Goal: Task Accomplishment & Management: Use online tool/utility

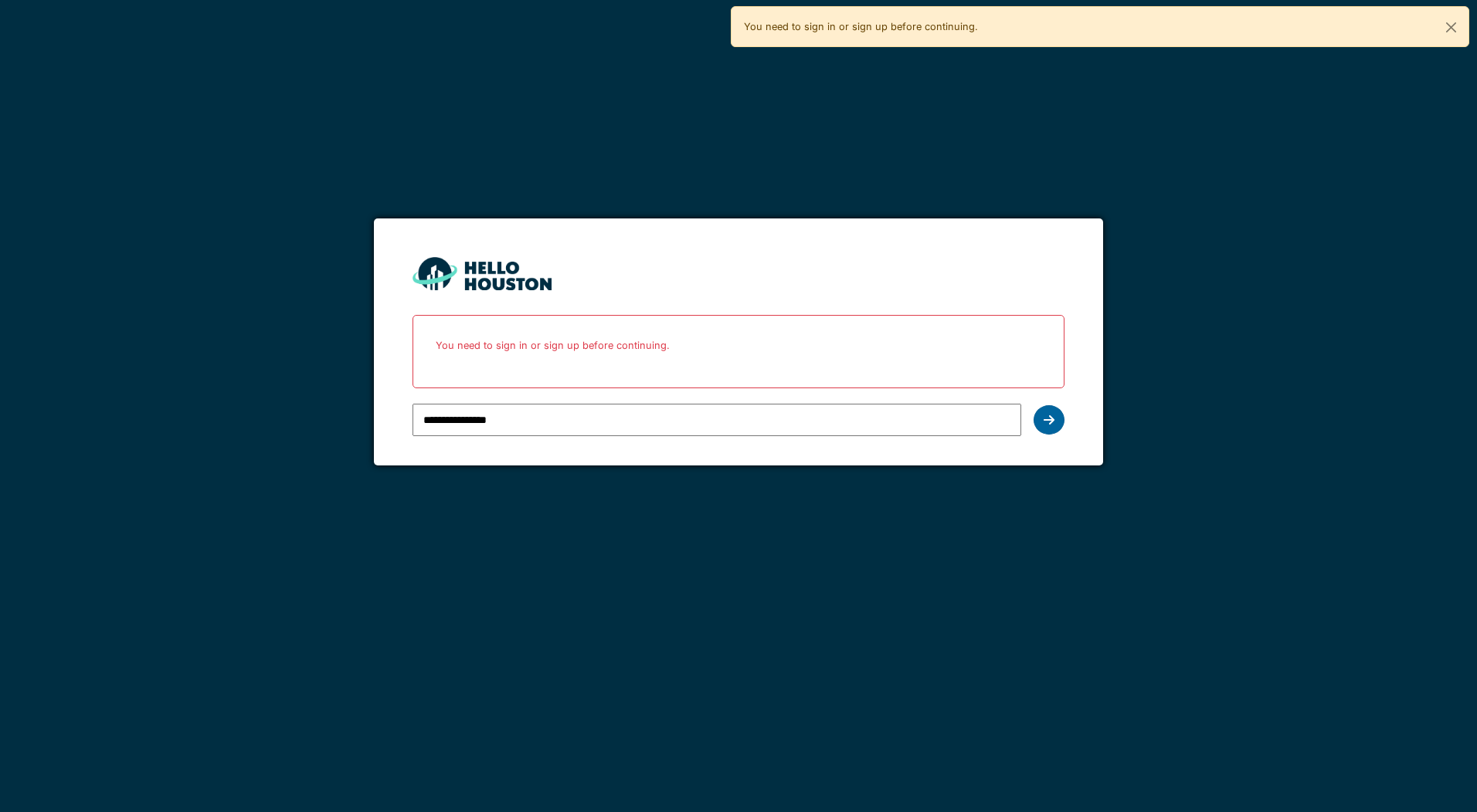
click at [1046, 419] on icon at bounding box center [1048, 420] width 11 height 13
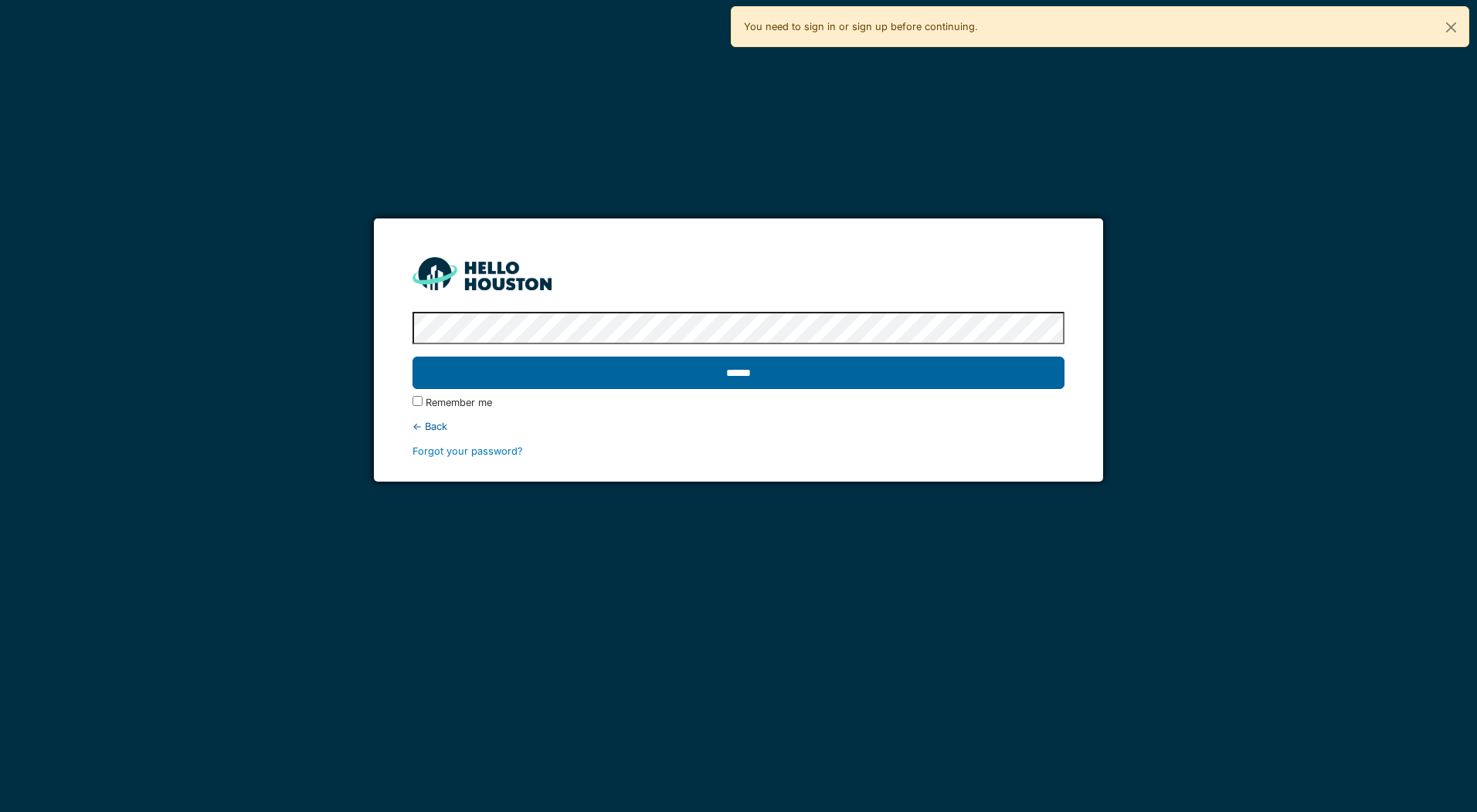
click at [623, 378] on input "******" at bounding box center [738, 373] width 651 height 32
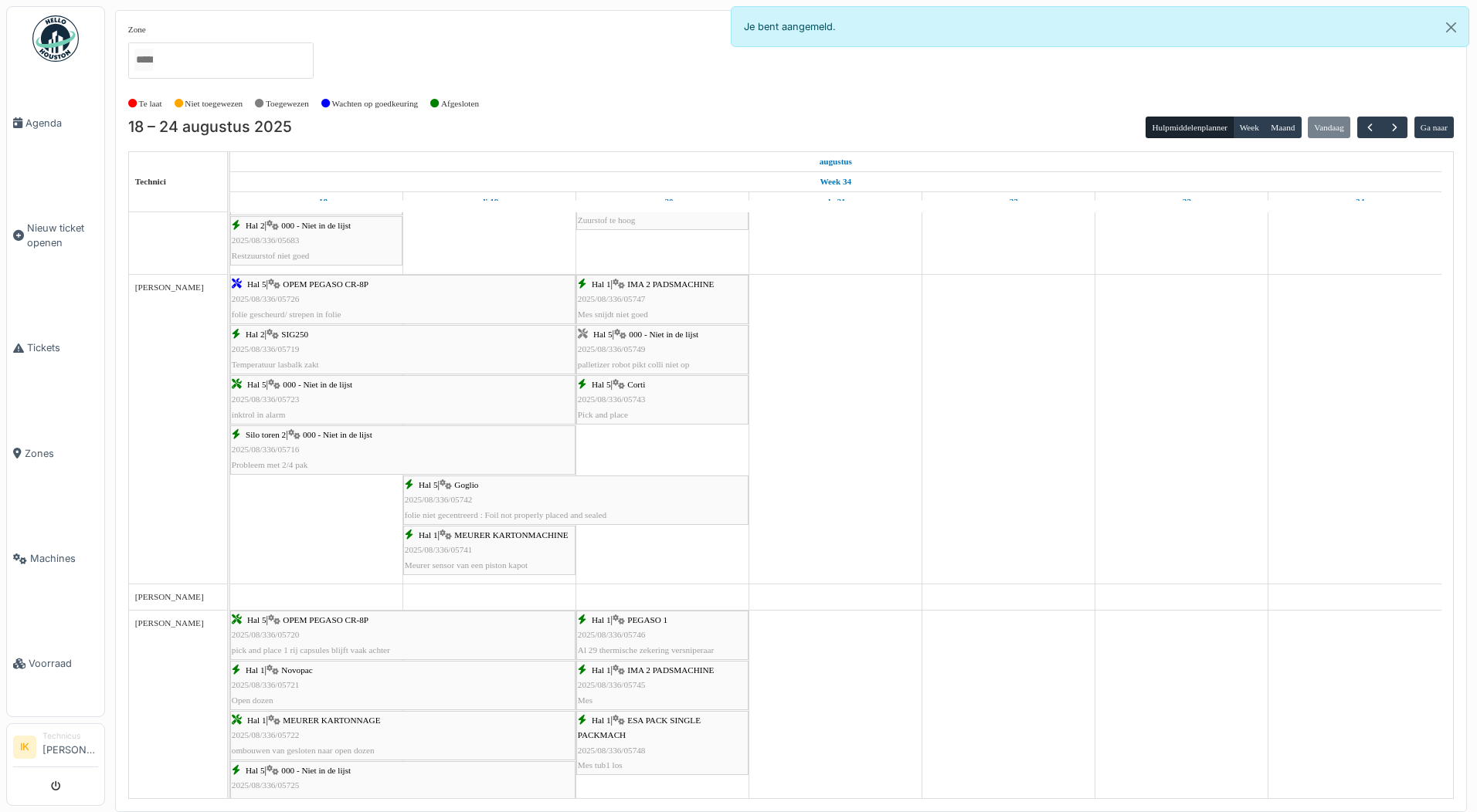
scroll to position [665, 0]
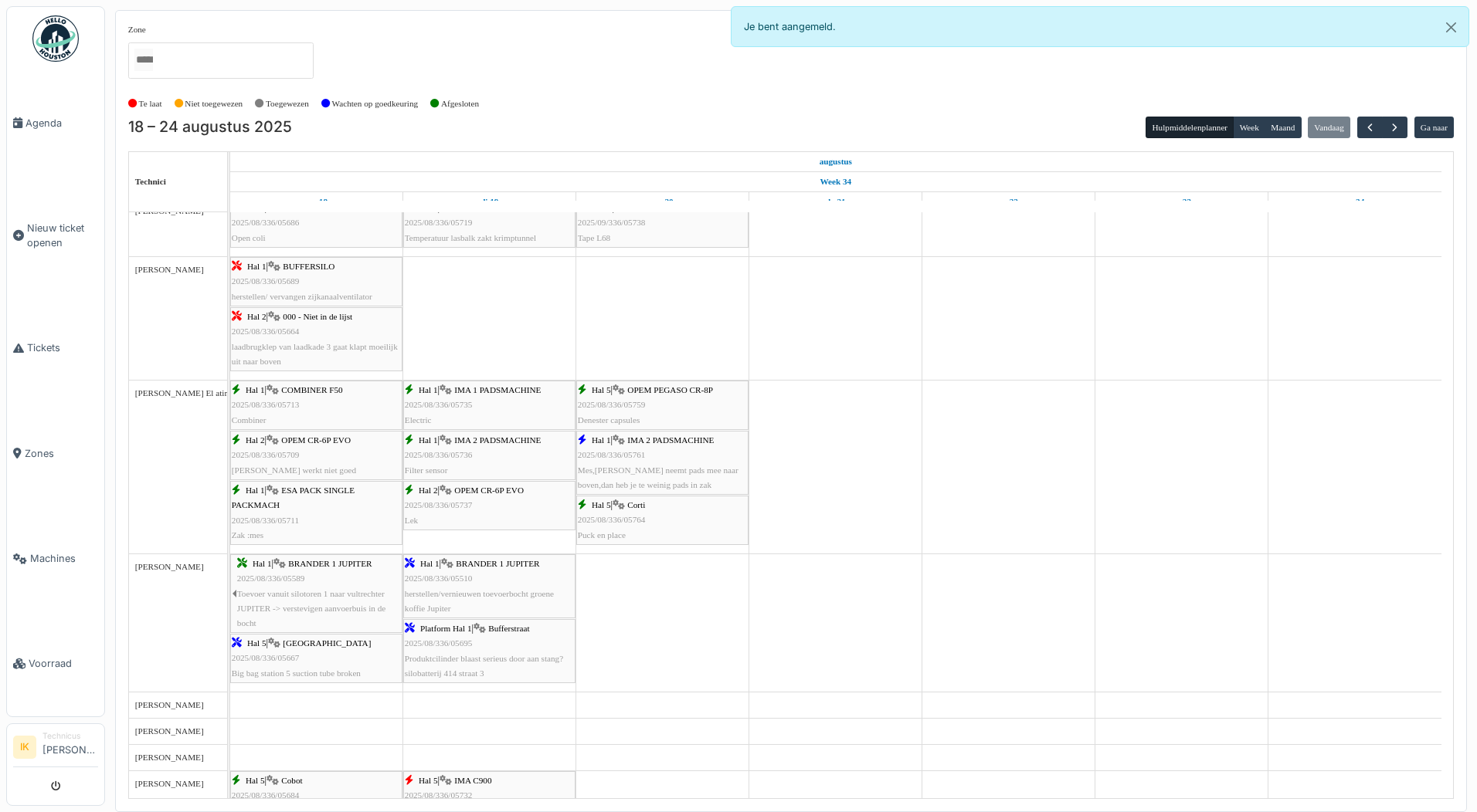
click at [653, 401] on div "Hal 5 | OPEM PEGASO CR-8P 2025/08/336/05759 Denester capsules" at bounding box center [662, 405] width 169 height 45
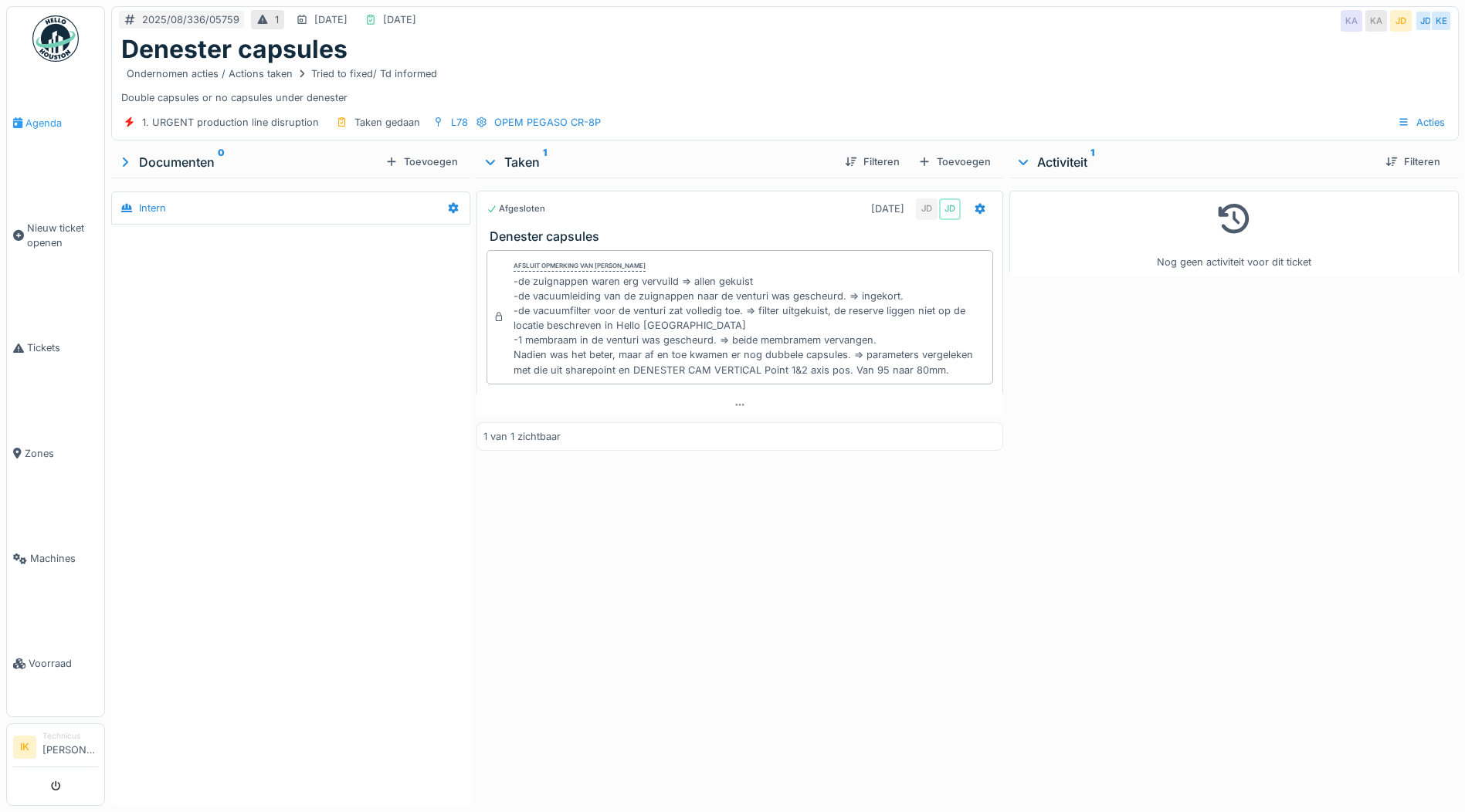
click at [39, 120] on span "Agenda" at bounding box center [61, 123] width 72 height 15
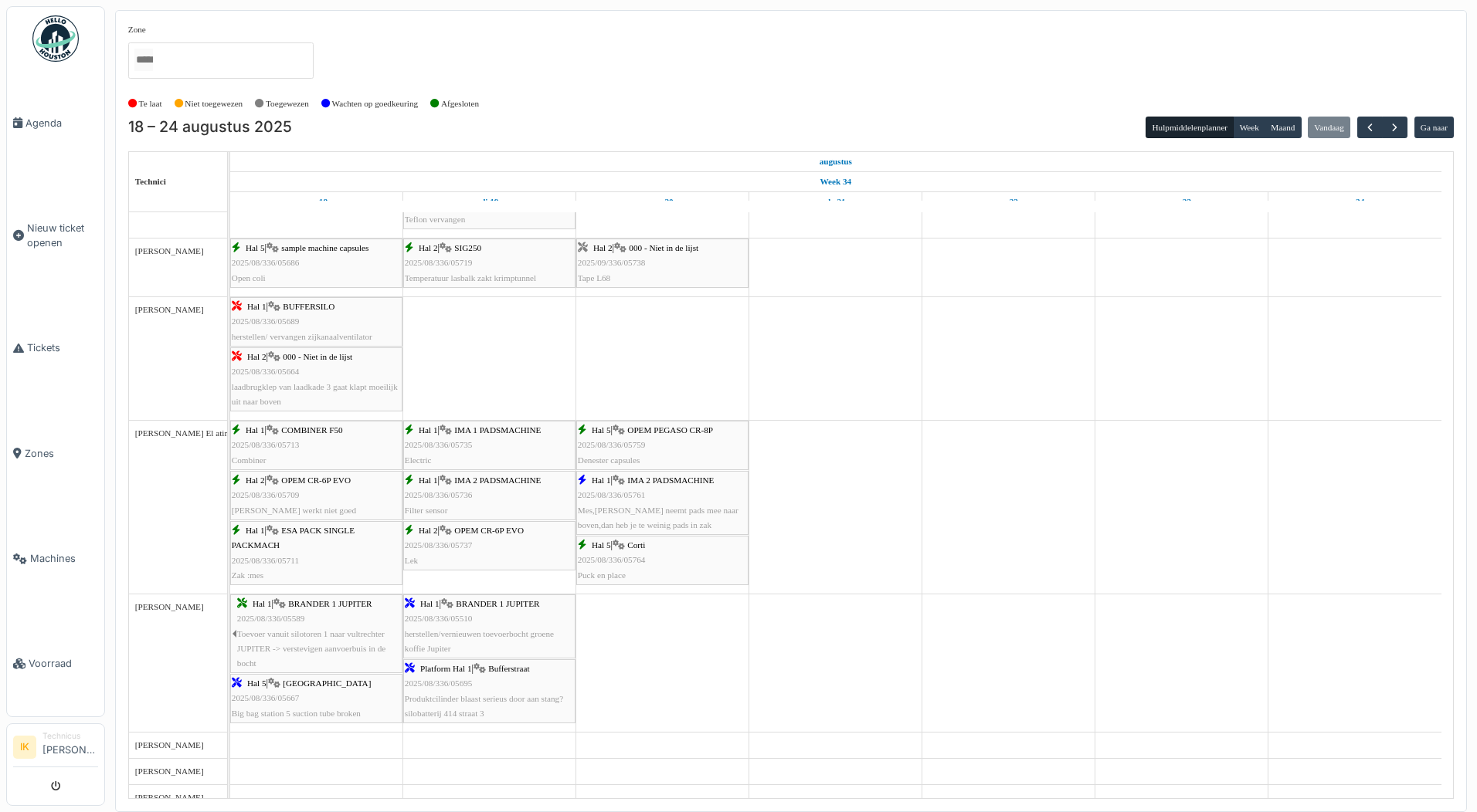
scroll to position [1390, 0]
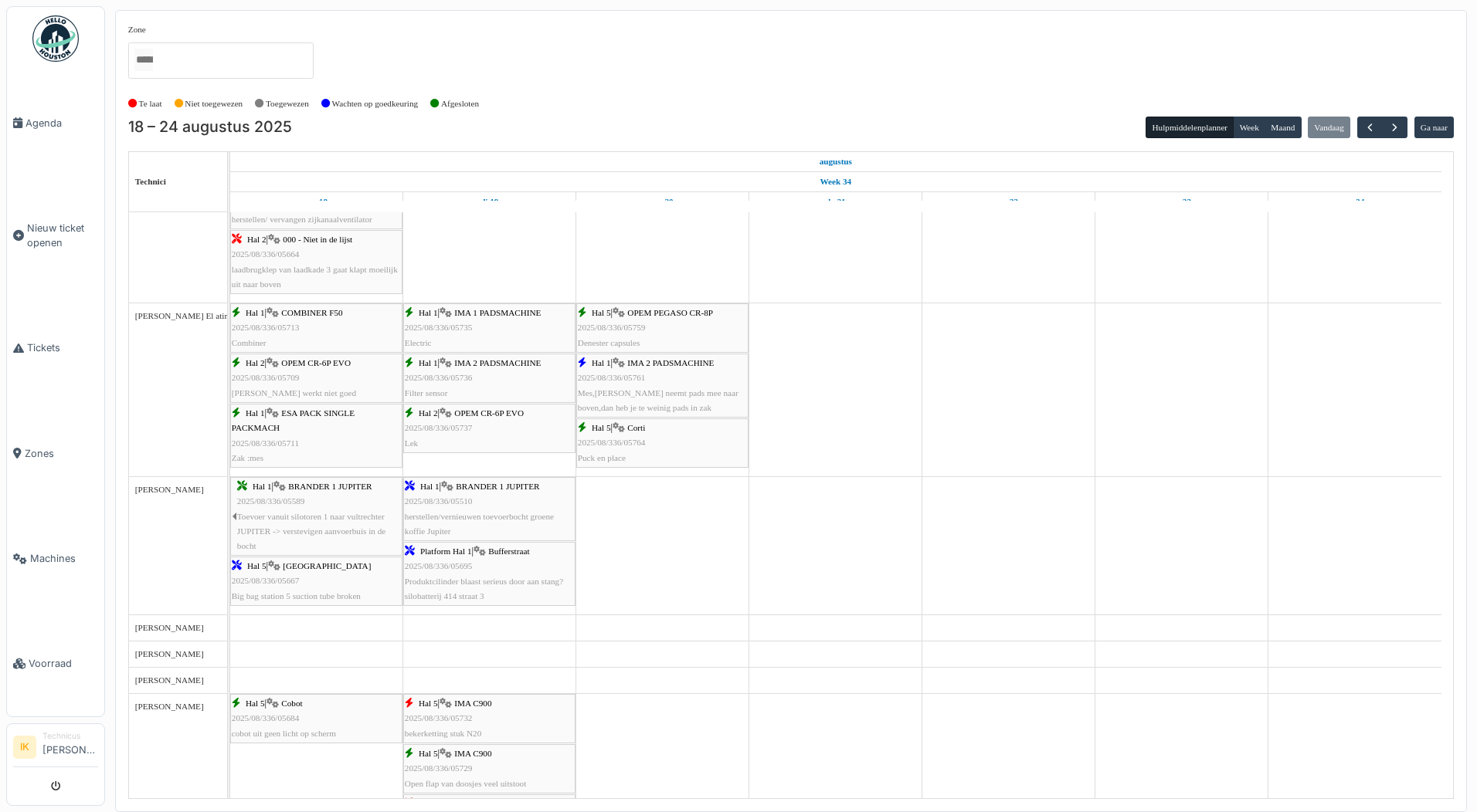
click at [635, 383] on span "2025/08/336/05761" at bounding box center [612, 377] width 68 height 9
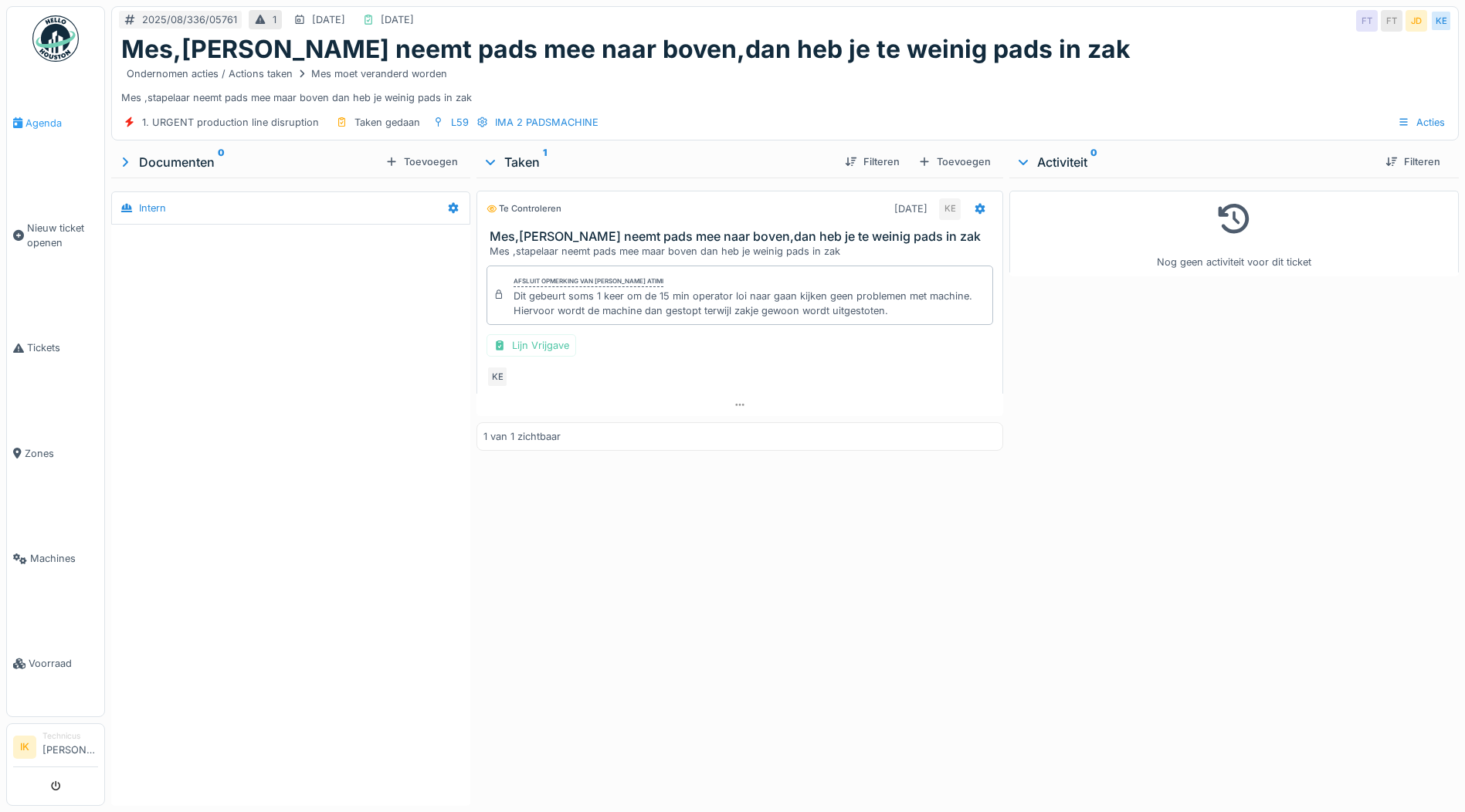
click at [39, 121] on span "Agenda" at bounding box center [61, 123] width 72 height 15
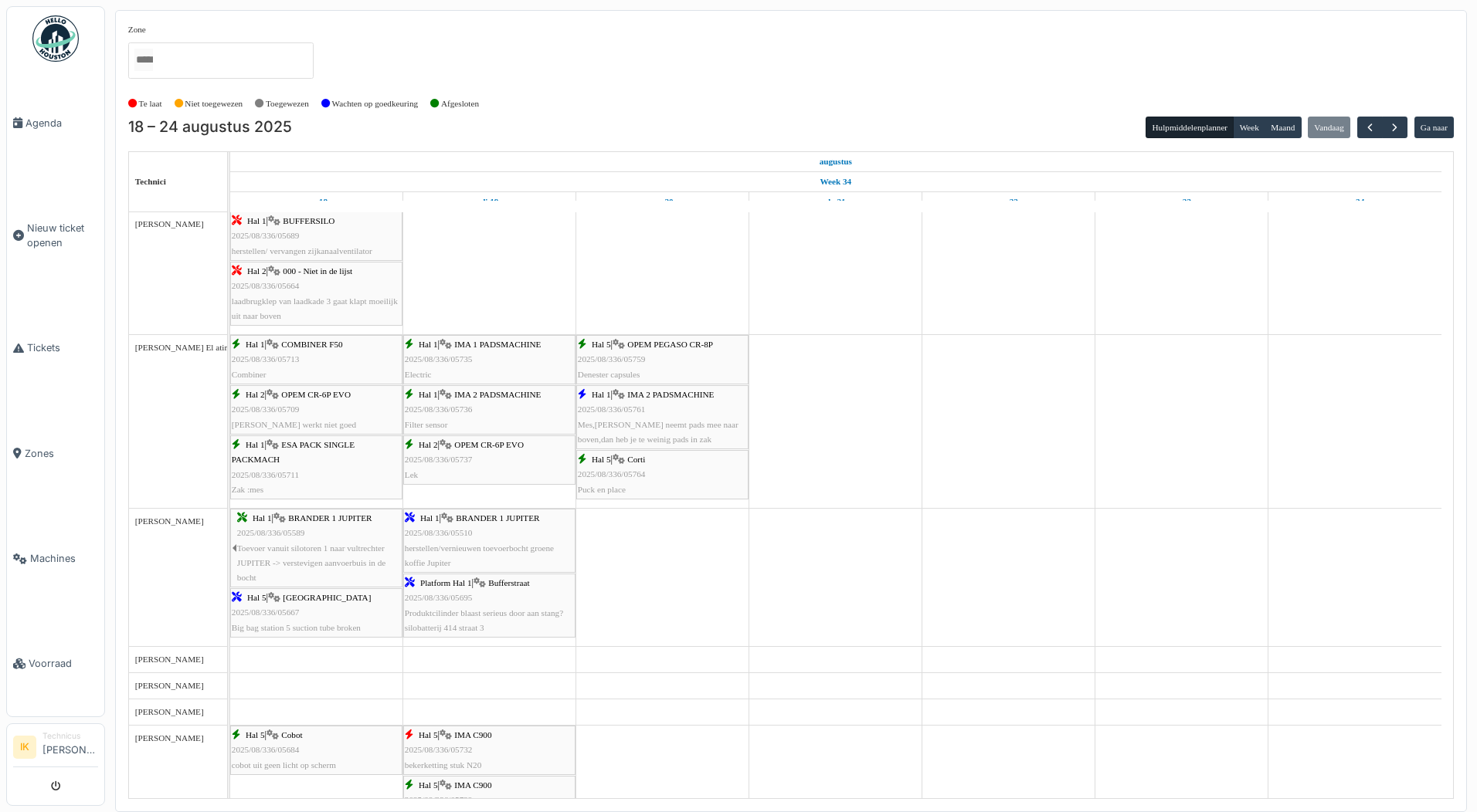
scroll to position [1390, 0]
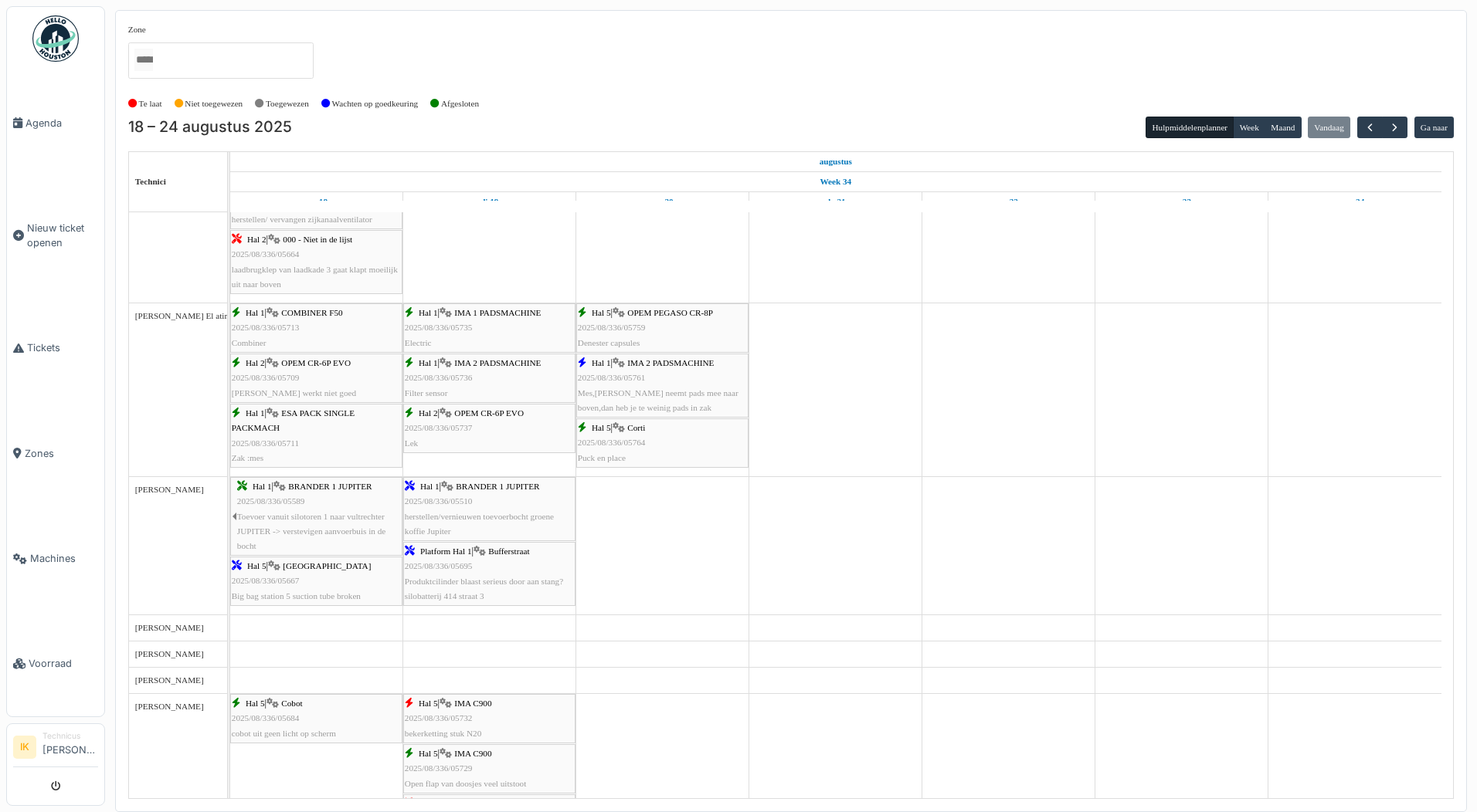
click at [619, 442] on span "2025/08/336/05764" at bounding box center [612, 442] width 68 height 9
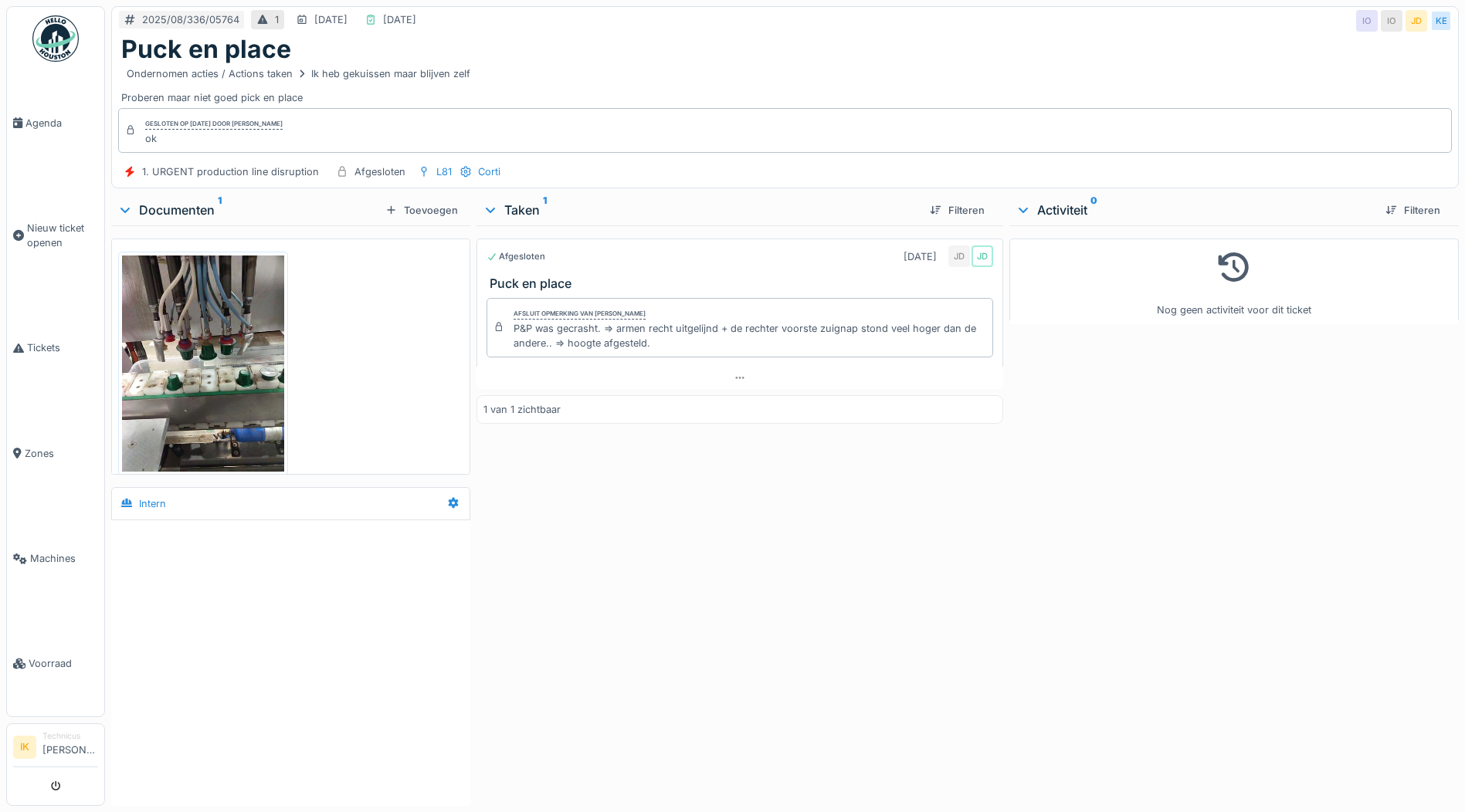
click at [235, 361] on img at bounding box center [203, 363] width 162 height 216
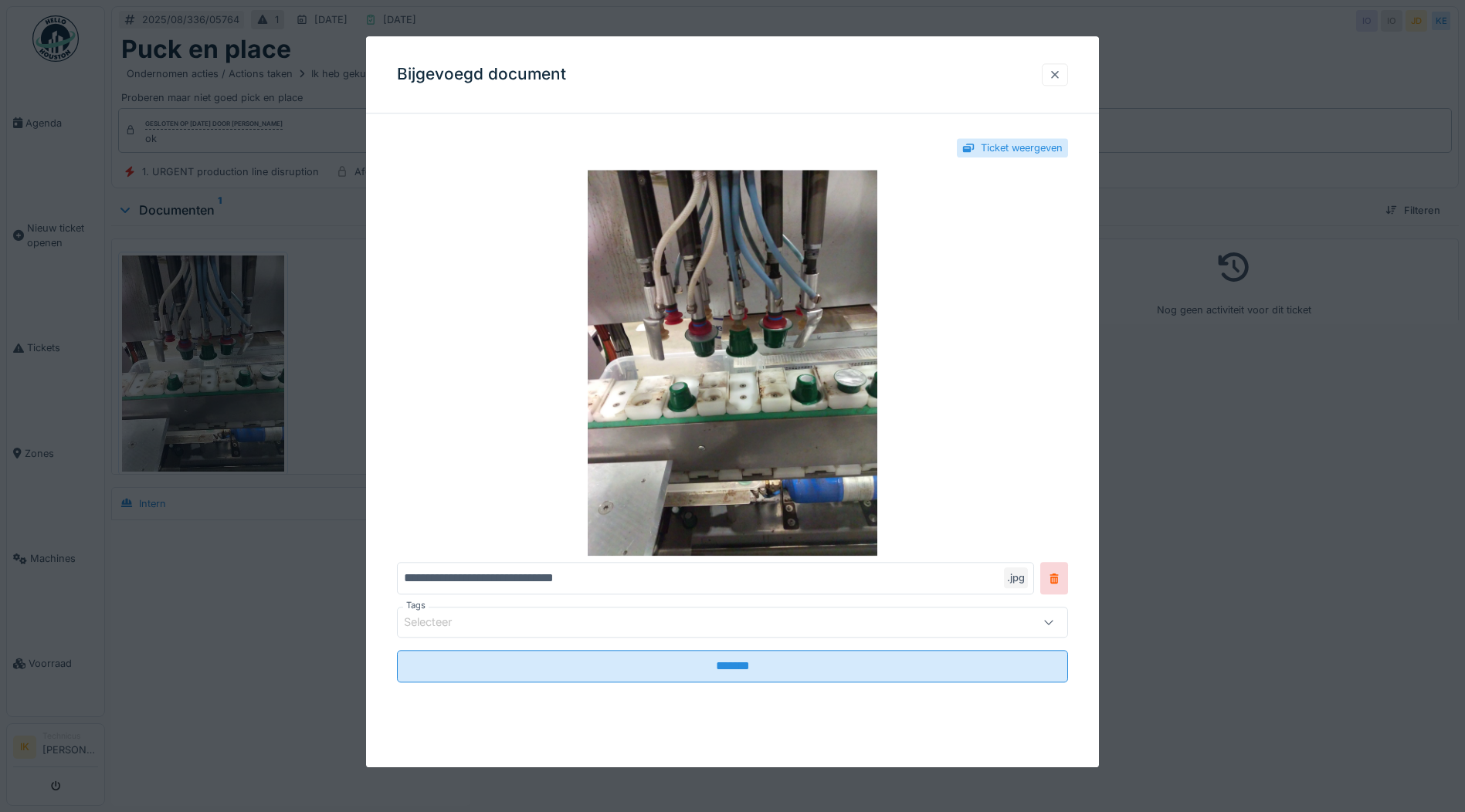
click at [1061, 76] on div at bounding box center [1055, 74] width 13 height 15
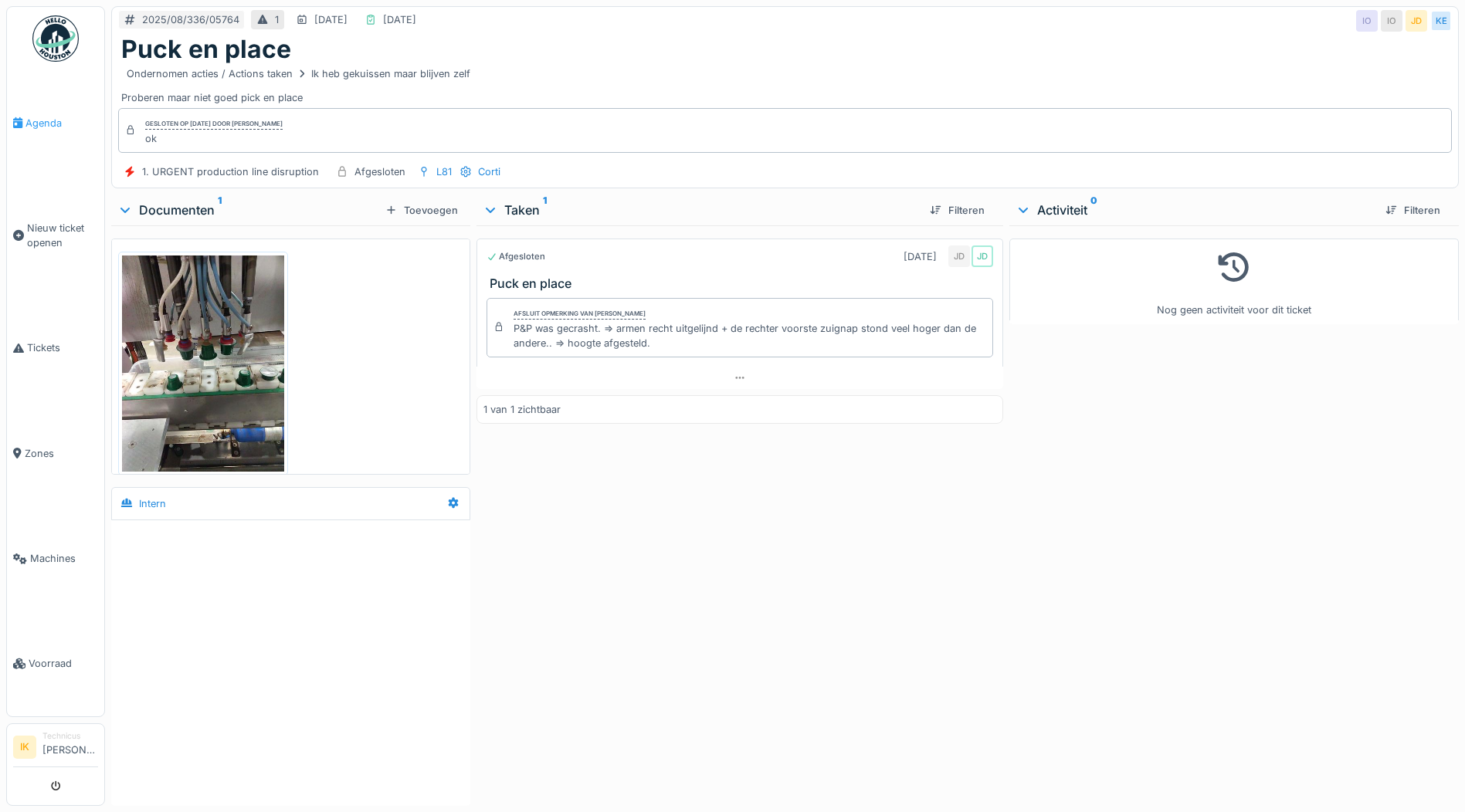
click at [37, 123] on span "Agenda" at bounding box center [61, 123] width 72 height 15
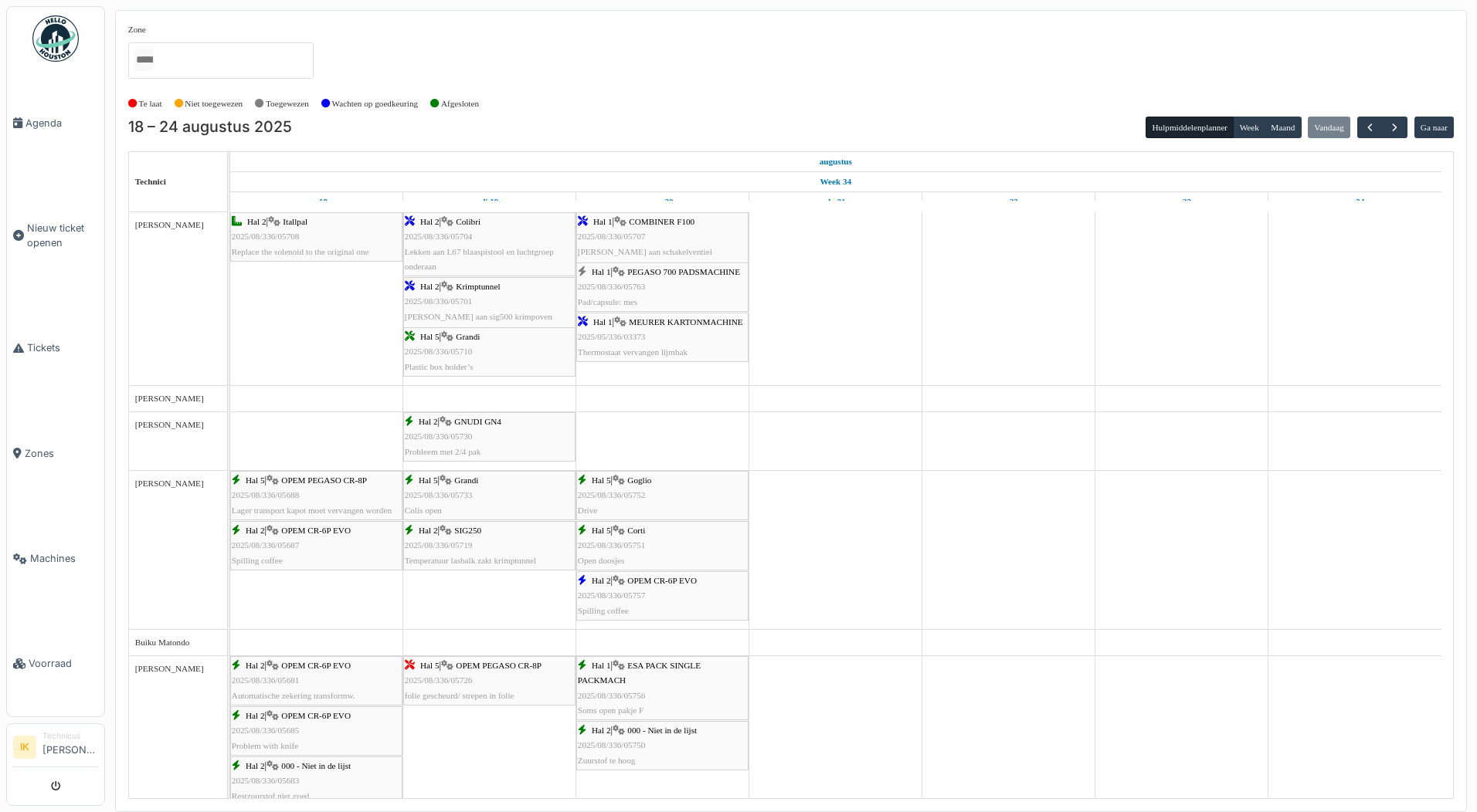
click at [649, 232] on div "Hal 1 | COMBINER F100 2025/08/336/05707 Lek aan schakelventiel folieklem L53" at bounding box center [662, 244] width 169 height 60
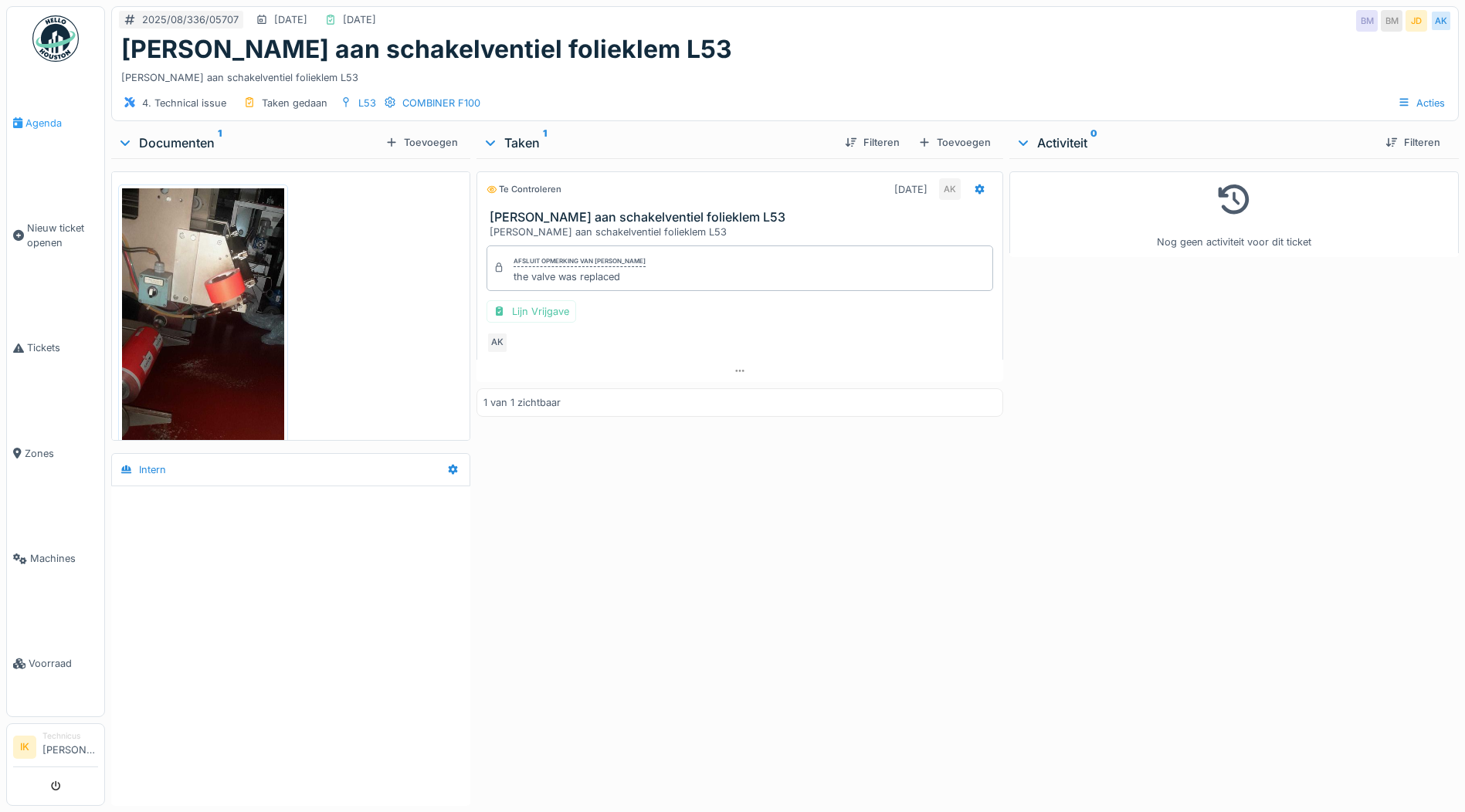
click at [48, 124] on span "Agenda" at bounding box center [61, 123] width 72 height 15
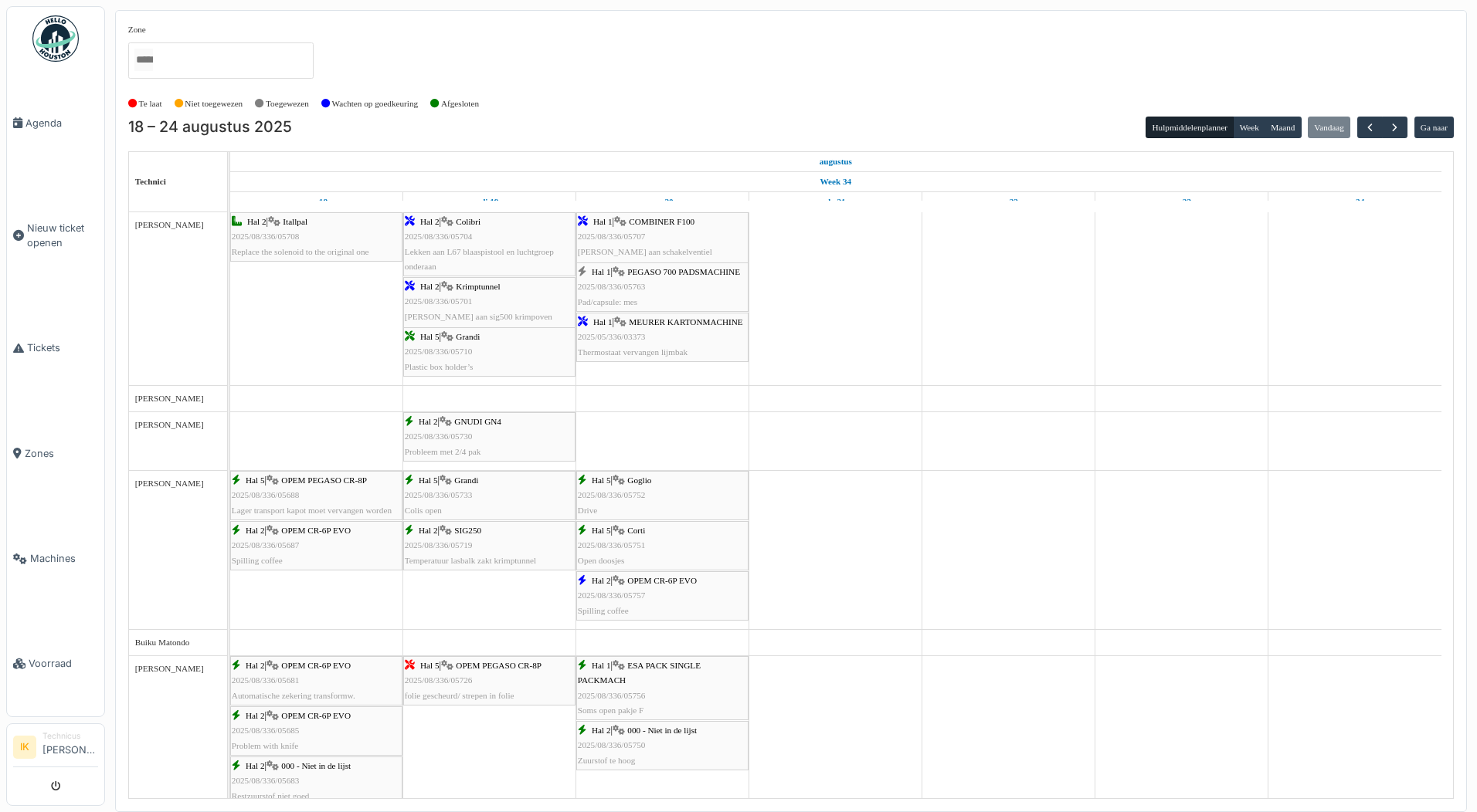
click at [653, 327] on span "MEURER KARTONMACHINE" at bounding box center [685, 321] width 113 height 9
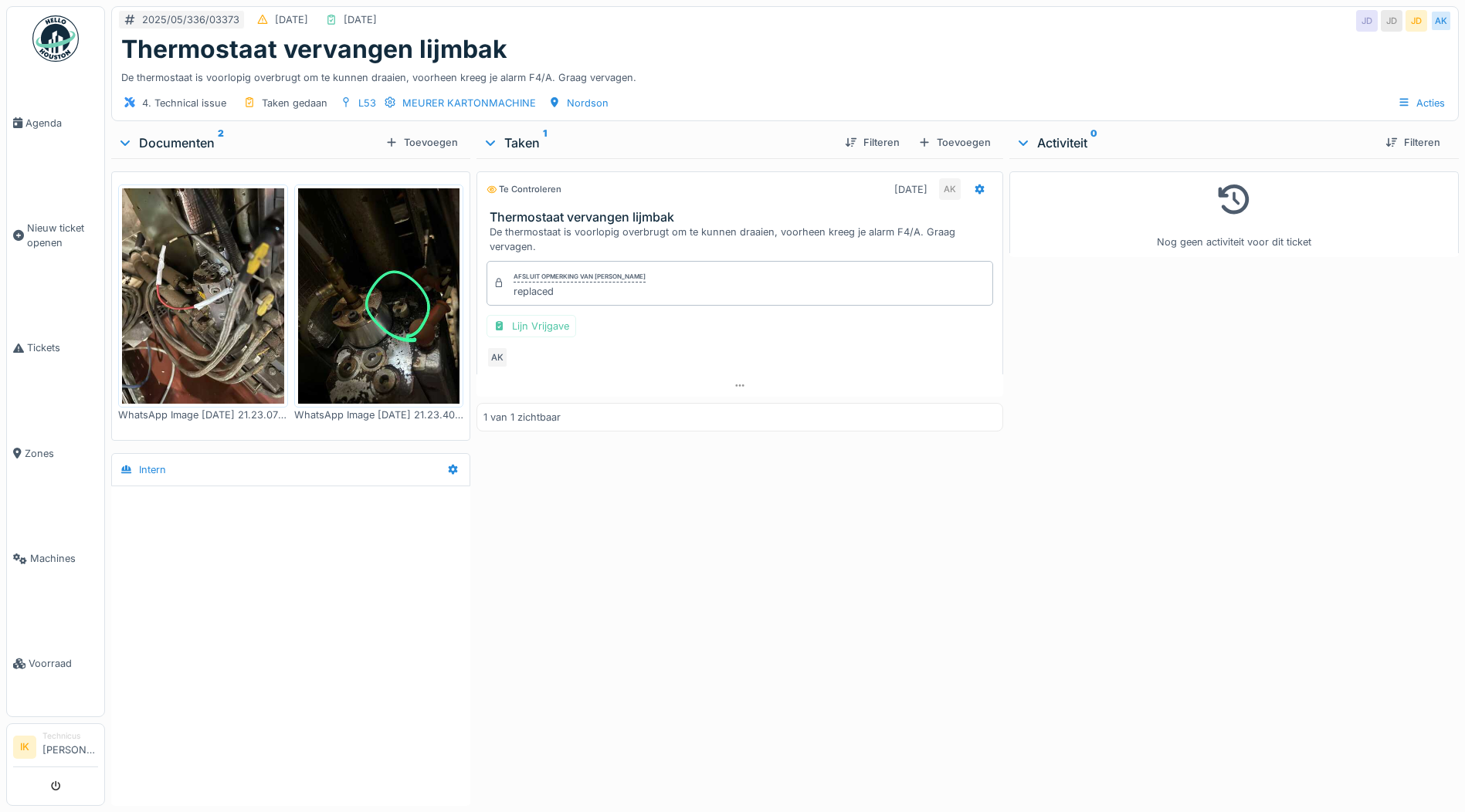
click at [227, 318] on img at bounding box center [203, 296] width 162 height 216
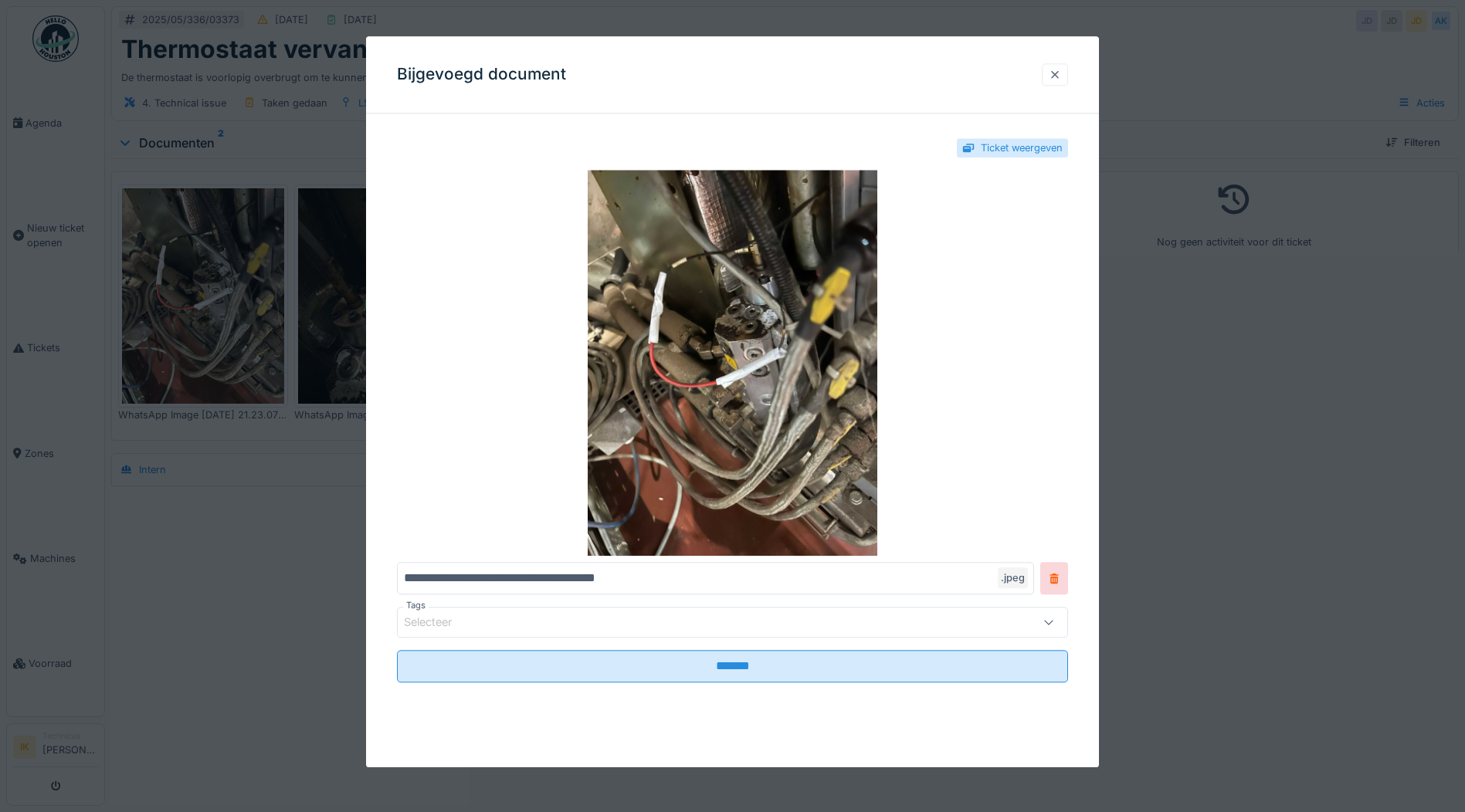
click at [1059, 71] on div at bounding box center [1055, 74] width 13 height 15
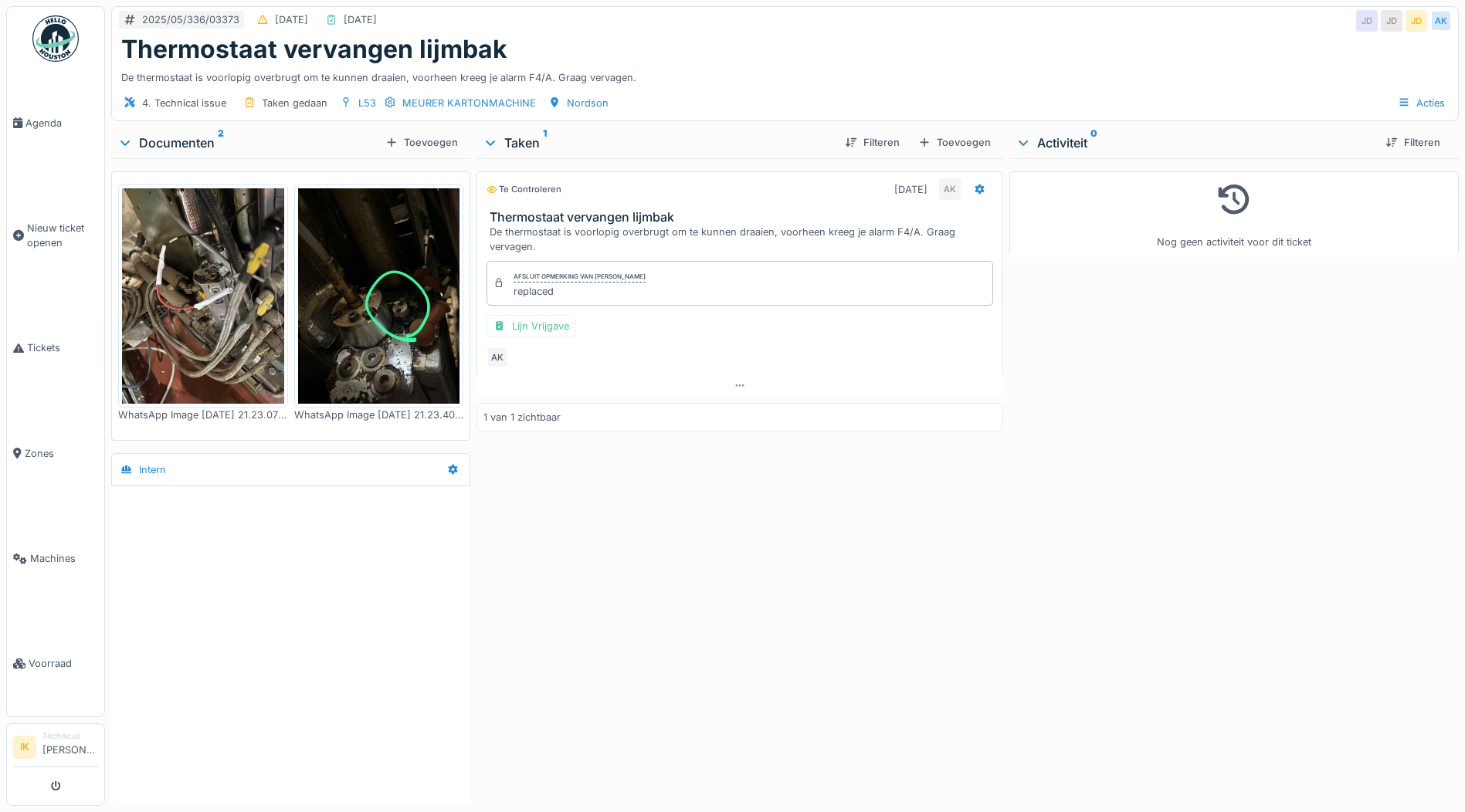
click at [395, 283] on img at bounding box center [379, 296] width 162 height 216
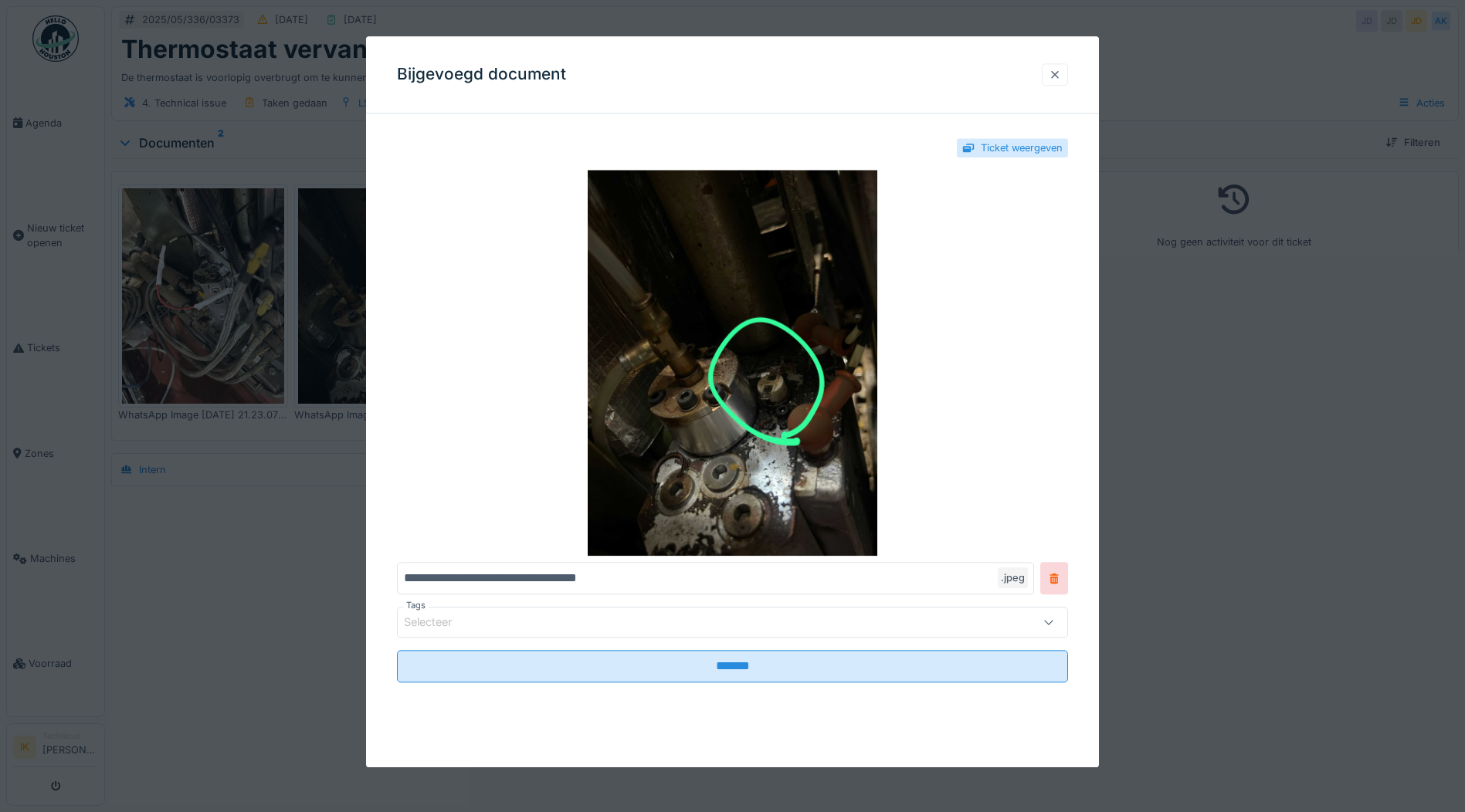
click at [1061, 68] on div at bounding box center [1055, 74] width 13 height 15
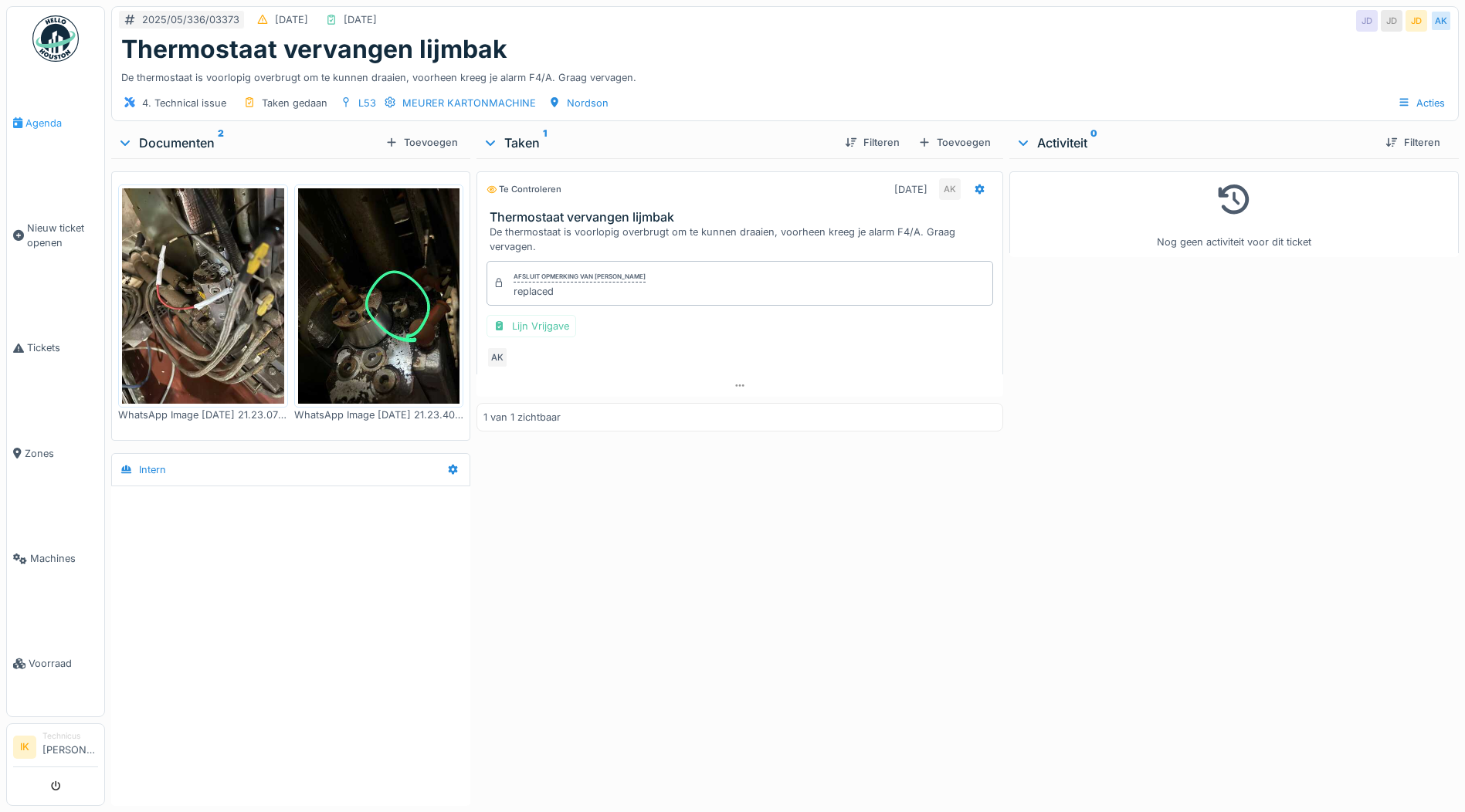
click at [39, 124] on span "Agenda" at bounding box center [61, 123] width 72 height 15
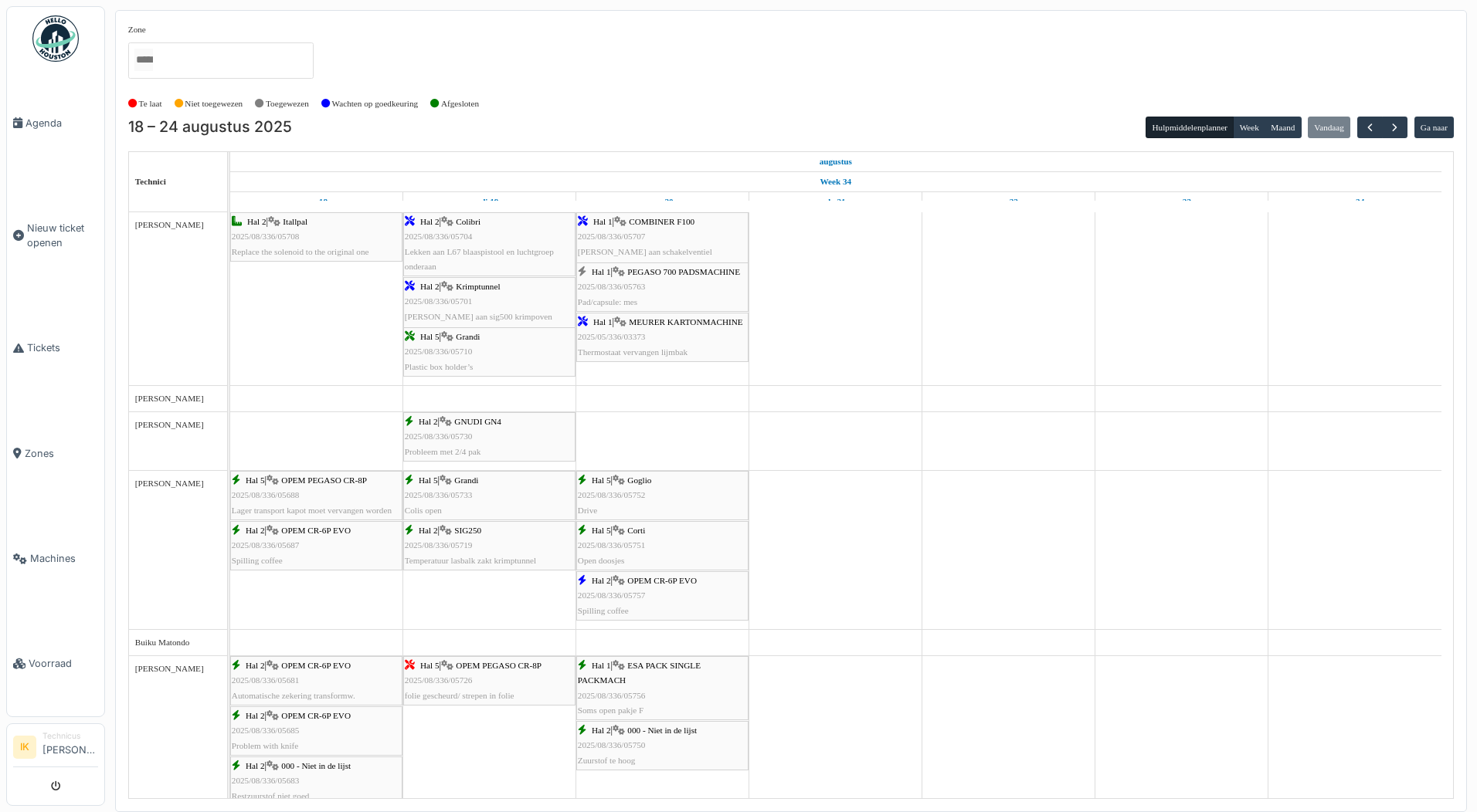
click at [632, 287] on span "2025/08/336/05763" at bounding box center [612, 286] width 68 height 9
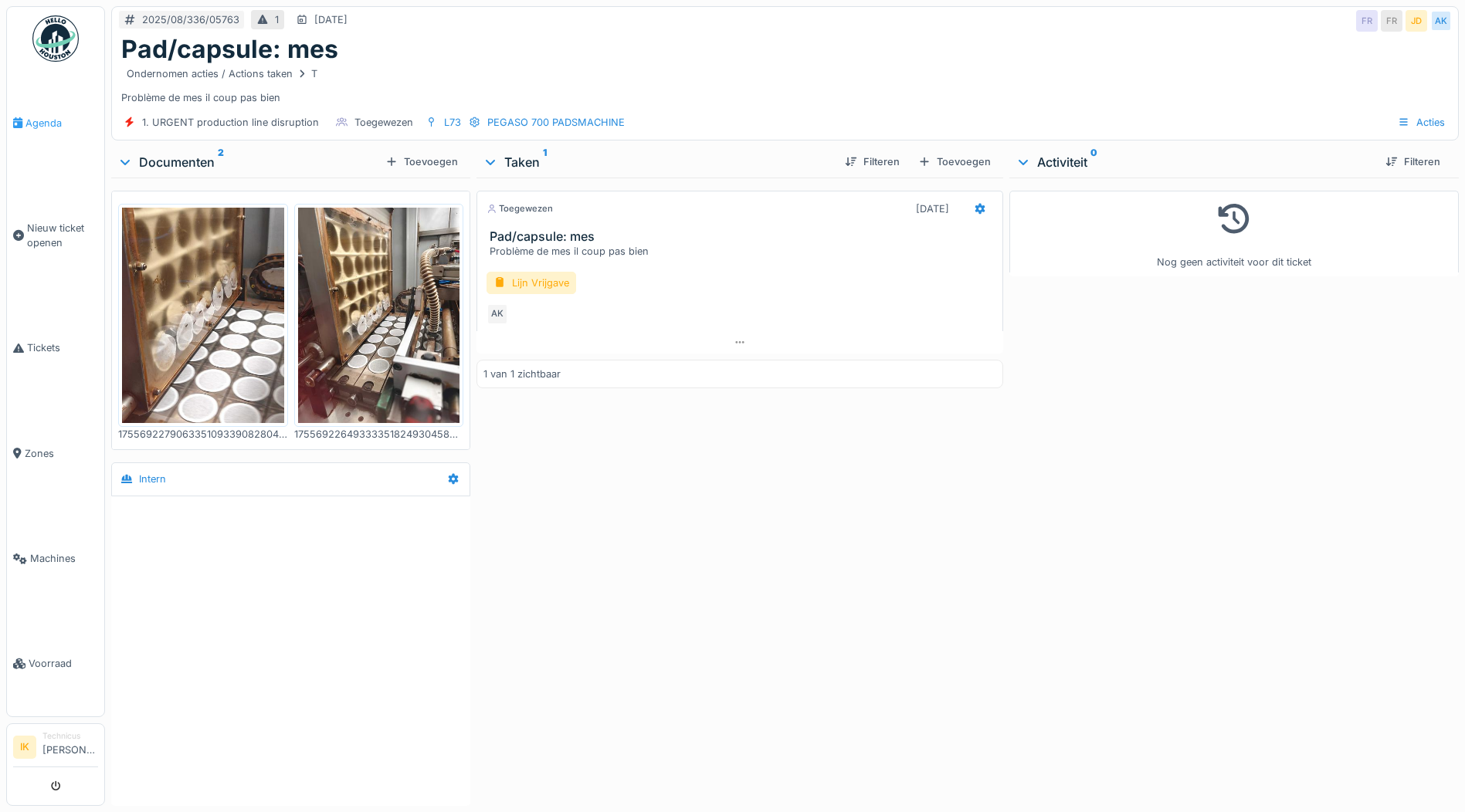
click at [45, 120] on span "Agenda" at bounding box center [61, 123] width 72 height 15
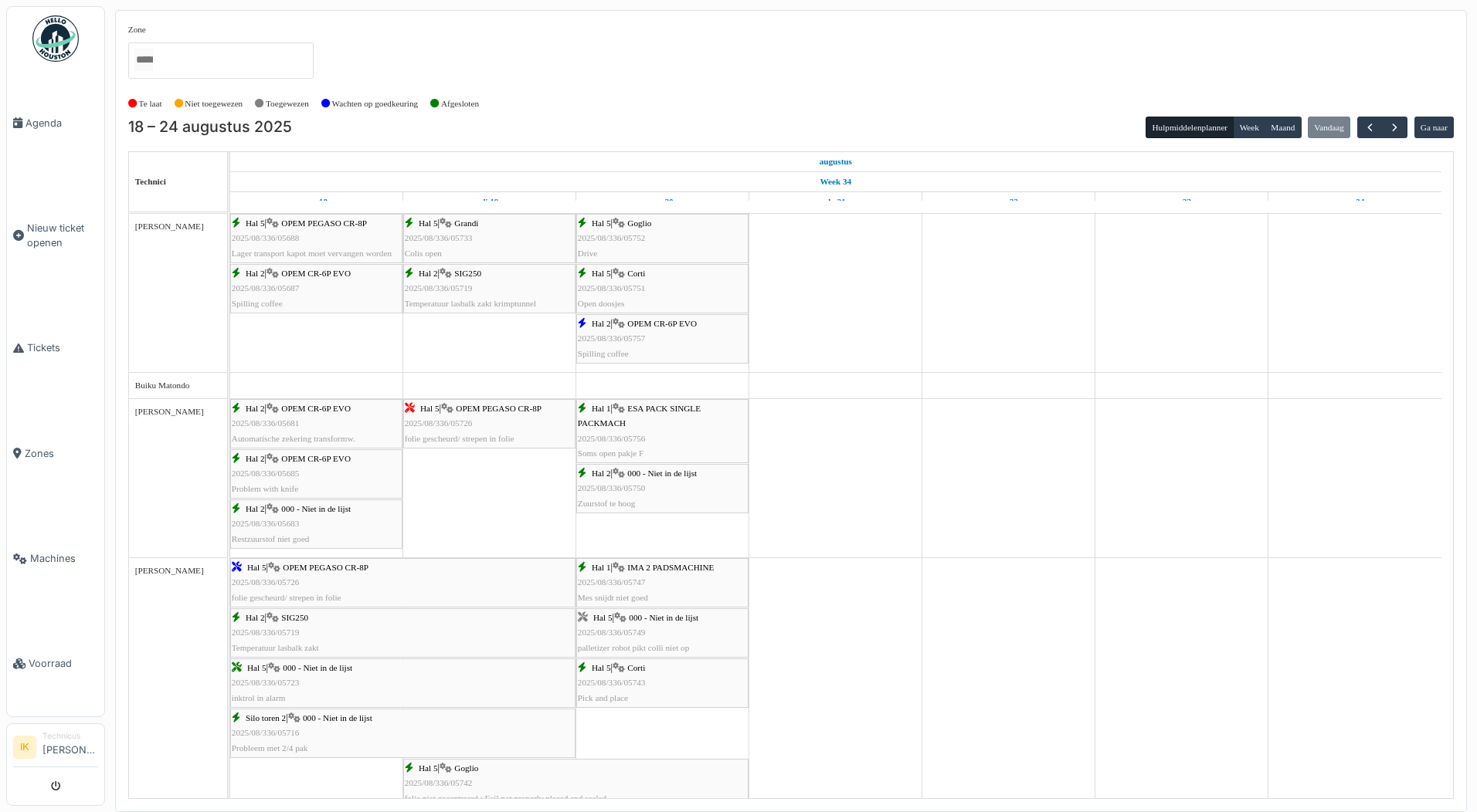
scroll to position [65, 0]
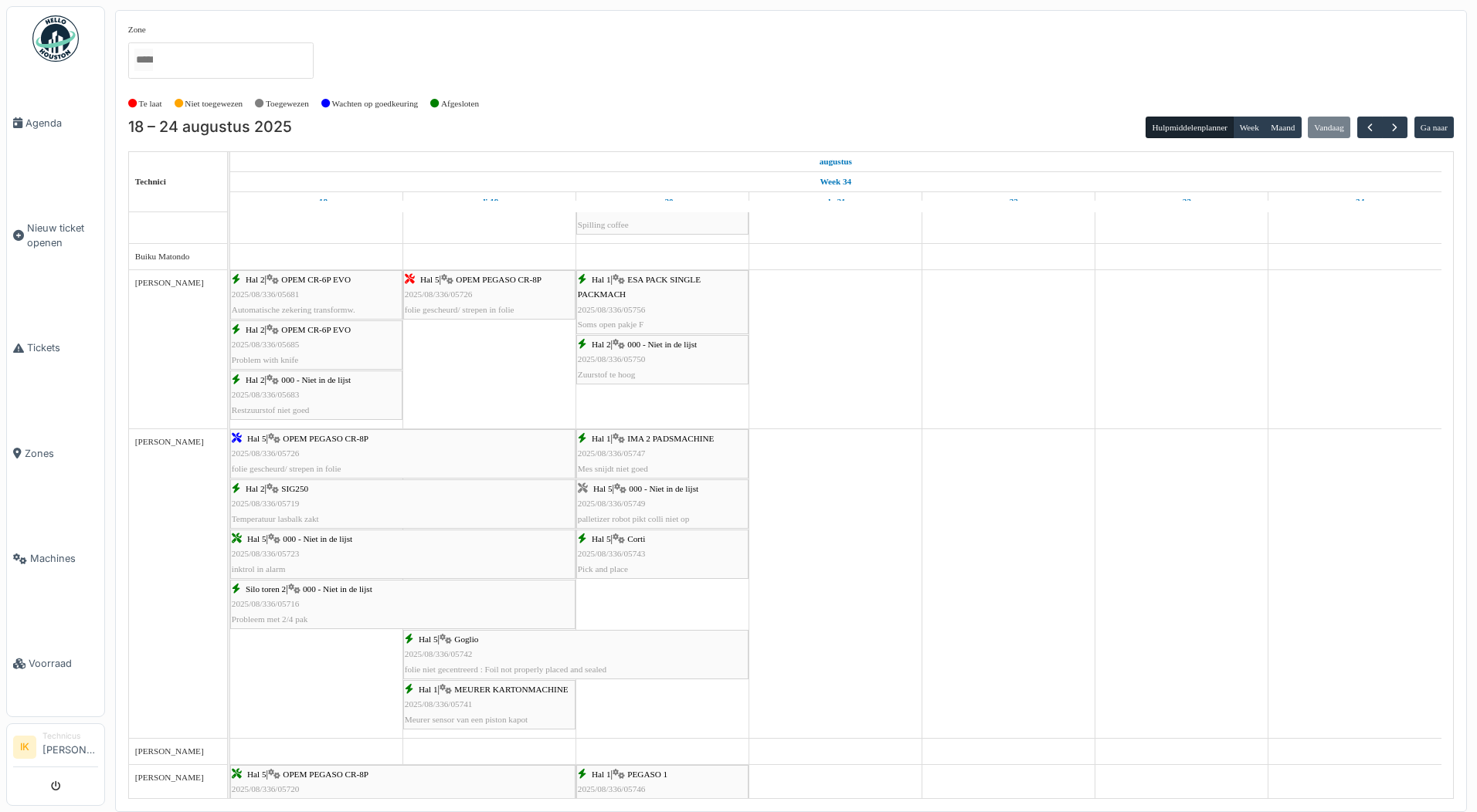
click at [619, 301] on div "Hal 1 | ESA PACK SINGLE PACKMACH 2025/08/336/05756 Soms open pakje F" at bounding box center [662, 302] width 169 height 60
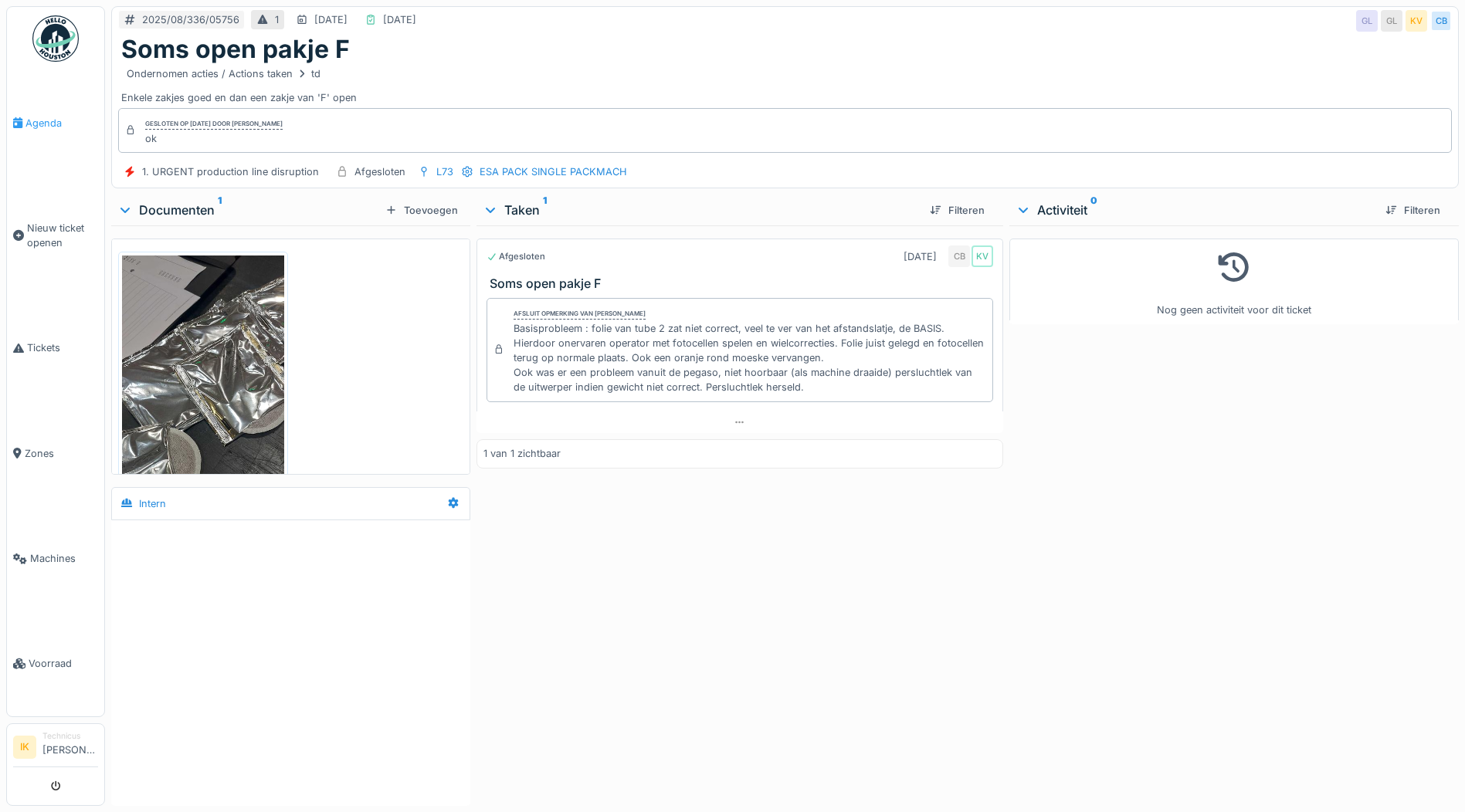
click at [50, 124] on span "Agenda" at bounding box center [61, 123] width 72 height 15
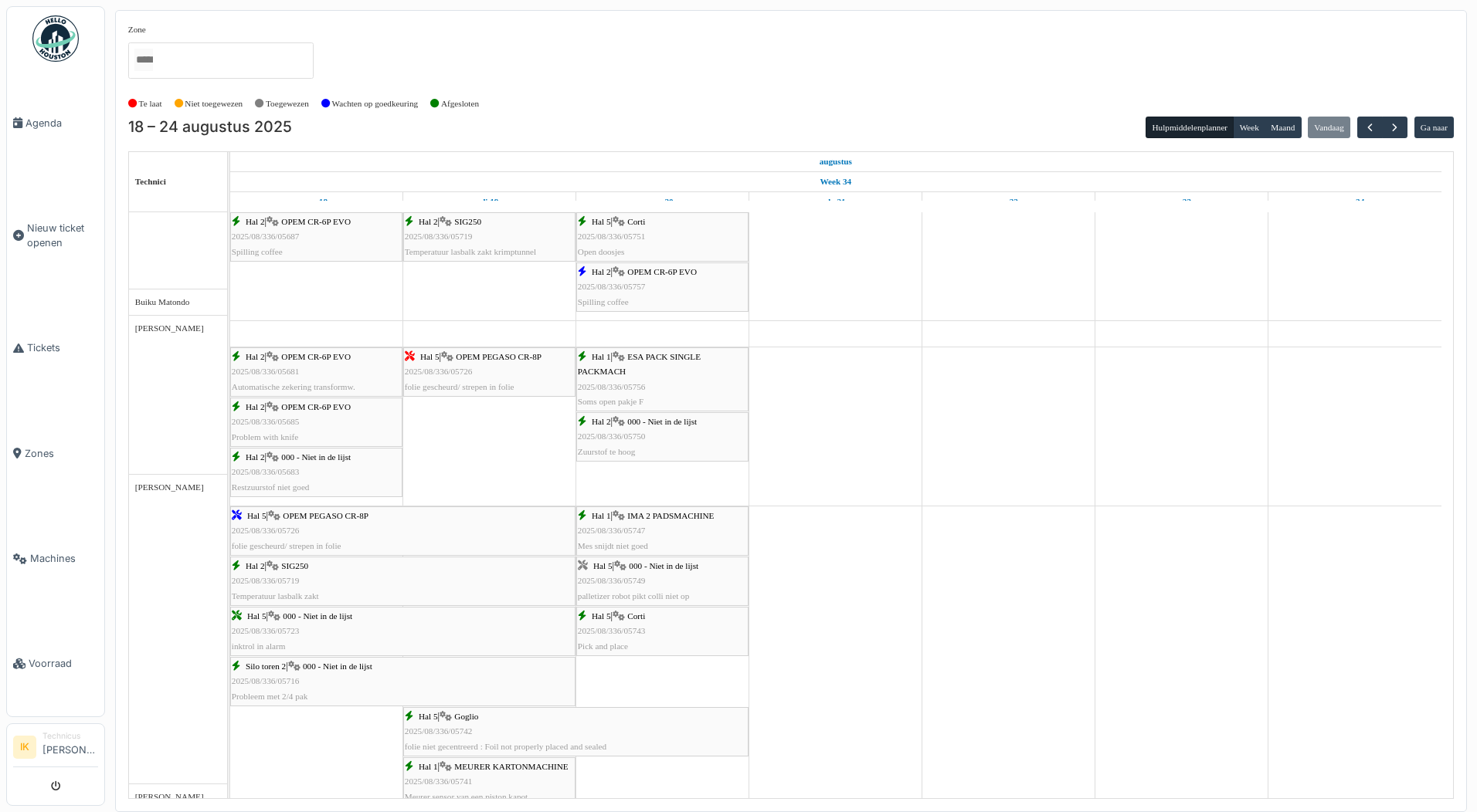
scroll to position [309, 0]
click at [39, 116] on span "Agenda" at bounding box center [62, 123] width 72 height 15
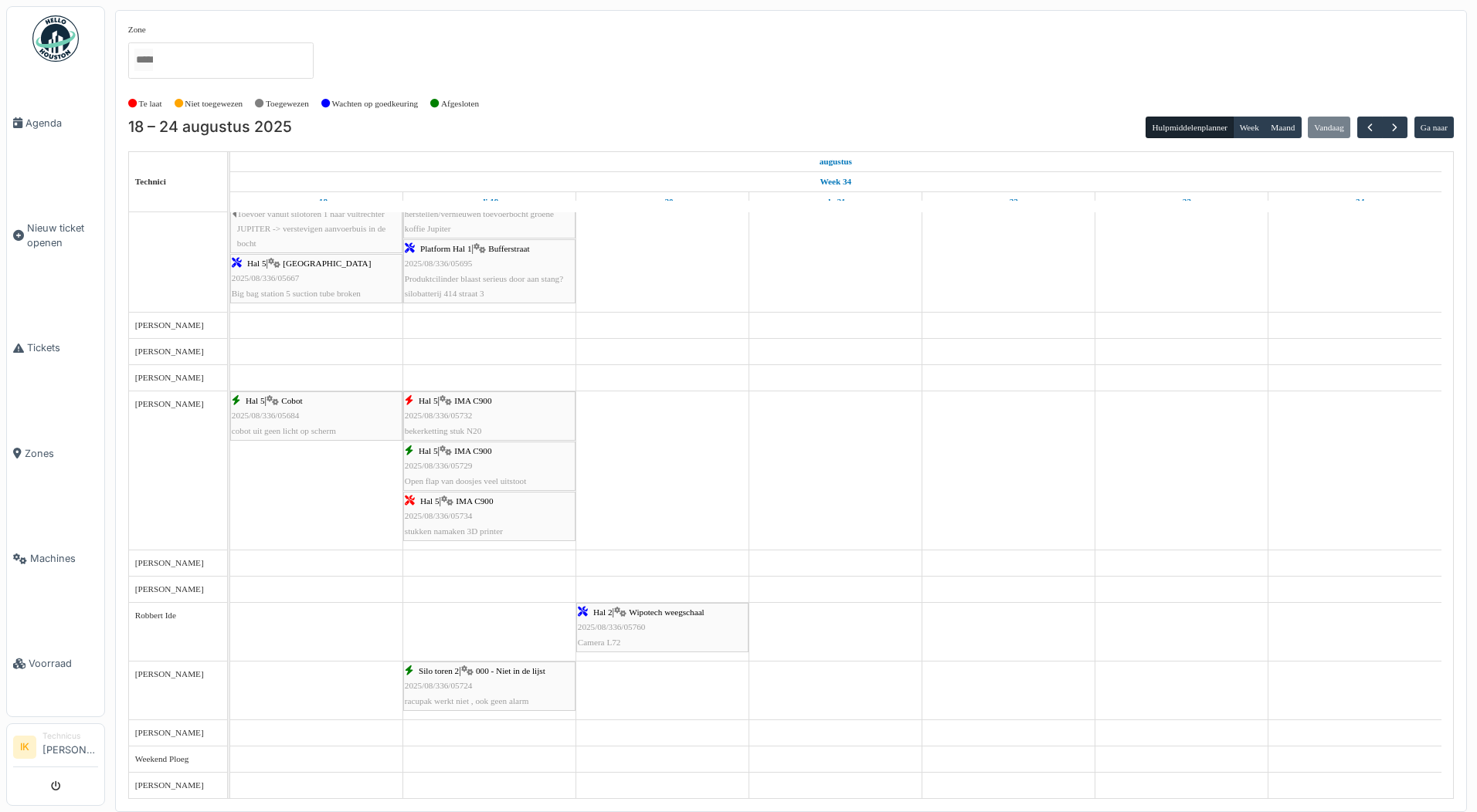
click at [615, 624] on span "2025/08/336/05760" at bounding box center [612, 627] width 68 height 9
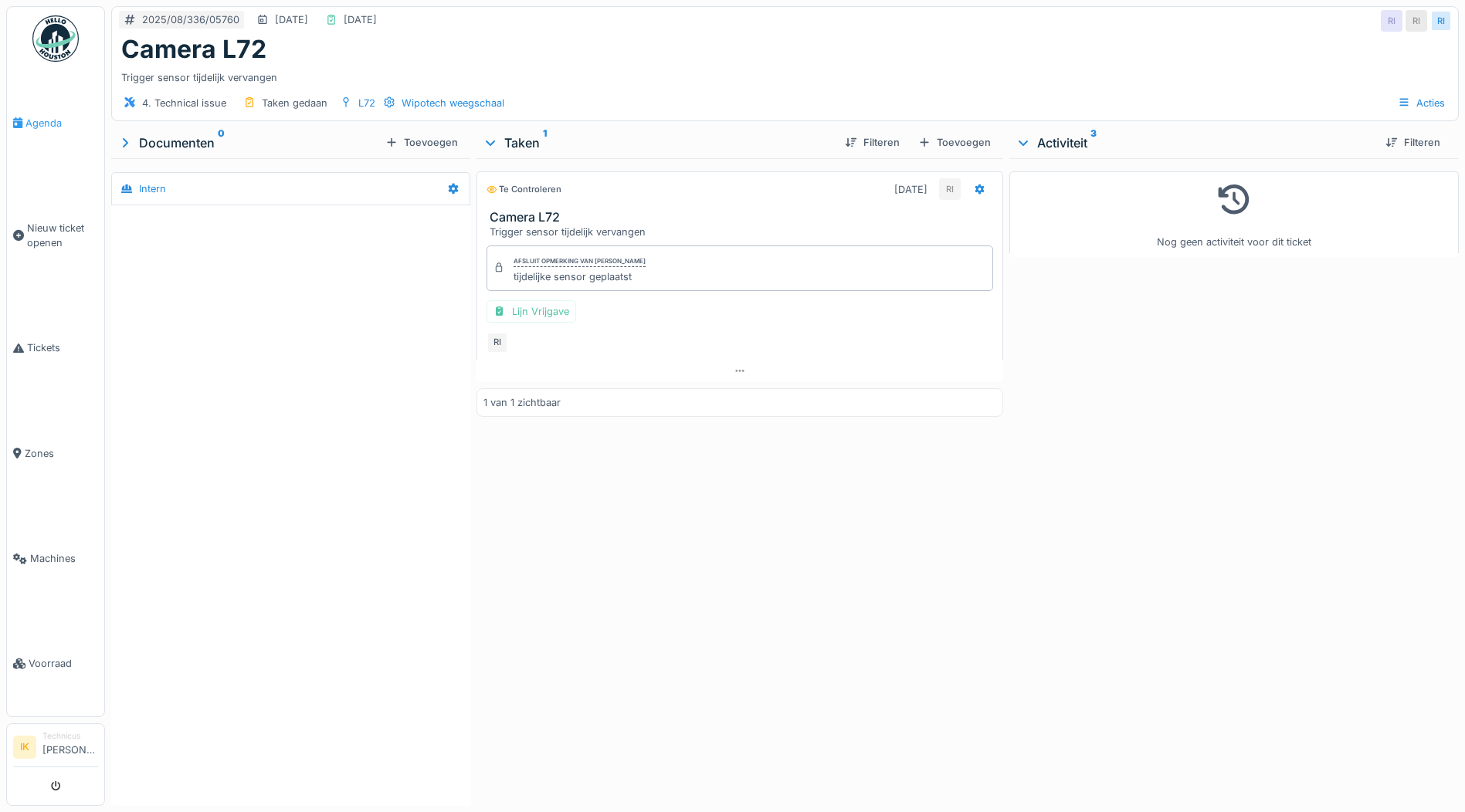
click at [41, 119] on span "Agenda" at bounding box center [61, 123] width 72 height 15
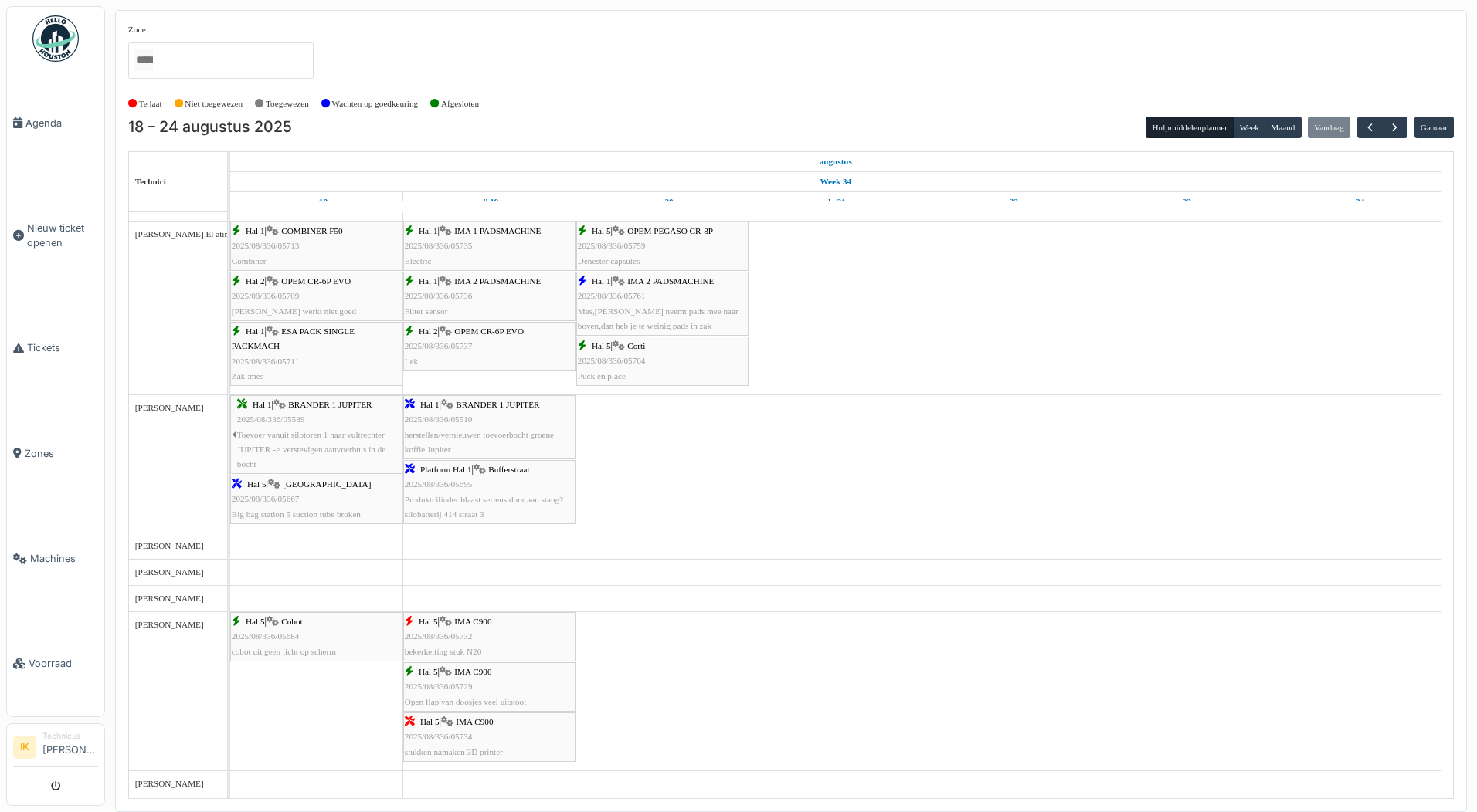
scroll to position [1560, 0]
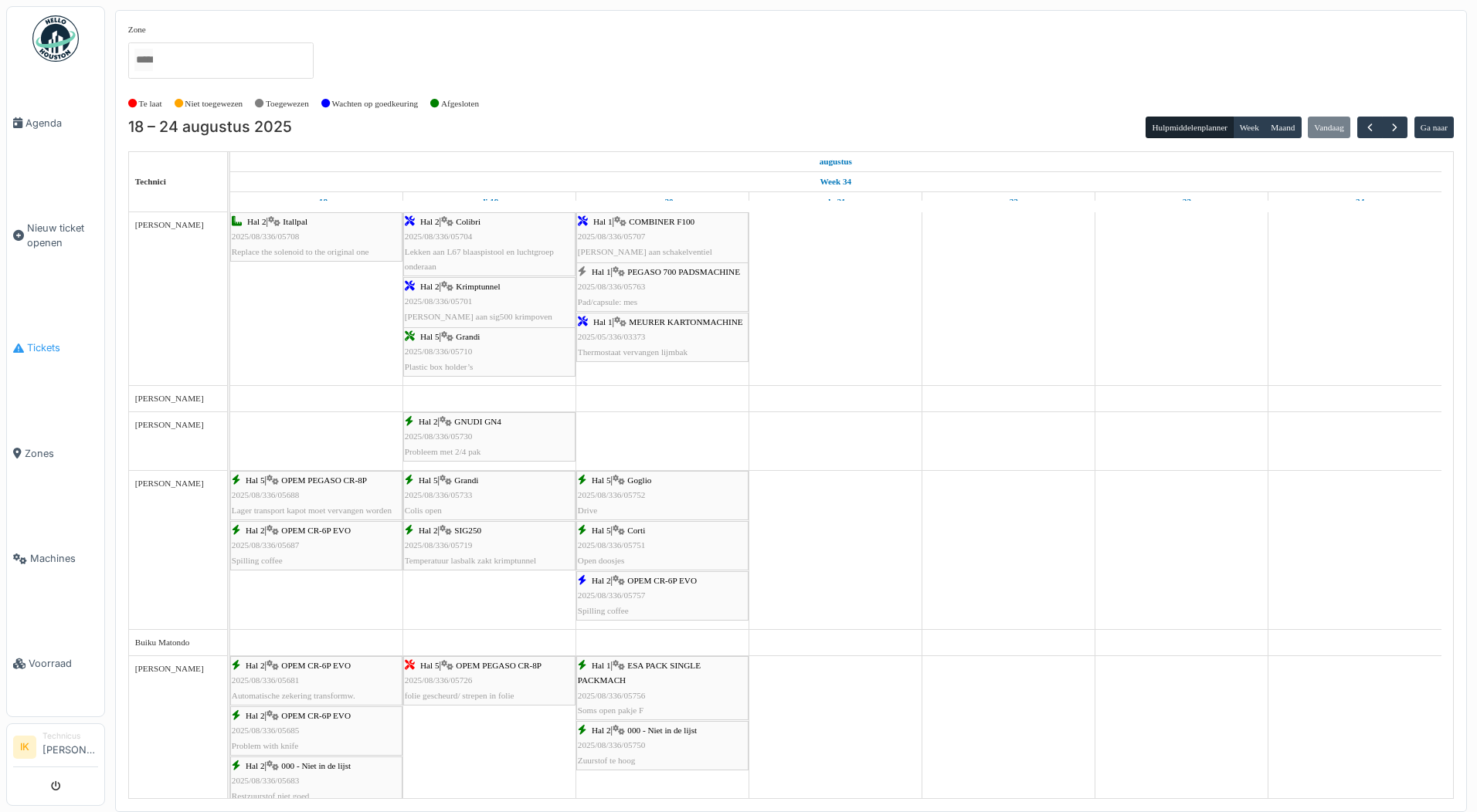
click at [34, 343] on span "Tickets" at bounding box center [62, 347] width 71 height 15
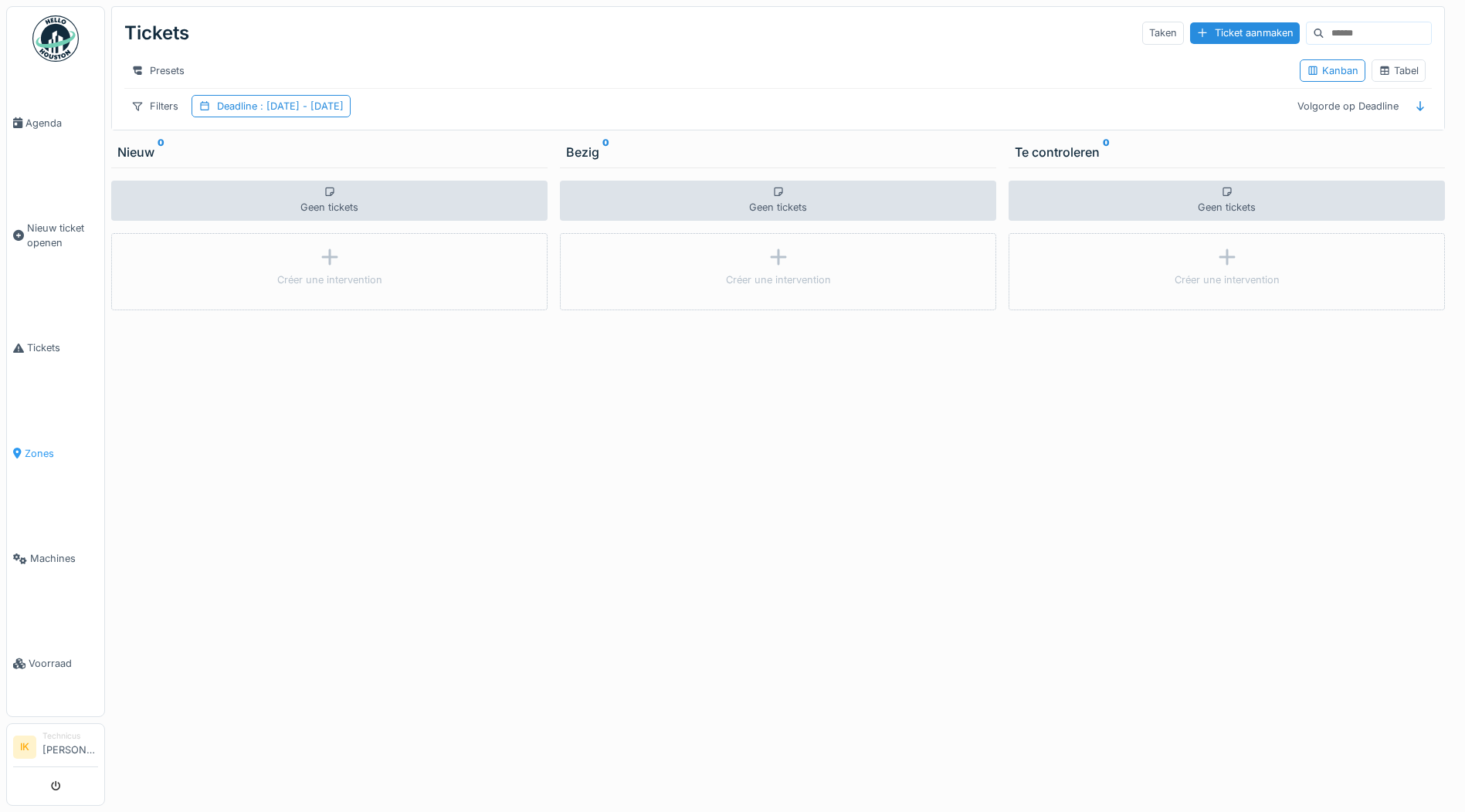
click at [37, 446] on span "Zones" at bounding box center [61, 453] width 73 height 15
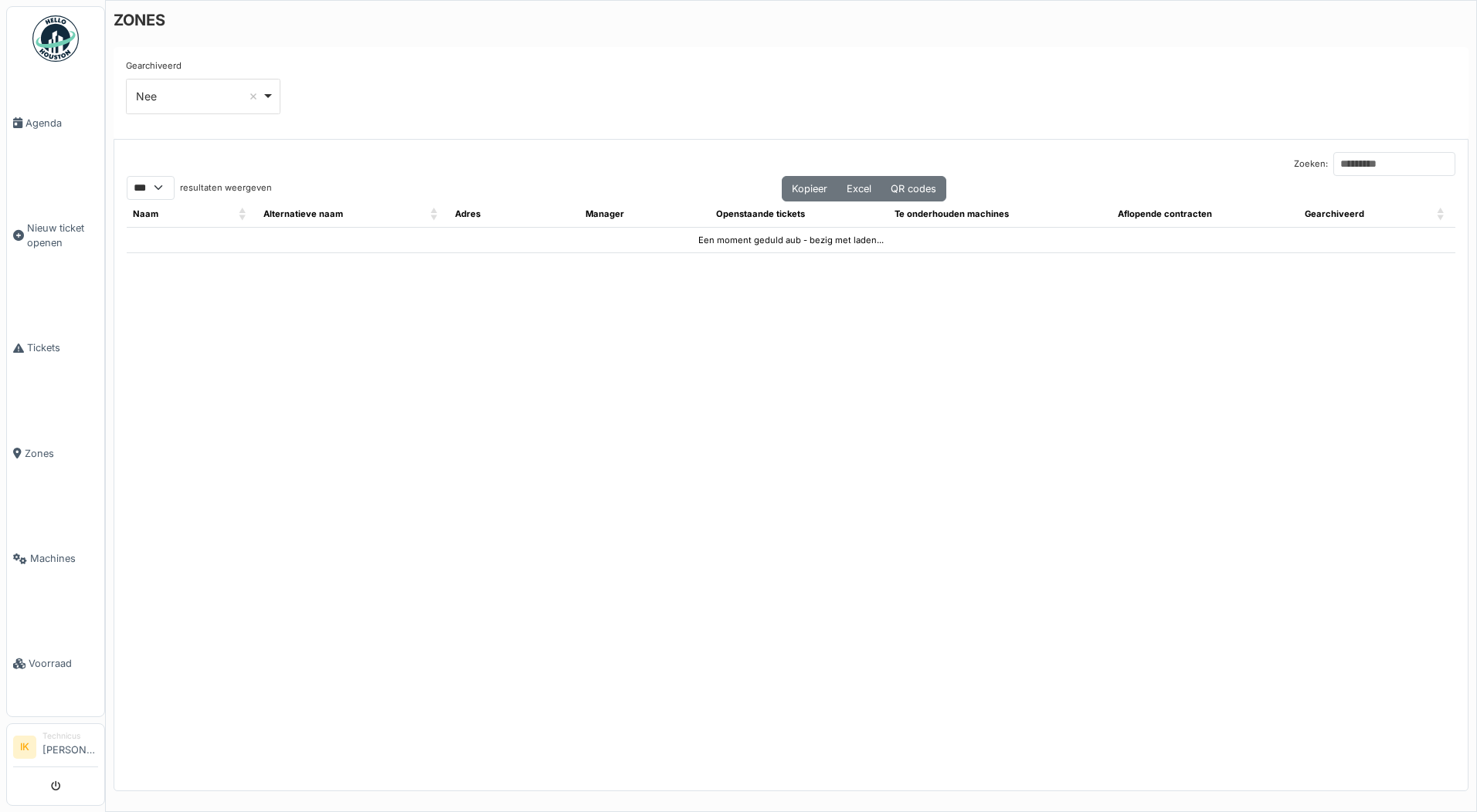
select select "***"
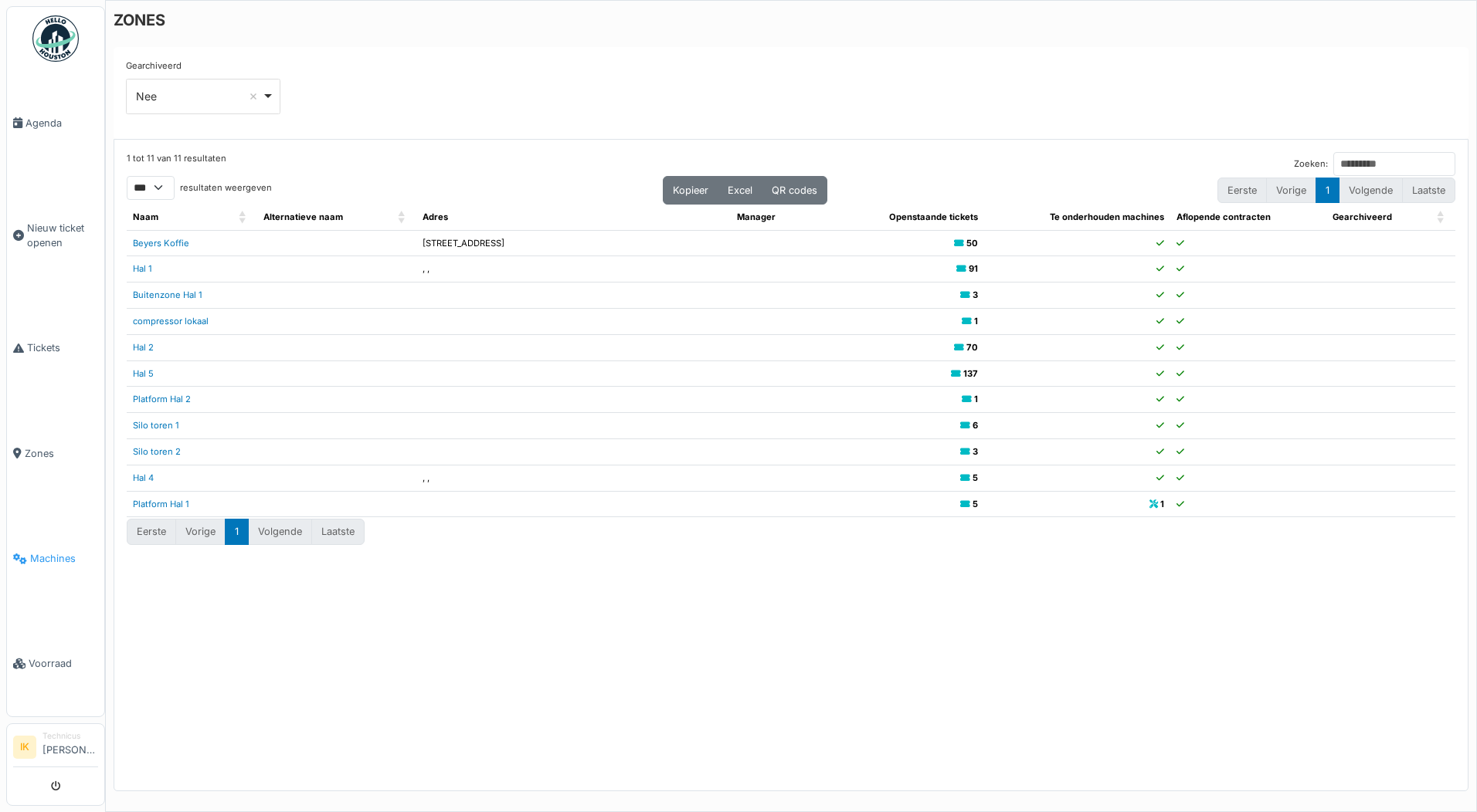
click at [53, 551] on span "Machines" at bounding box center [64, 558] width 68 height 15
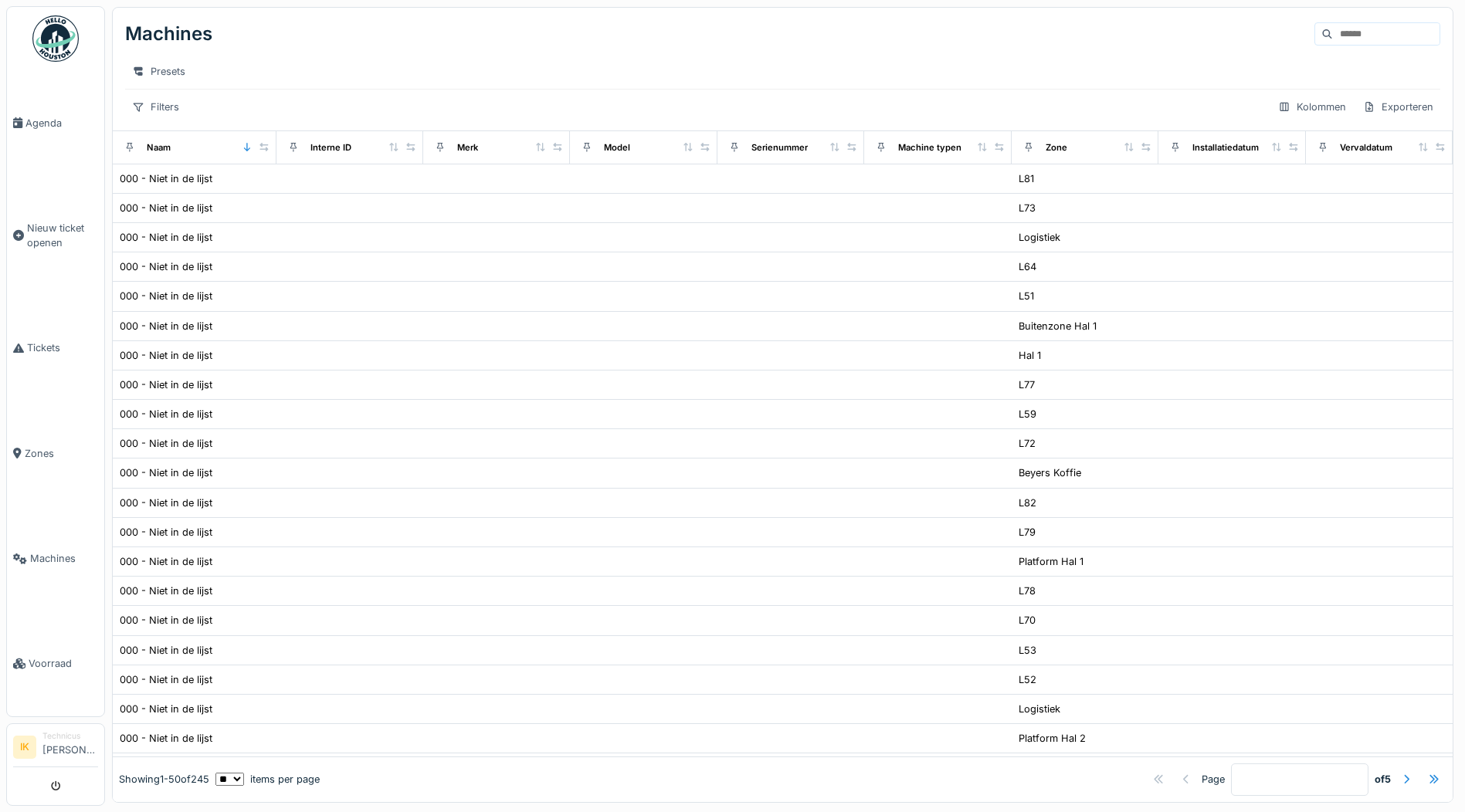
click at [197, 111] on div "Filters Kolommen Exporteren" at bounding box center [783, 106] width 1316 height 22
click at [153, 106] on div "Filters" at bounding box center [155, 106] width 61 height 22
click at [326, 61] on div "Presets" at bounding box center [783, 71] width 1316 height 22
click at [39, 122] on span "Agenda" at bounding box center [61, 123] width 72 height 15
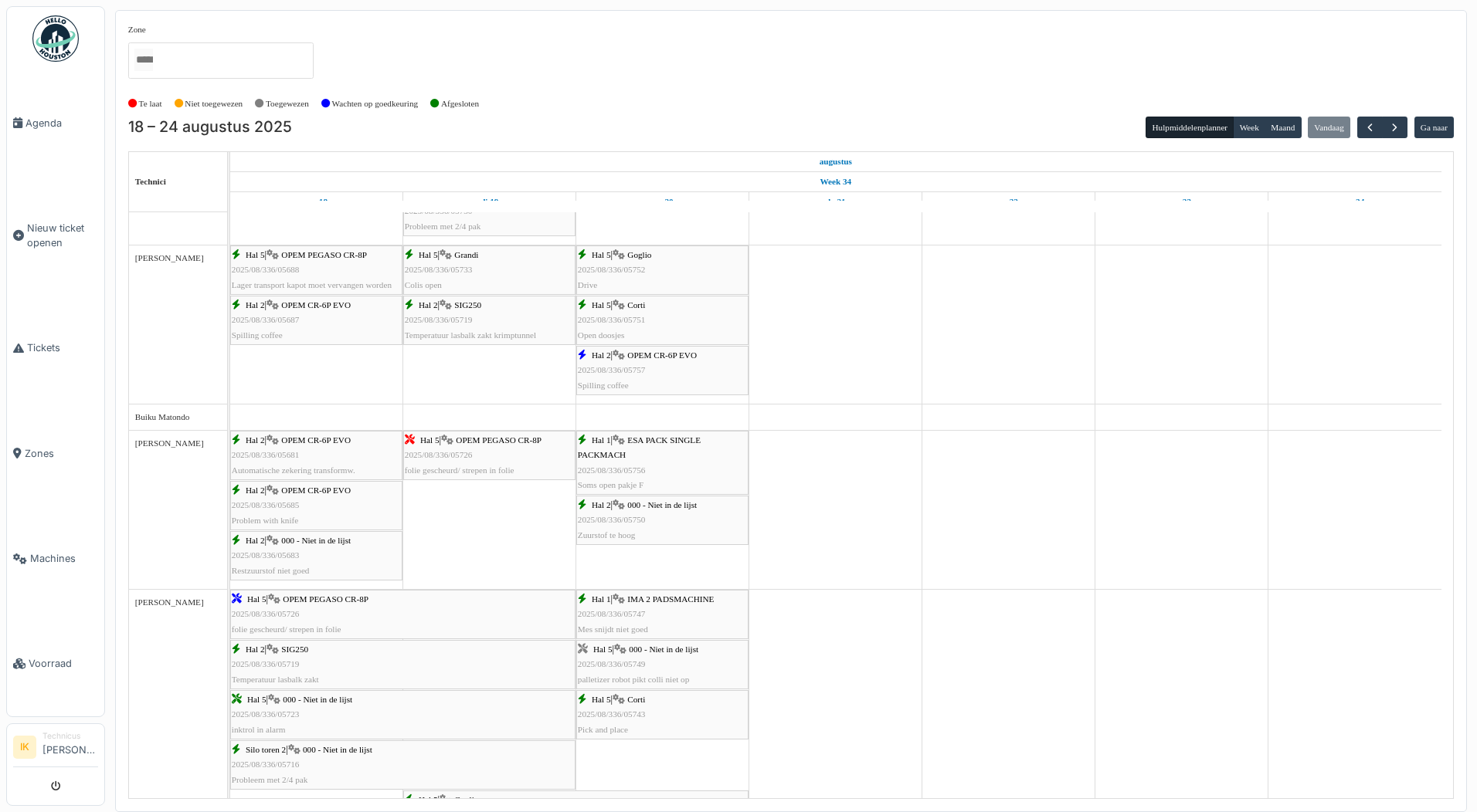
click at [648, 519] on div "Hal 2 | 000 - Niet in de lijst 2025/08/336/05750 Zuurstof te hoog" at bounding box center [662, 520] width 169 height 45
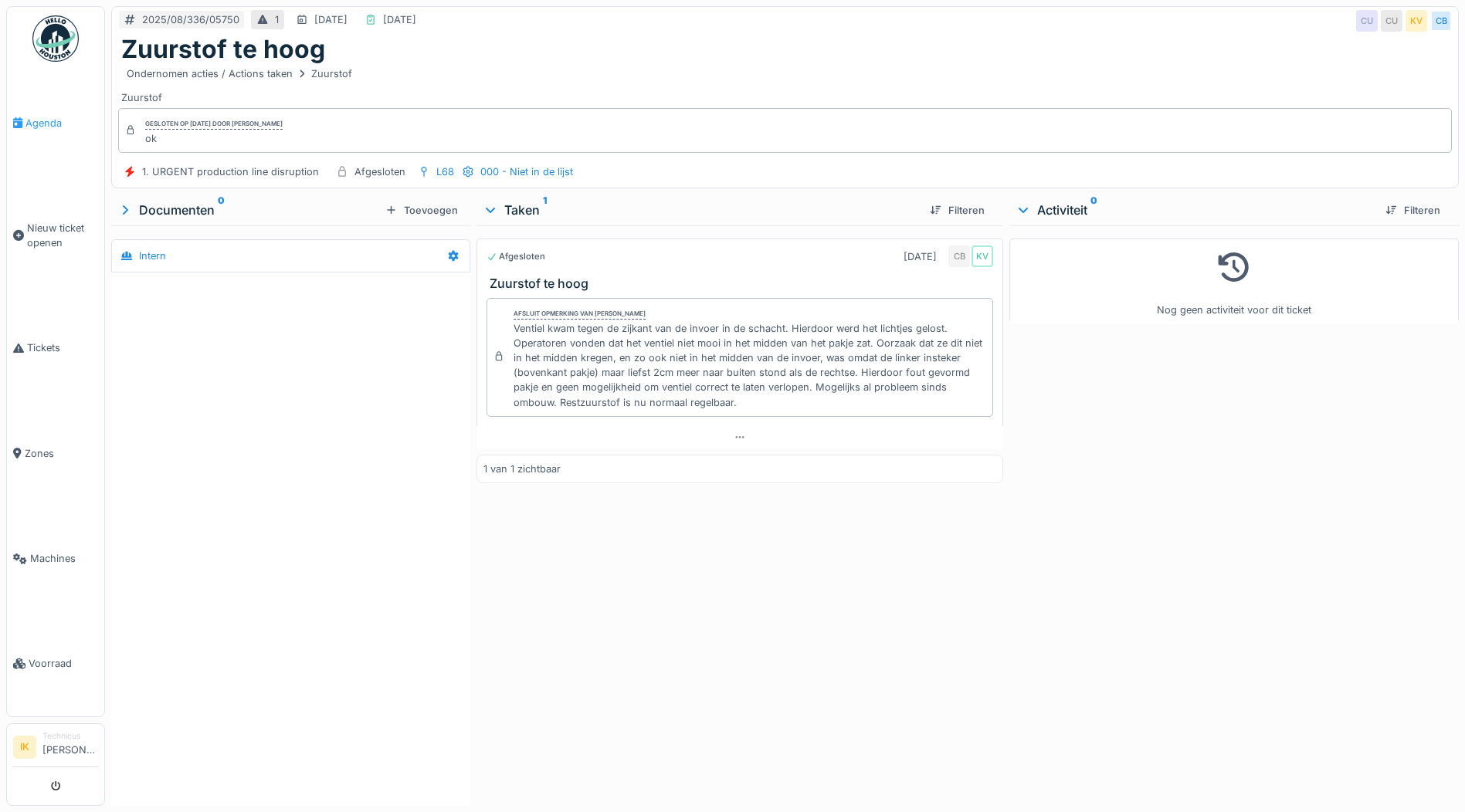
click at [35, 123] on span "Agenda" at bounding box center [61, 123] width 72 height 15
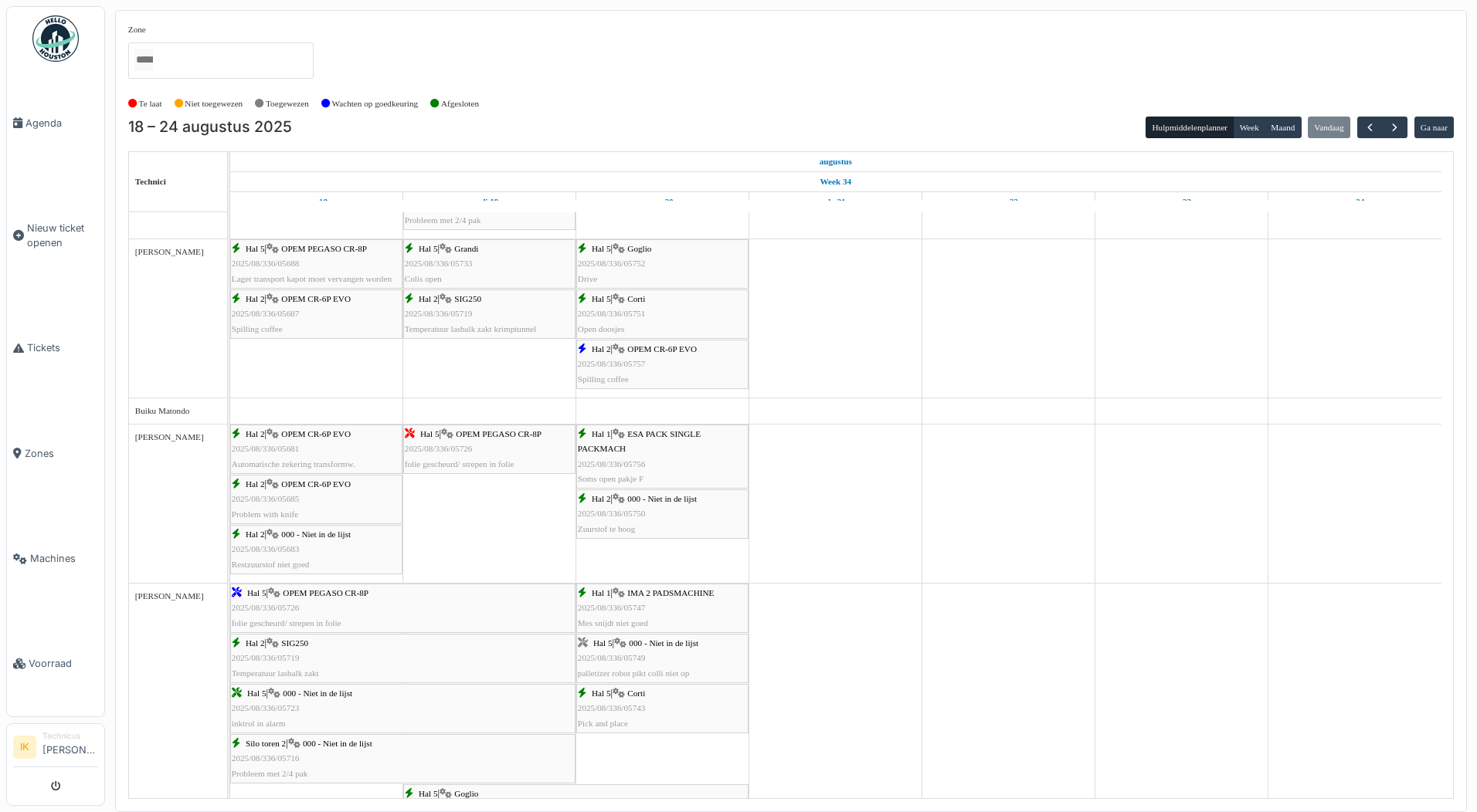
scroll to position [154, 0]
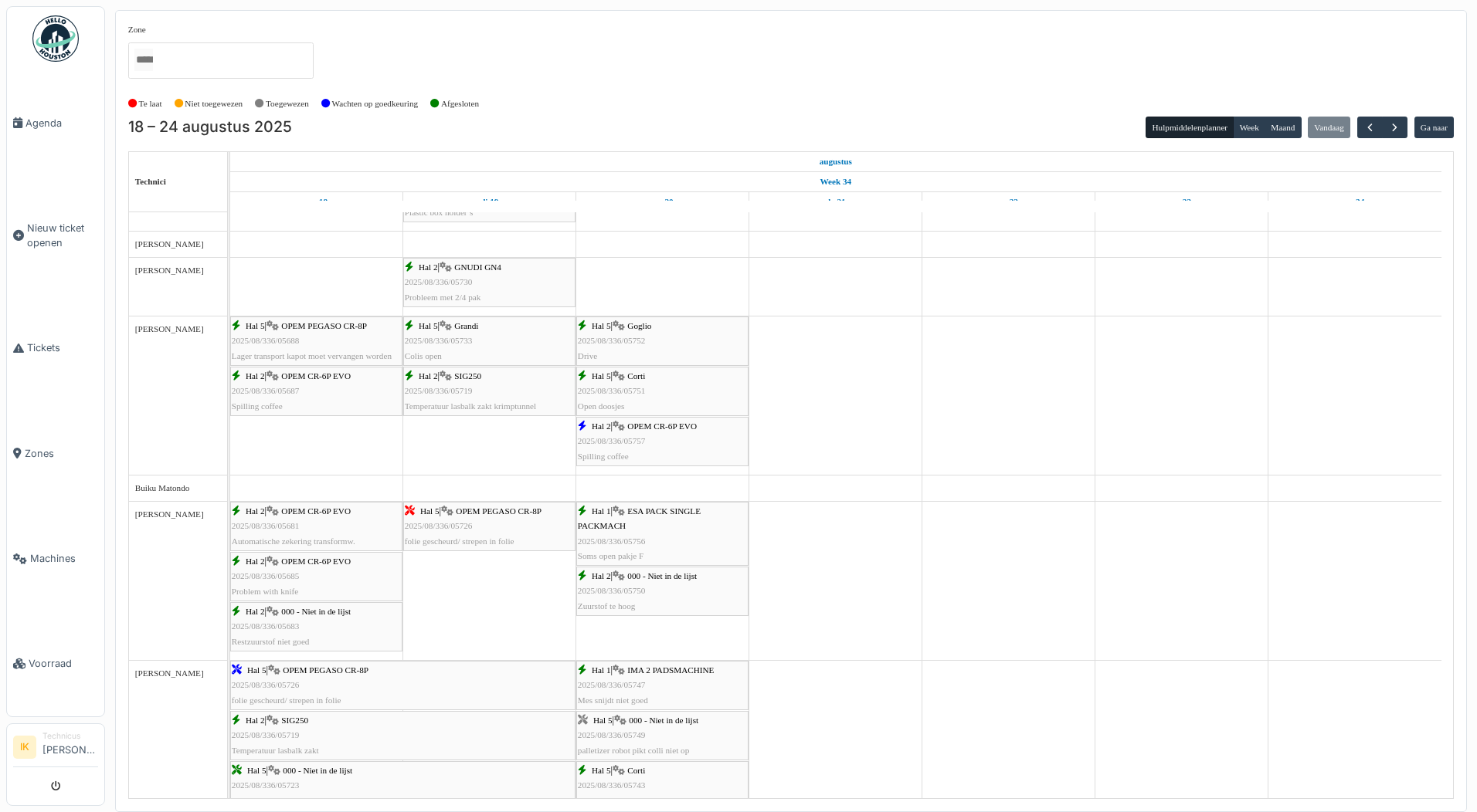
click at [627, 386] on span "2025/08/336/05751" at bounding box center [612, 390] width 68 height 9
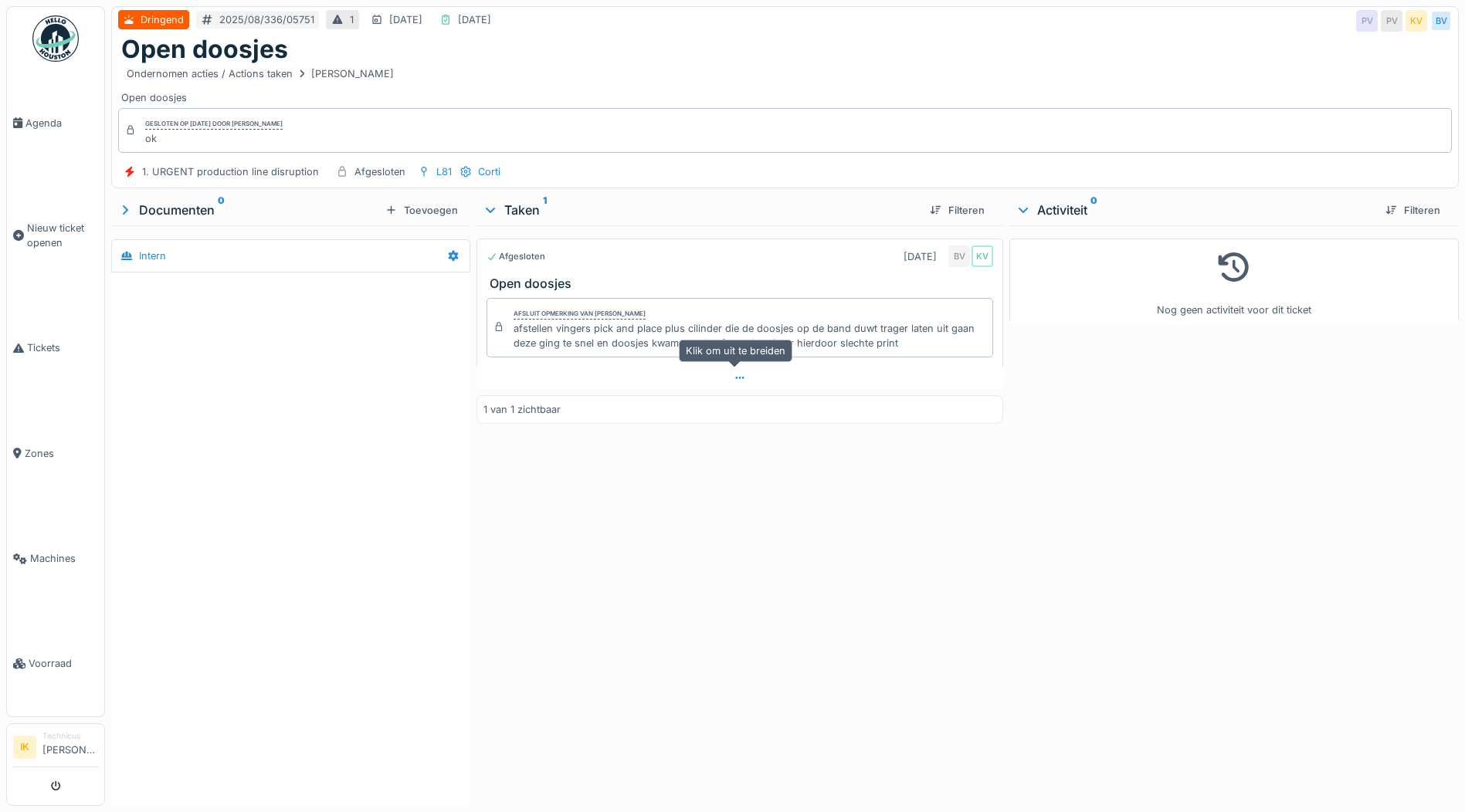
click at [734, 376] on icon at bounding box center [740, 378] width 13 height 10
click at [36, 125] on span "Agenda" at bounding box center [61, 123] width 72 height 15
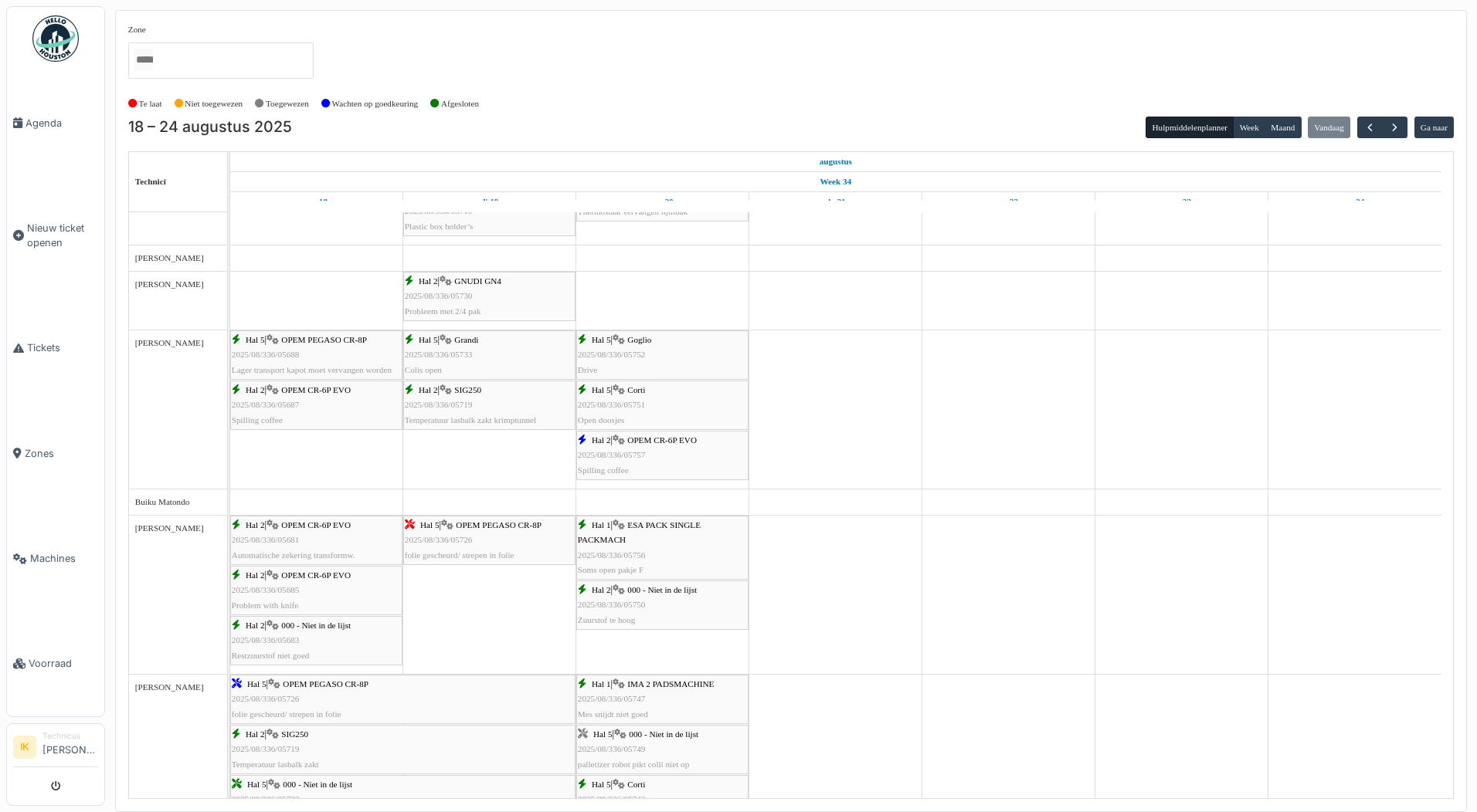
scroll to position [154, 0]
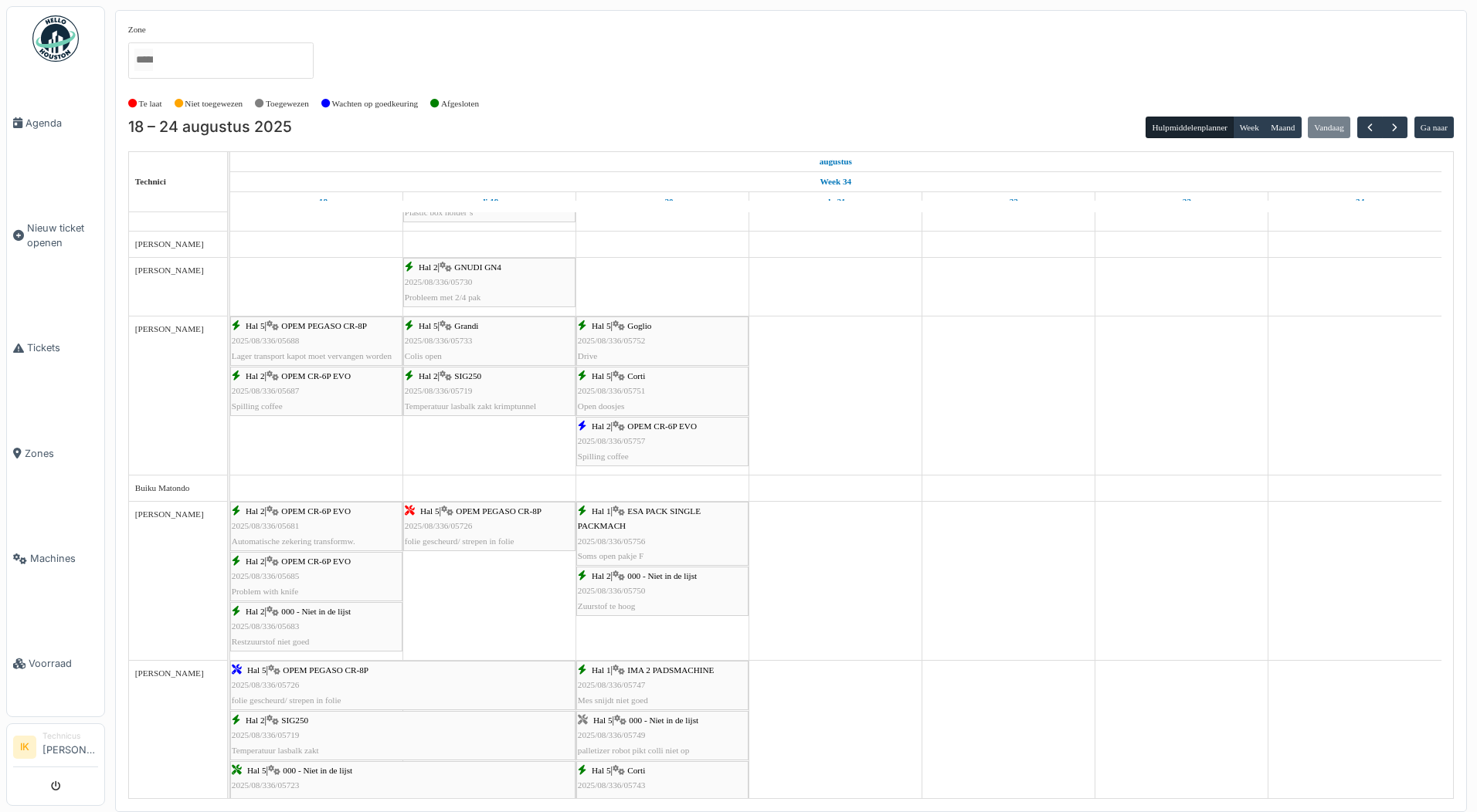
click at [643, 337] on span "2025/08/336/05752" at bounding box center [612, 340] width 68 height 9
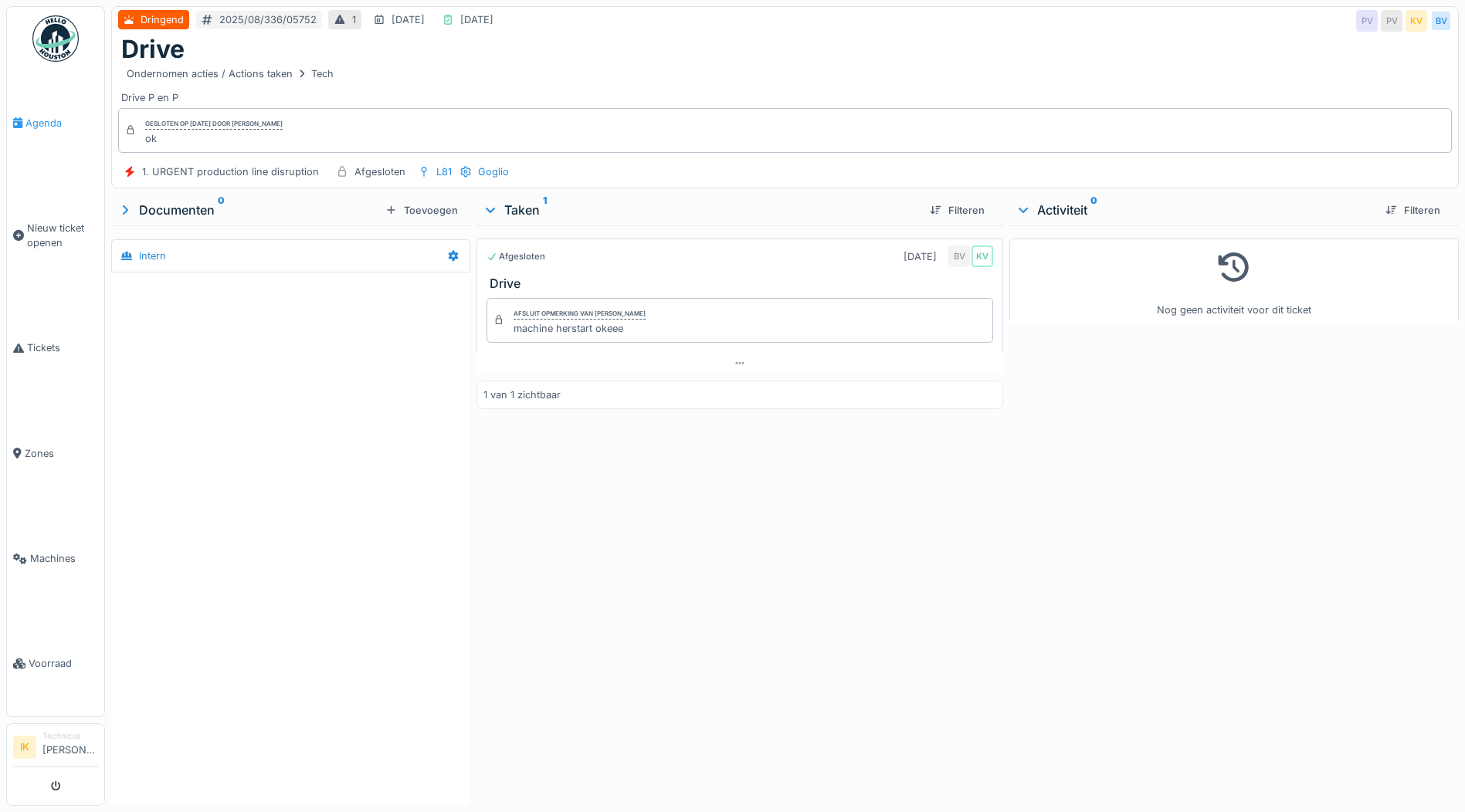
click at [37, 118] on span "Agenda" at bounding box center [61, 123] width 72 height 15
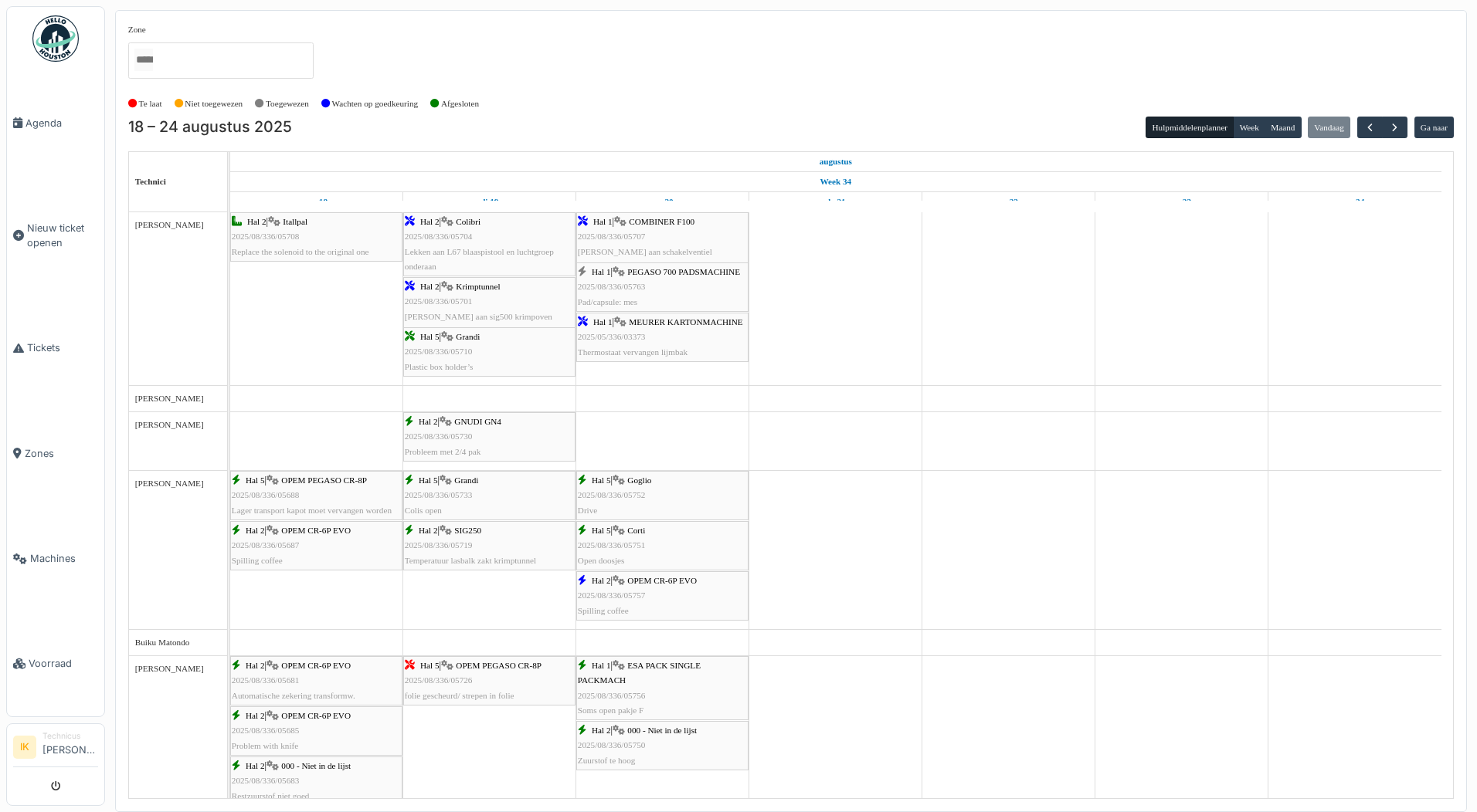
click at [624, 242] on div "Hal 1 | COMBINER F100 2025/08/336/05707 Lek aan schakelventiel folieklem L53" at bounding box center [662, 244] width 169 height 60
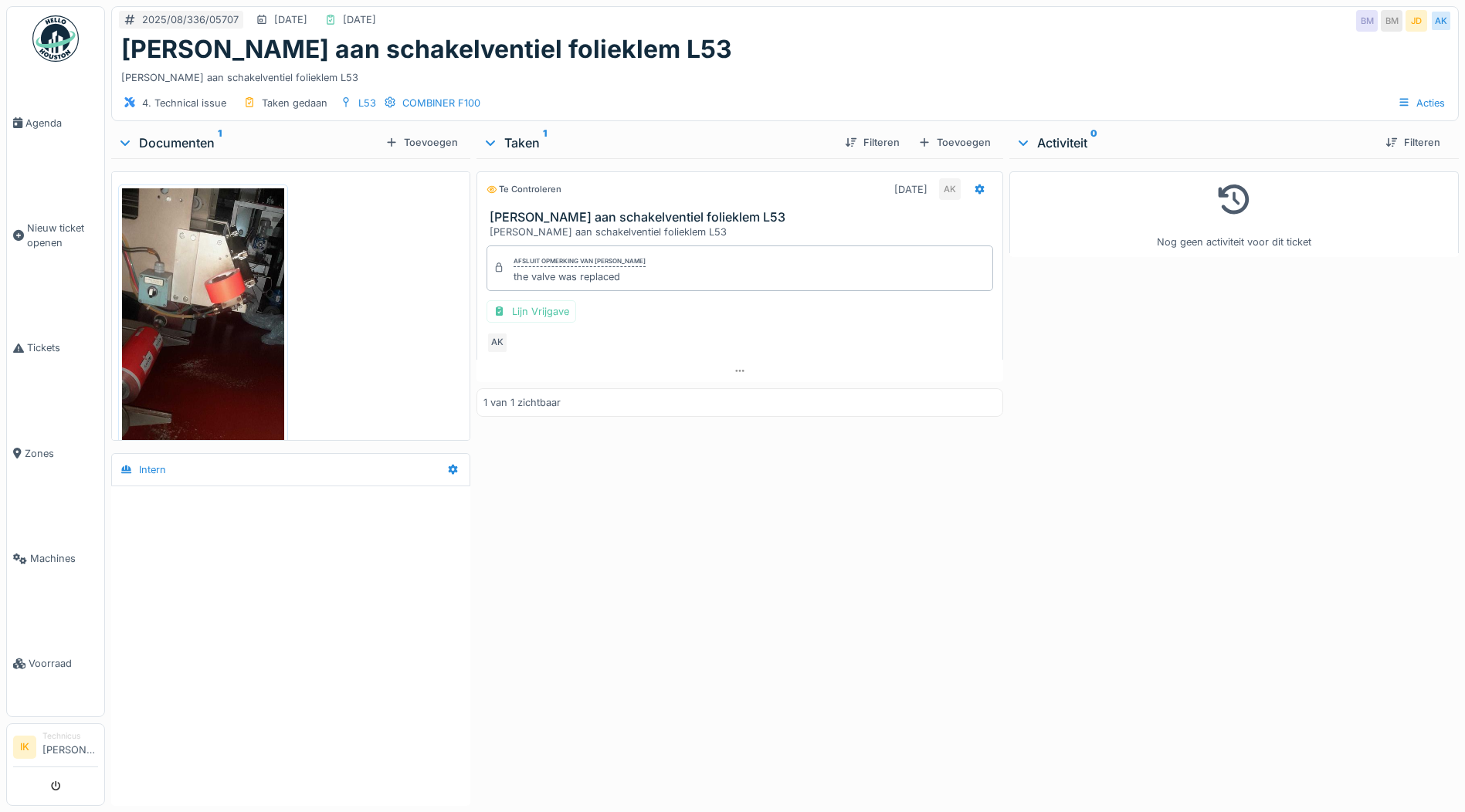
click at [214, 324] on img at bounding box center [203, 354] width 162 height 333
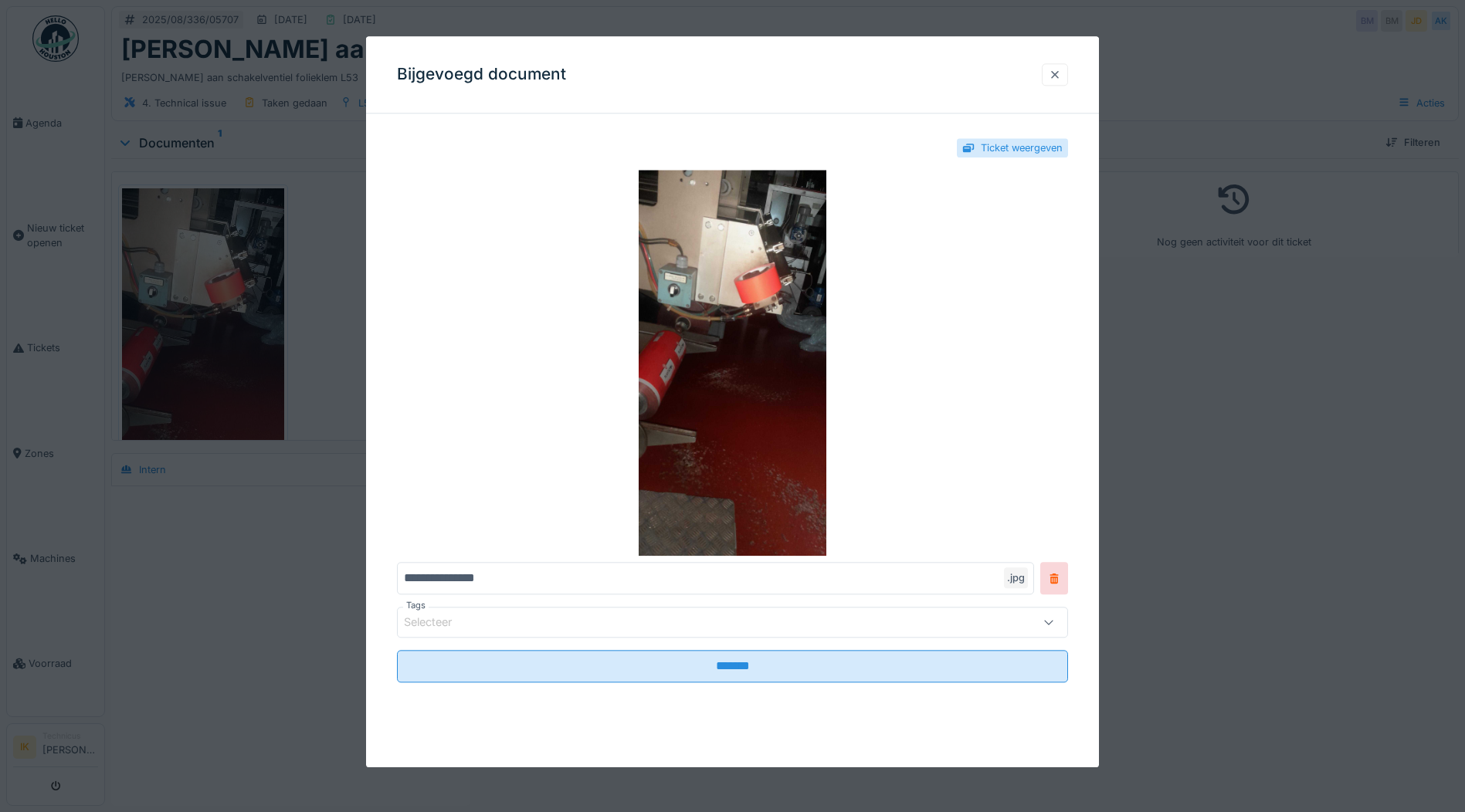
click at [1056, 72] on div at bounding box center [1055, 74] width 13 height 15
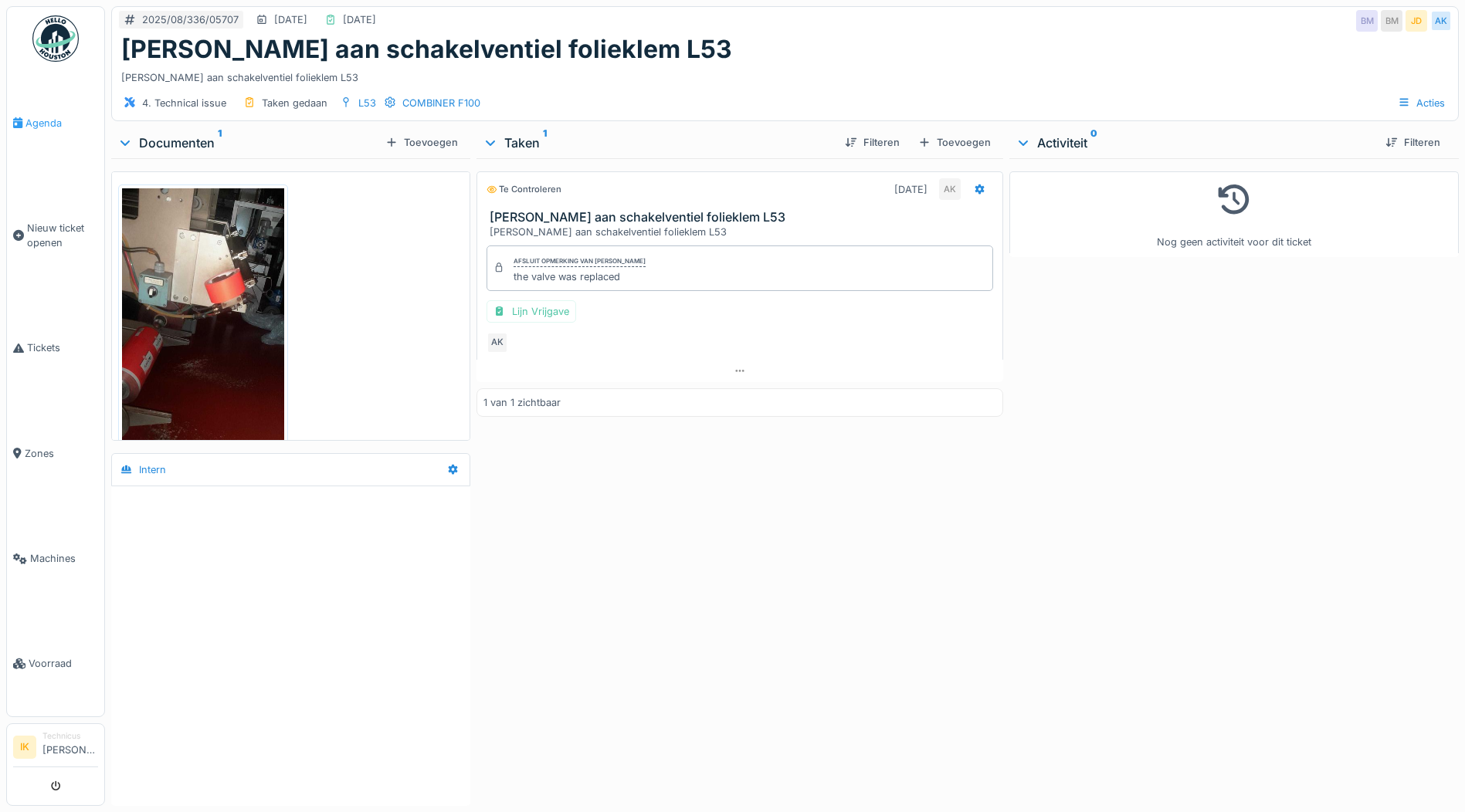
click at [39, 124] on span "Agenda" at bounding box center [61, 123] width 72 height 15
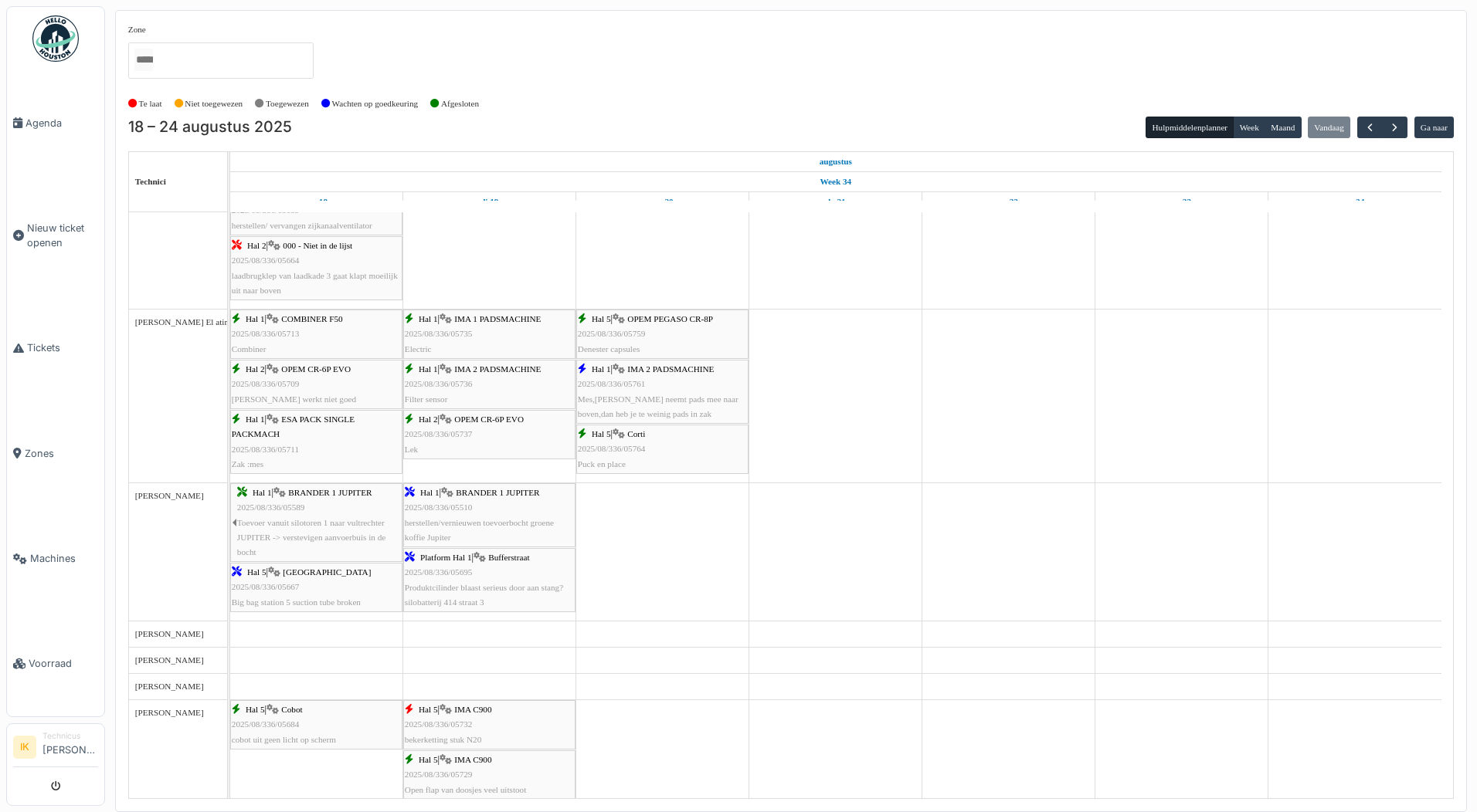
click at [677, 394] on span "Mes,[PERSON_NAME] neemt pads mee naar boven,dan heb je te weinig pads in zak" at bounding box center [658, 406] width 161 height 24
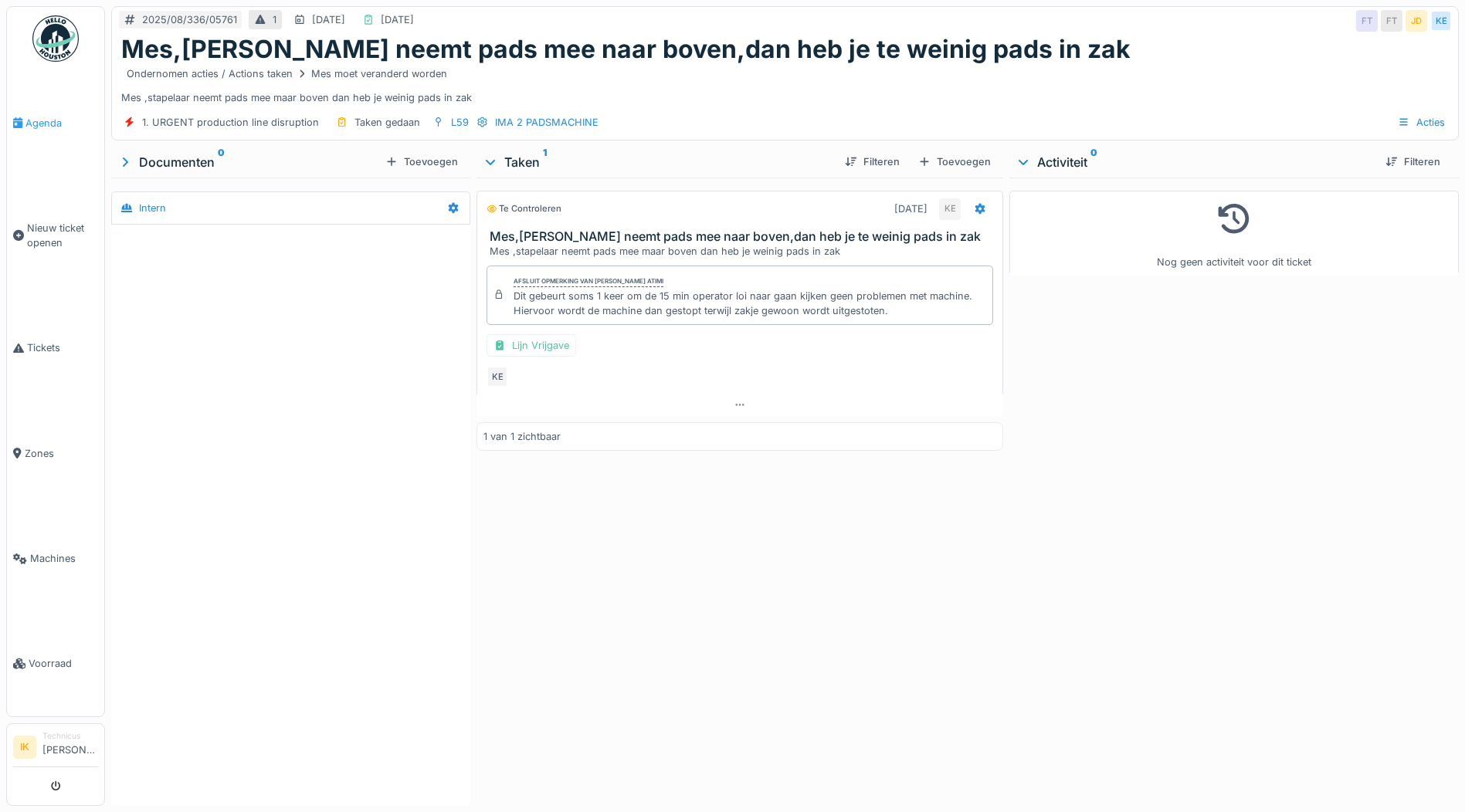
click at [28, 122] on span "Agenda" at bounding box center [61, 123] width 72 height 15
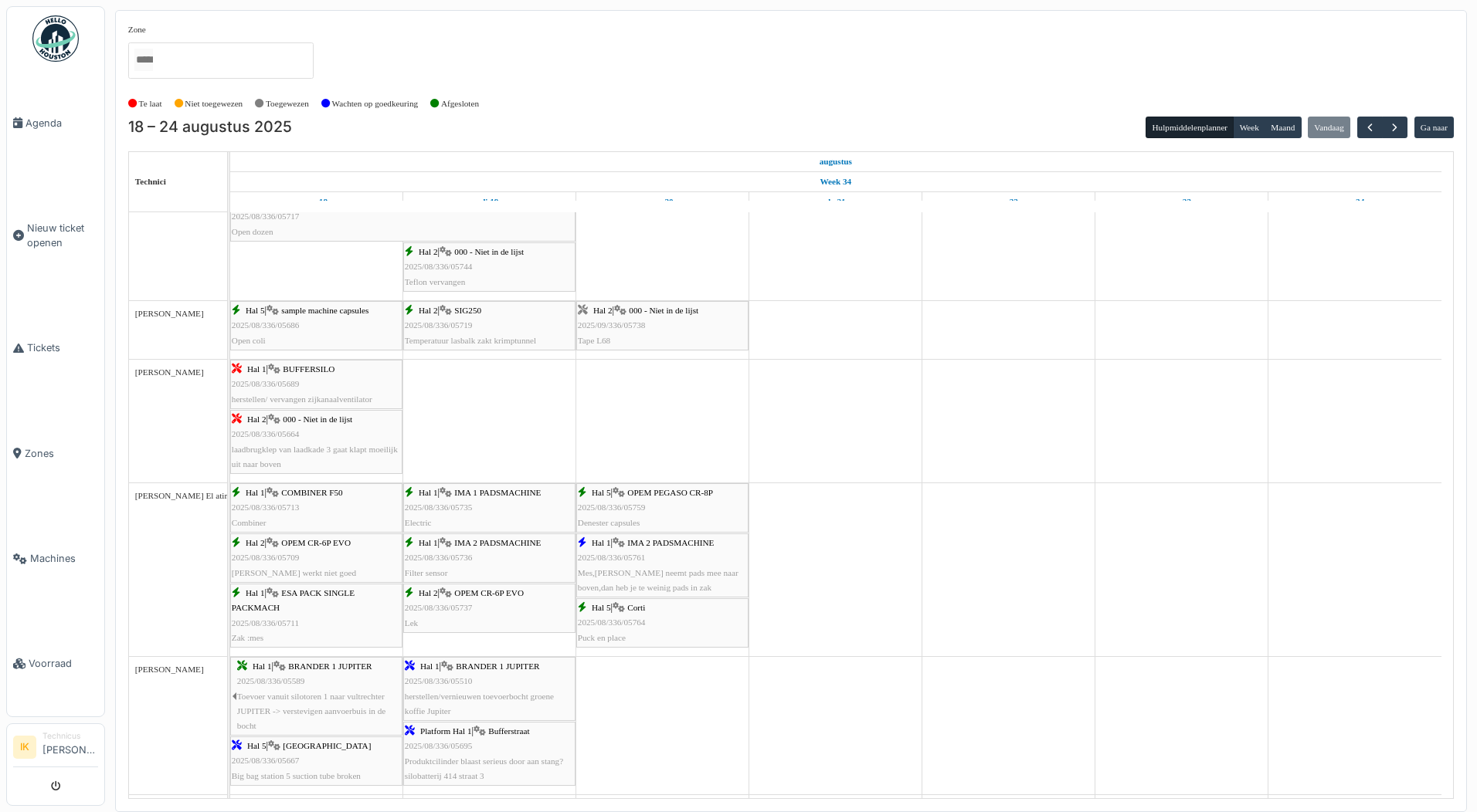
scroll to position [1236, 0]
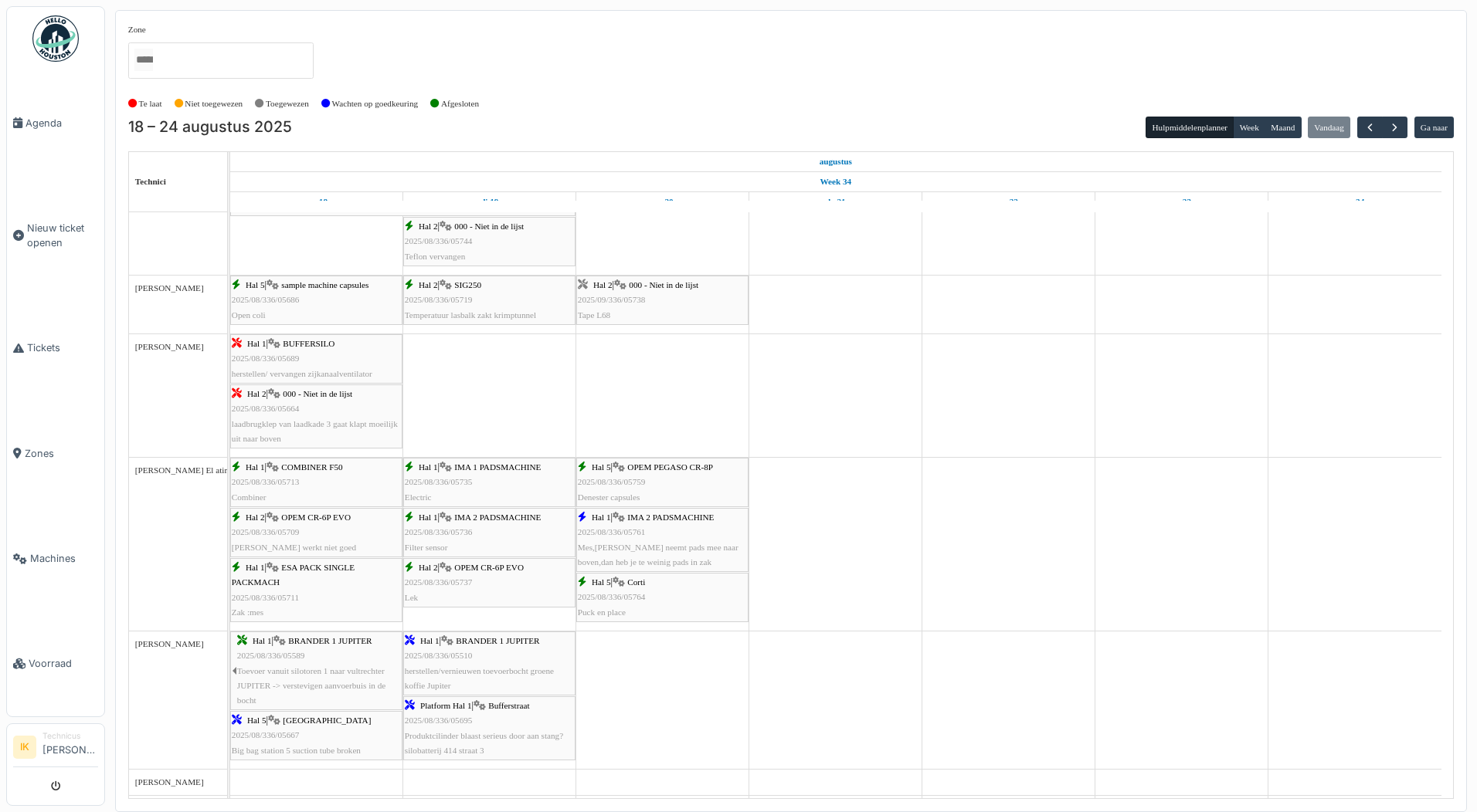
click at [672, 475] on div "Hal 5 | OPEM PEGASO CR-8P 2025/08/336/05759 Denester capsules" at bounding box center [662, 483] width 169 height 45
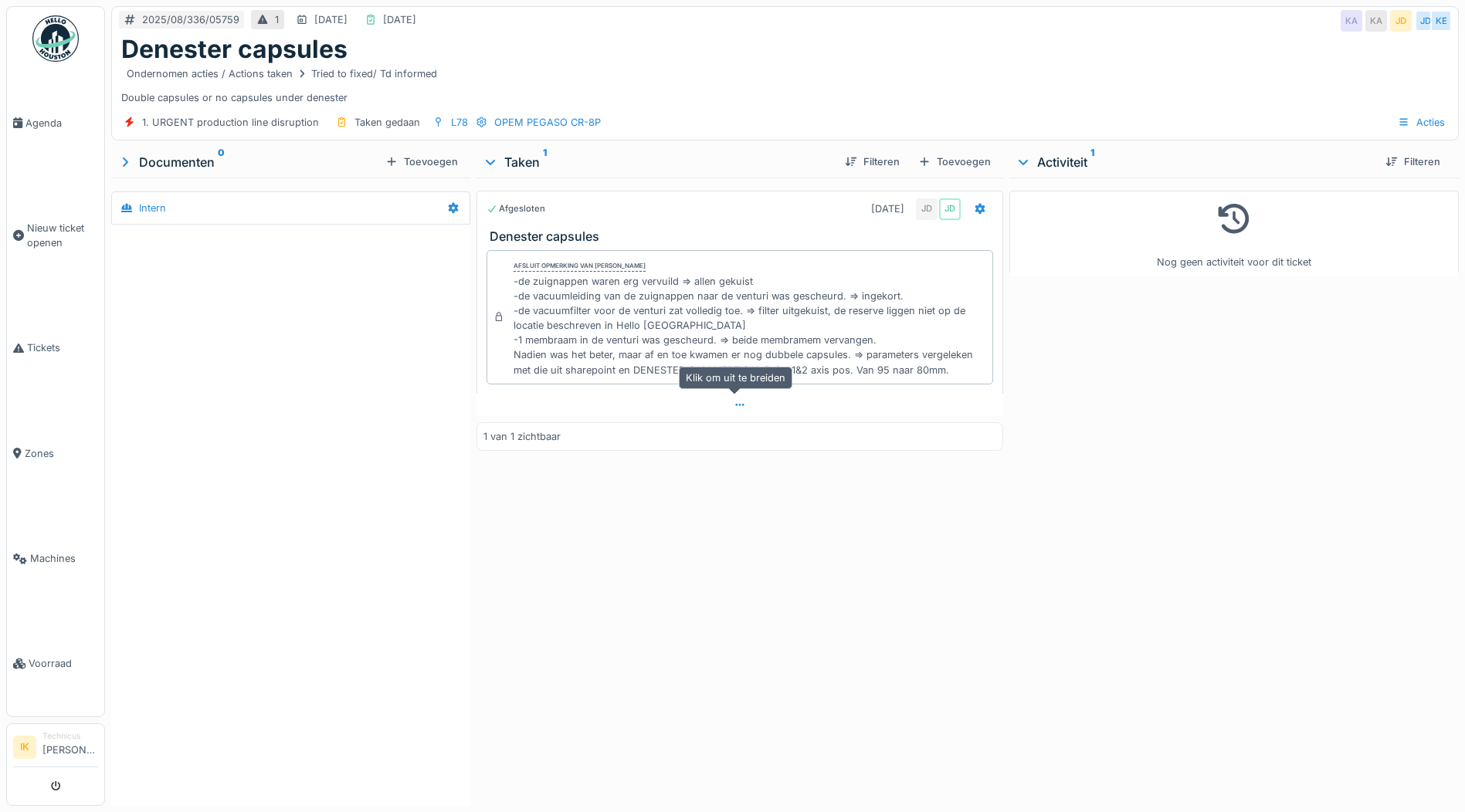
click at [737, 401] on icon at bounding box center [740, 405] width 13 height 10
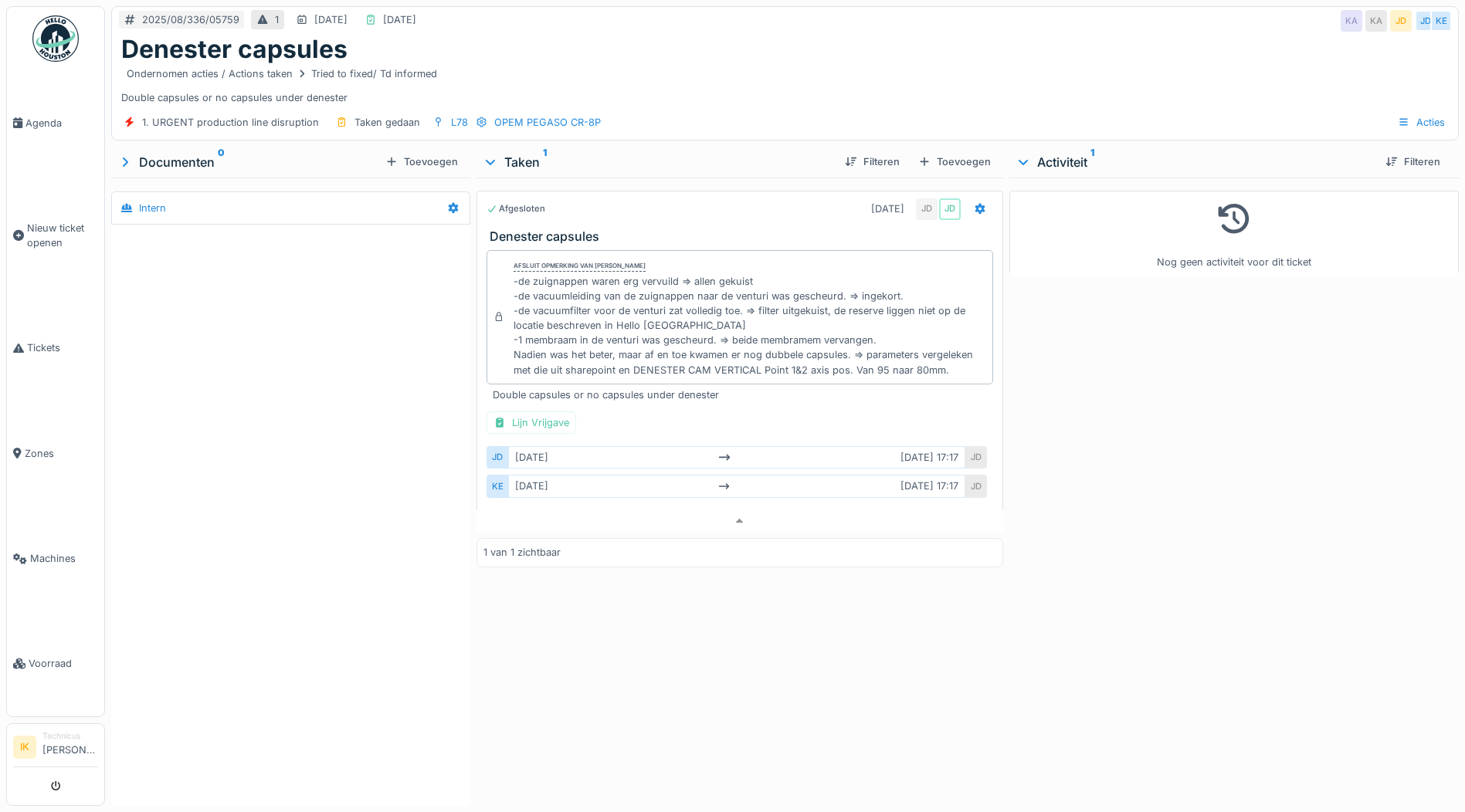
click at [352, 581] on div at bounding box center [291, 510] width 359 height 572
click at [37, 124] on span "Agenda" at bounding box center [61, 123] width 72 height 15
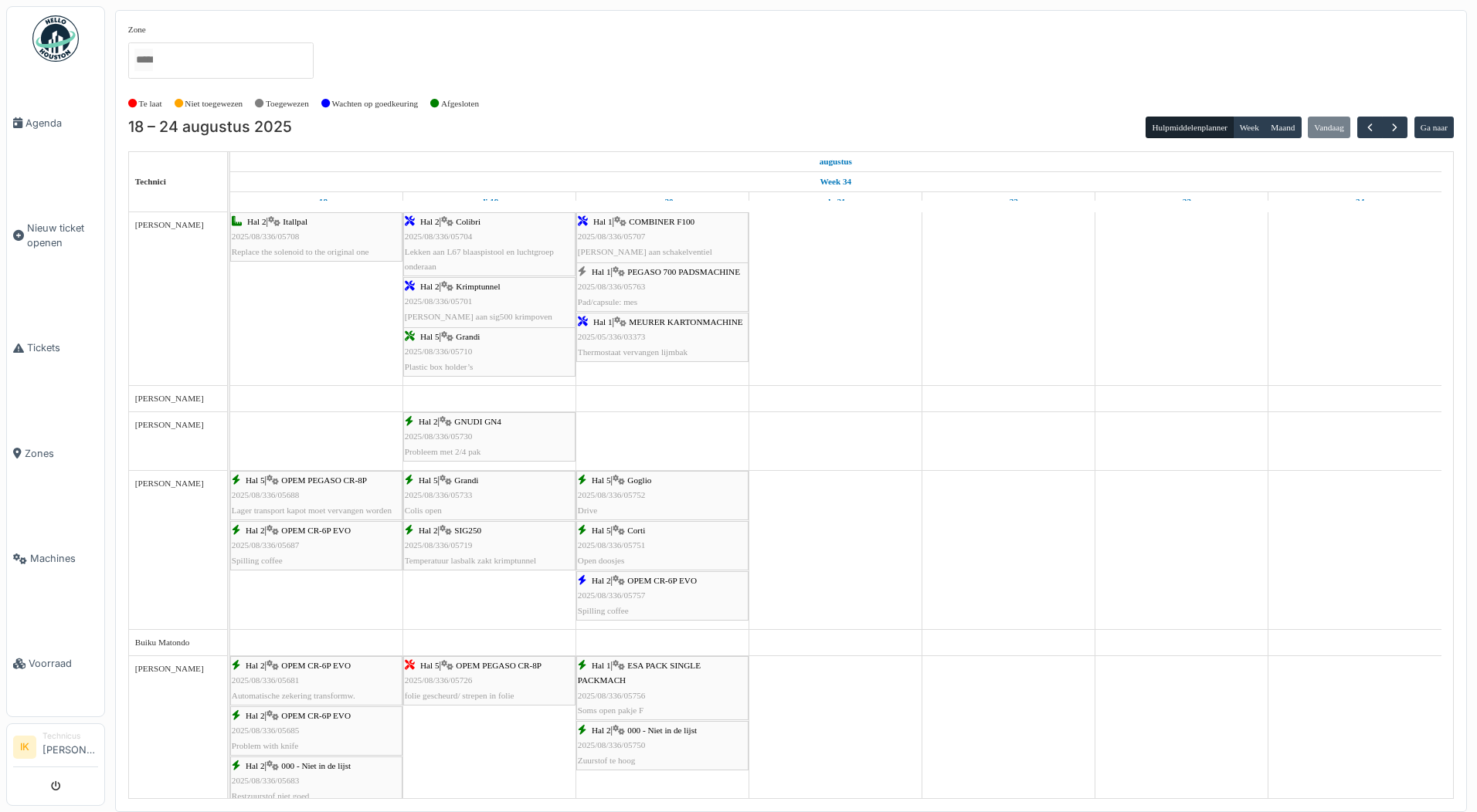
click at [310, 124] on div "[DATE] – [DATE] Hulpmiddelenplanner Week Maand Vandaag Ga naar" at bounding box center [791, 127] width 1326 height 22
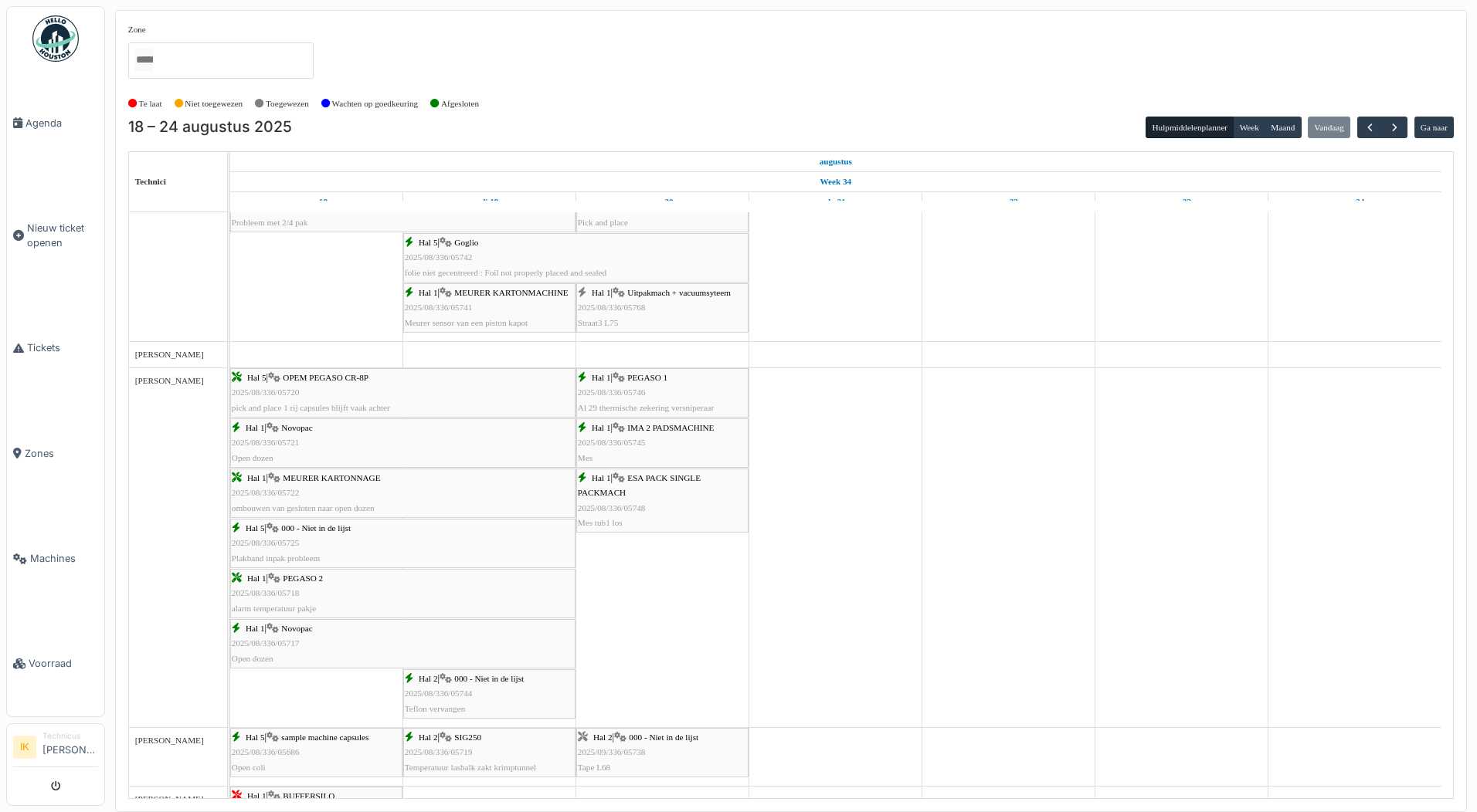
scroll to position [849, 0]
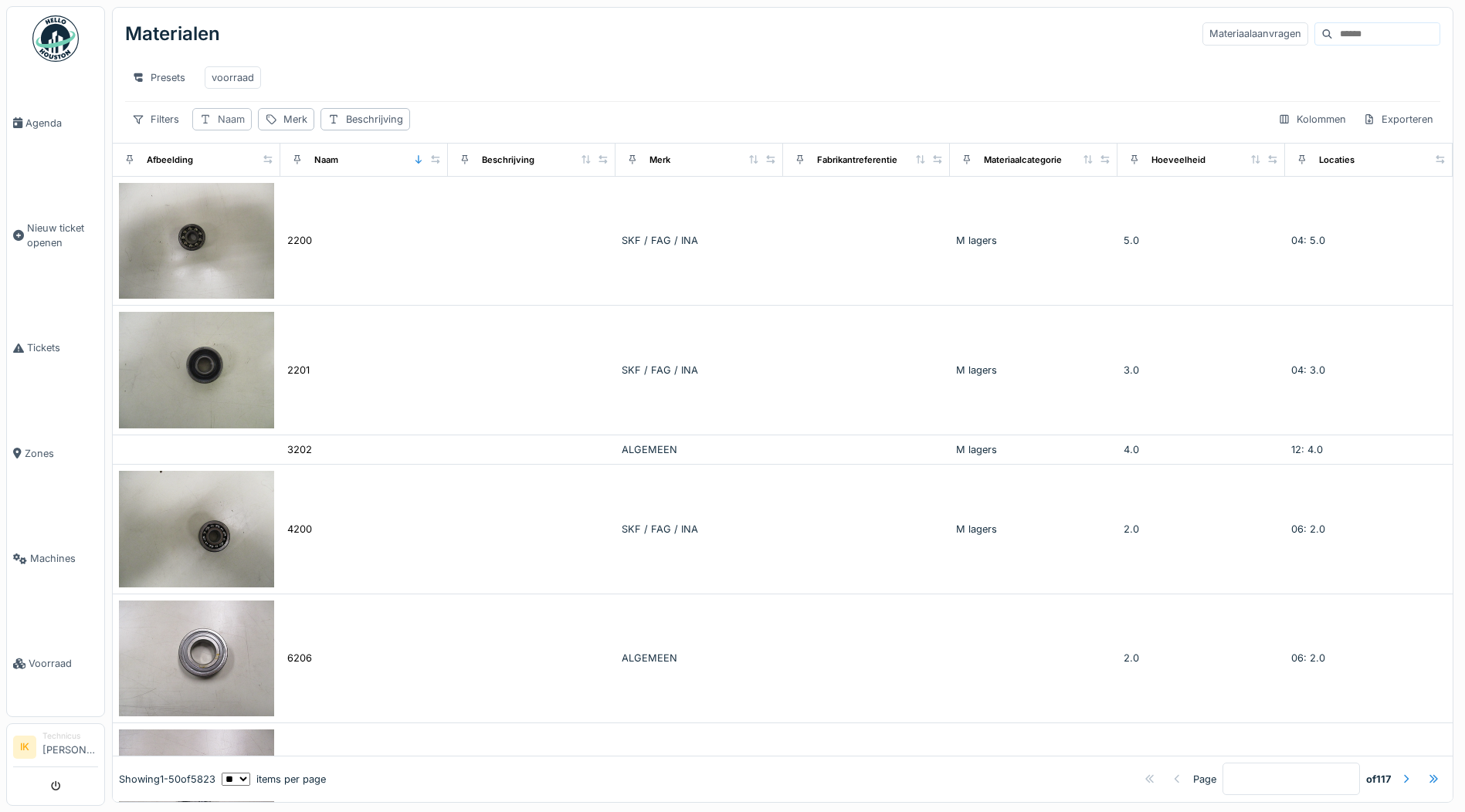
click at [221, 127] on div "Naam" at bounding box center [231, 119] width 27 height 15
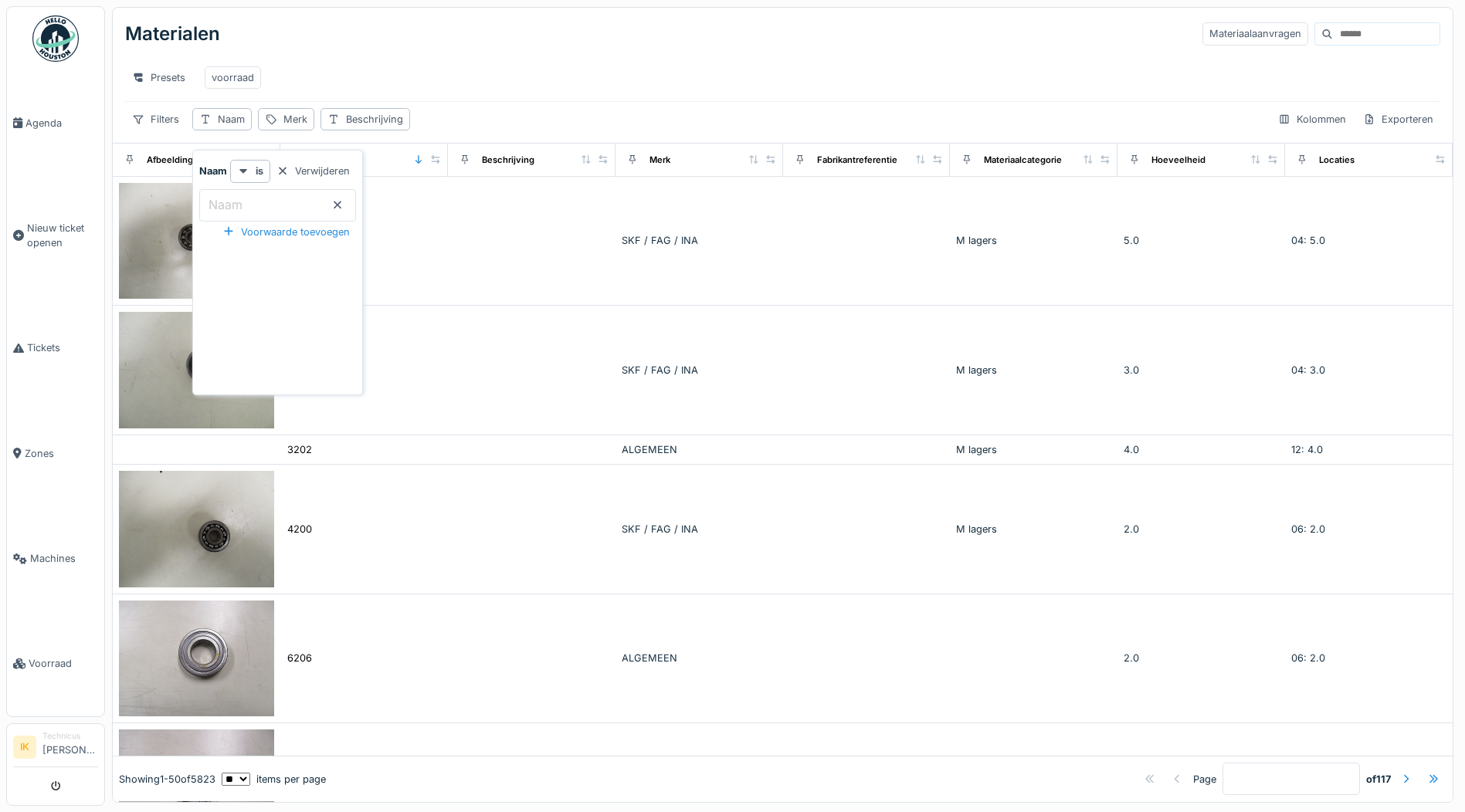
click at [227, 201] on label "Naam" at bounding box center [224, 204] width 40 height 19
click at [227, 201] on input "Naam" at bounding box center [277, 205] width 157 height 32
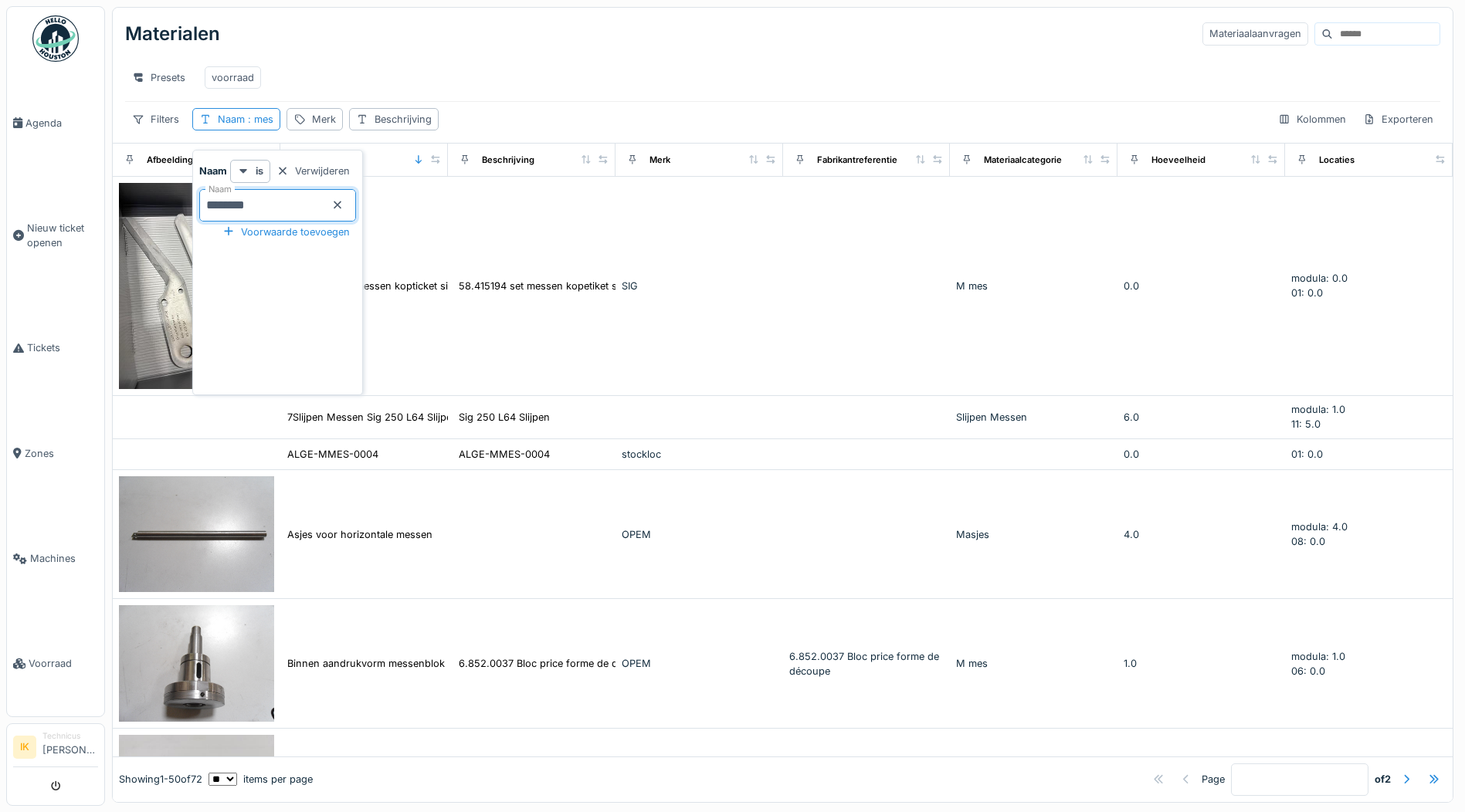
type input "*********"
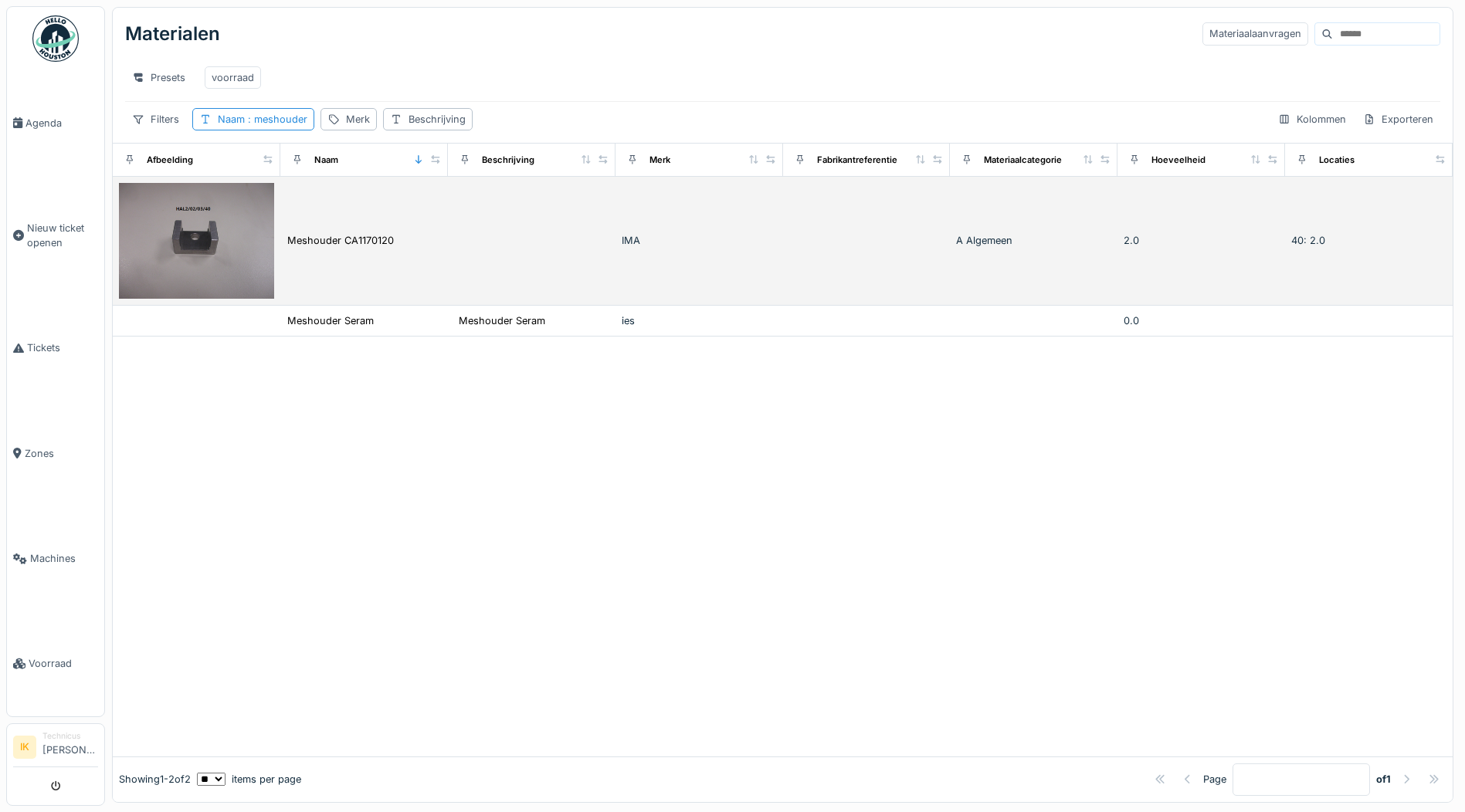
click at [161, 266] on img at bounding box center [196, 241] width 155 height 116
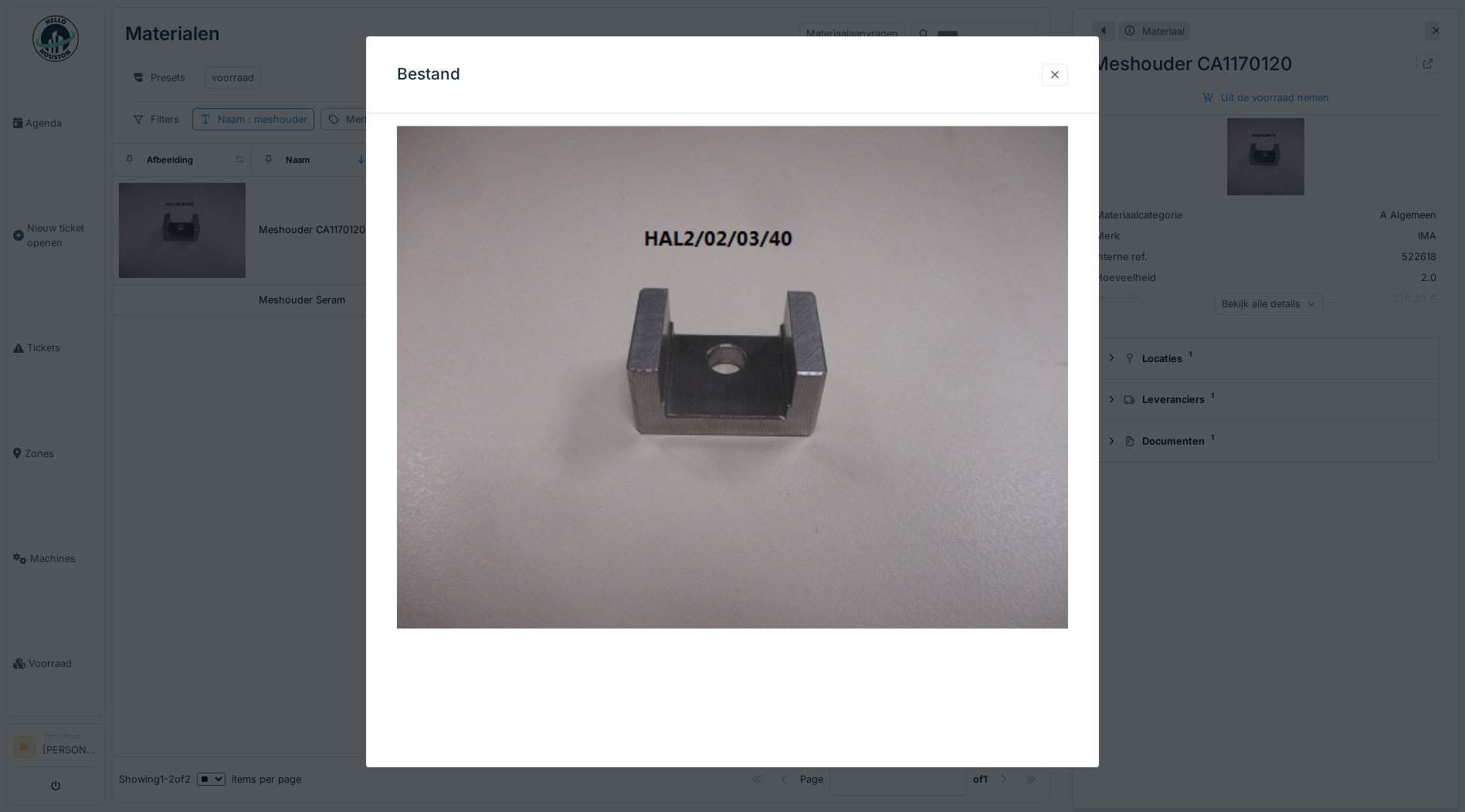
click at [1061, 75] on div at bounding box center [1055, 74] width 13 height 15
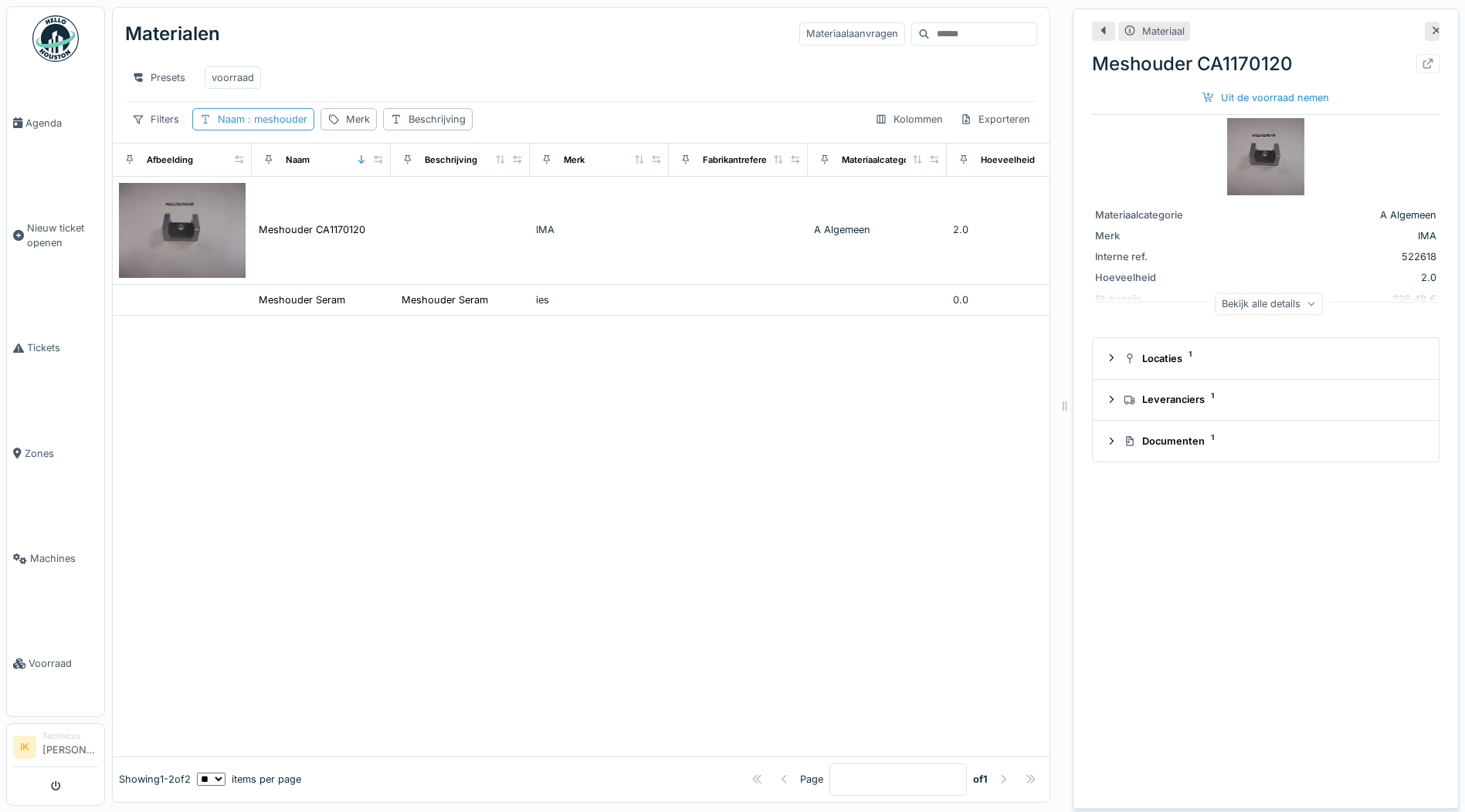
click at [277, 125] on span ": meshouder" at bounding box center [276, 119] width 62 height 12
click at [338, 202] on input "*********" at bounding box center [277, 205] width 157 height 32
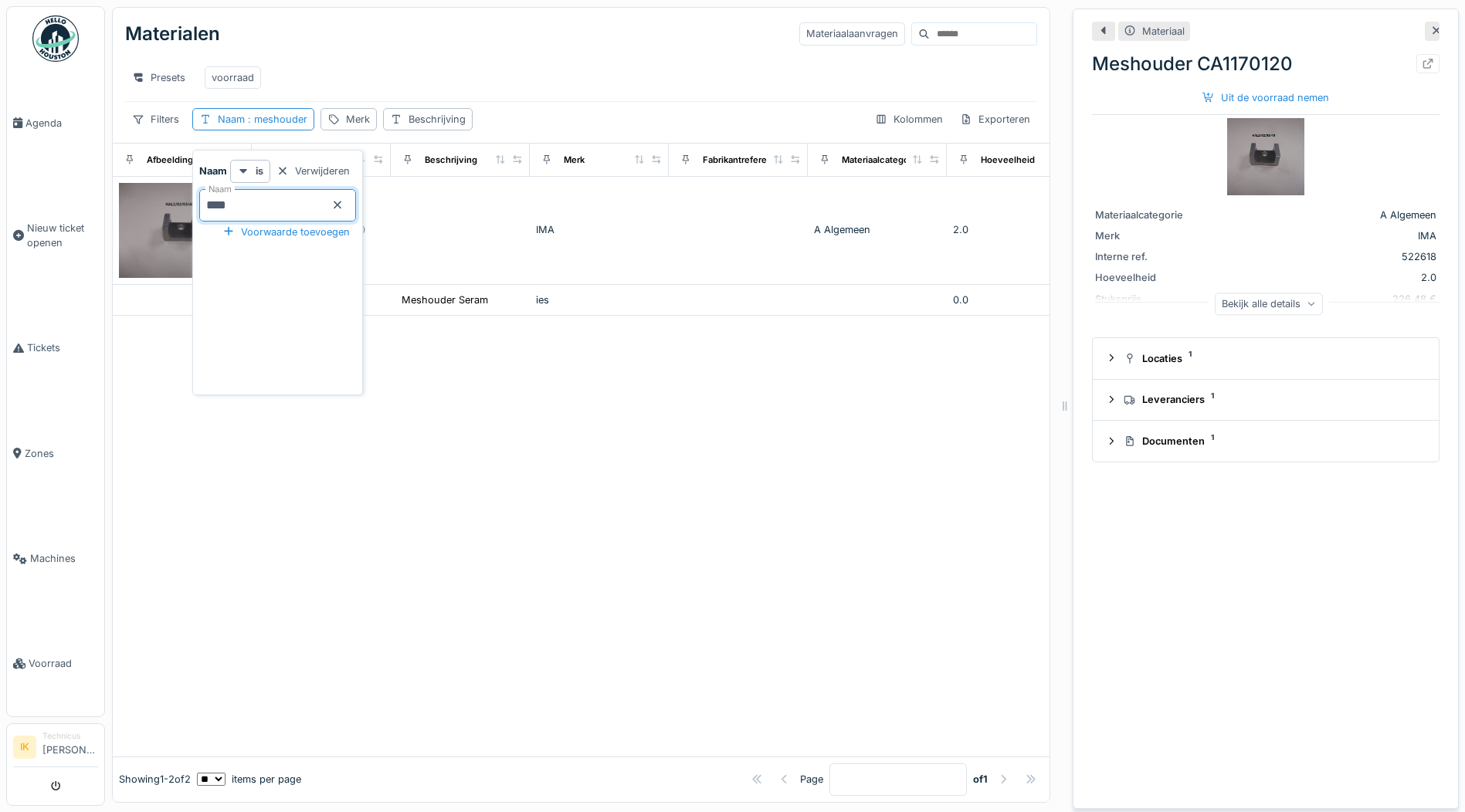
type input "***"
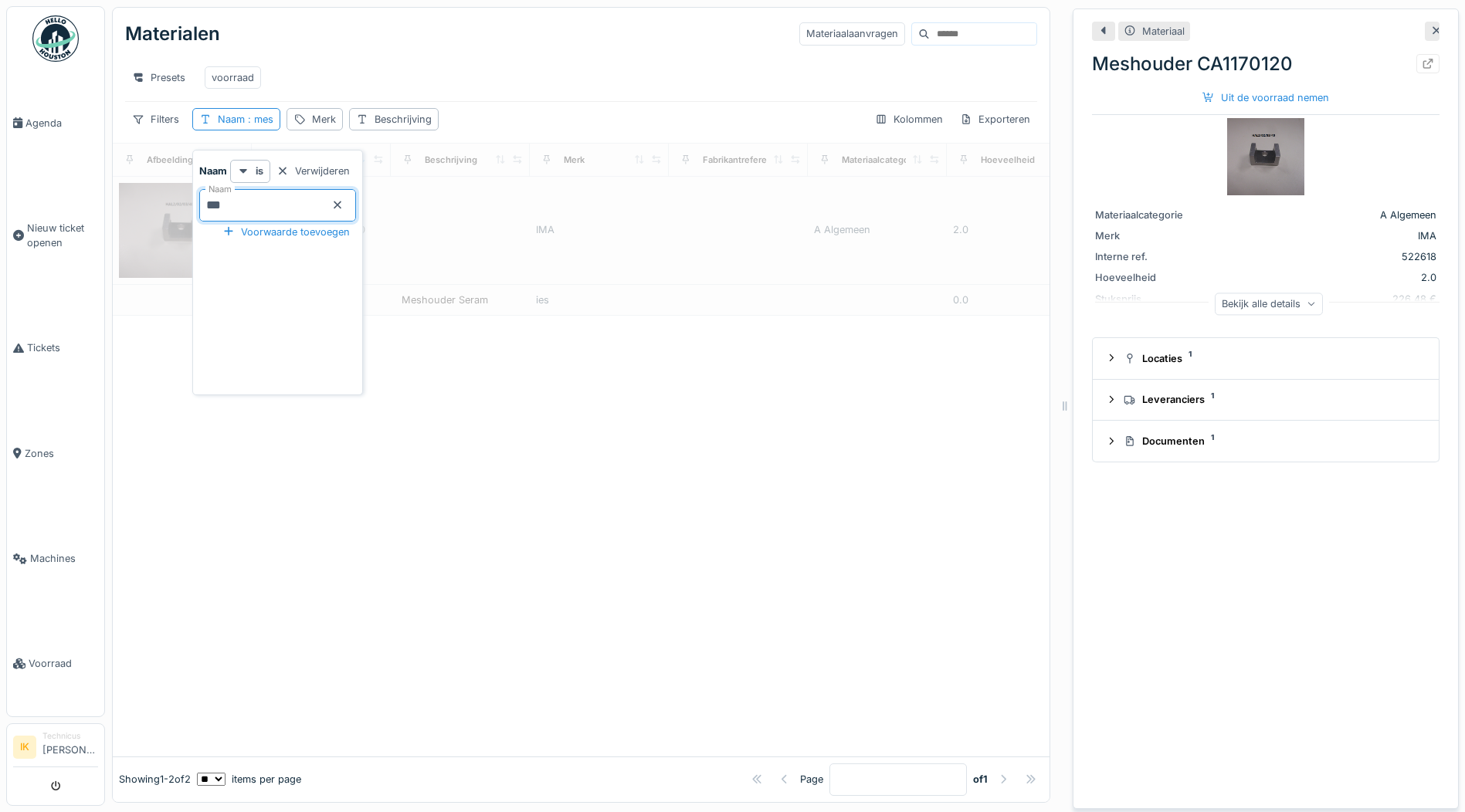
click at [560, 46] on div "Materialen Materiaalaanvragen" at bounding box center [581, 33] width 913 height 40
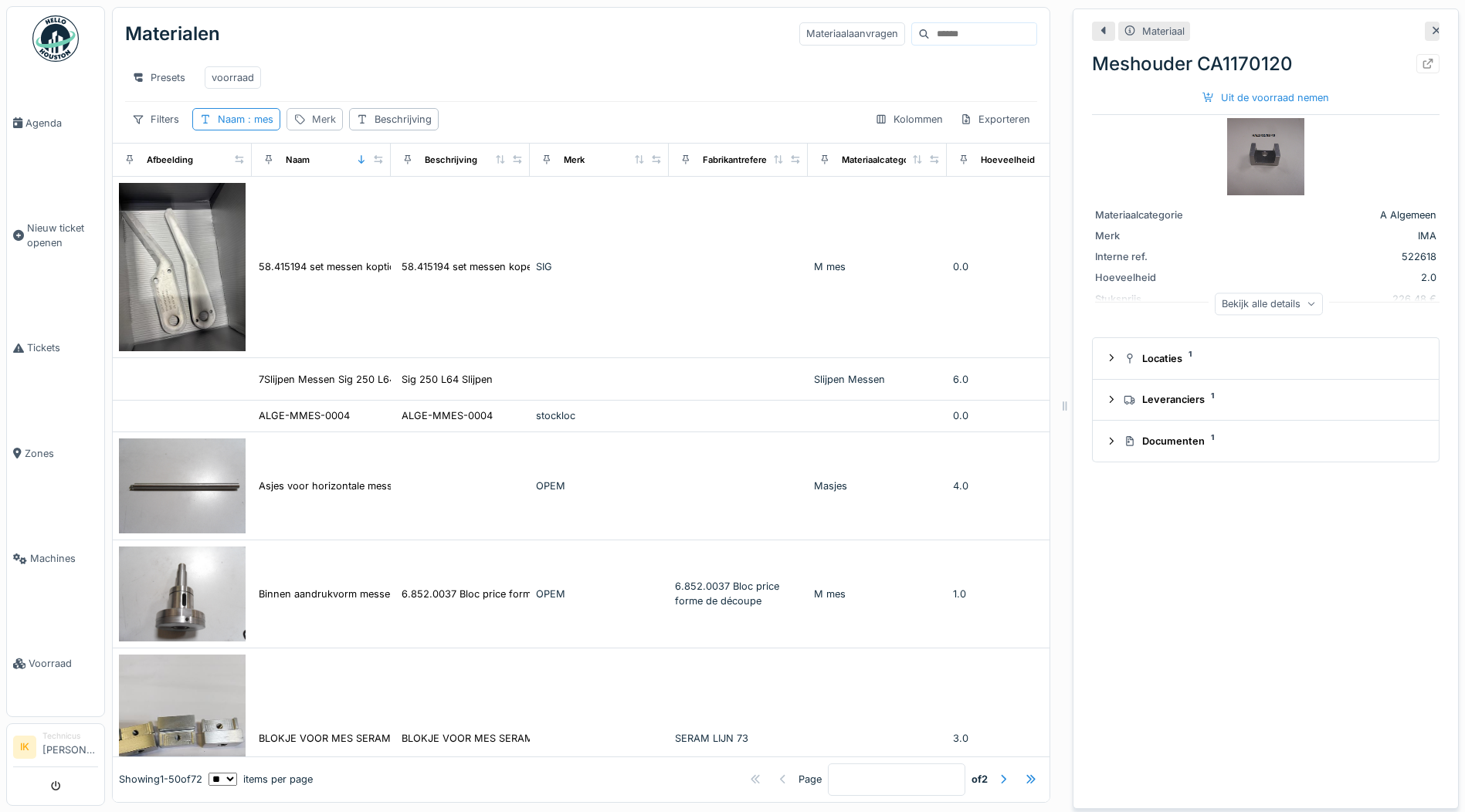
click at [316, 127] on div "Merk" at bounding box center [324, 119] width 24 height 15
click at [339, 205] on input "Merk" at bounding box center [370, 205] width 153 height 32
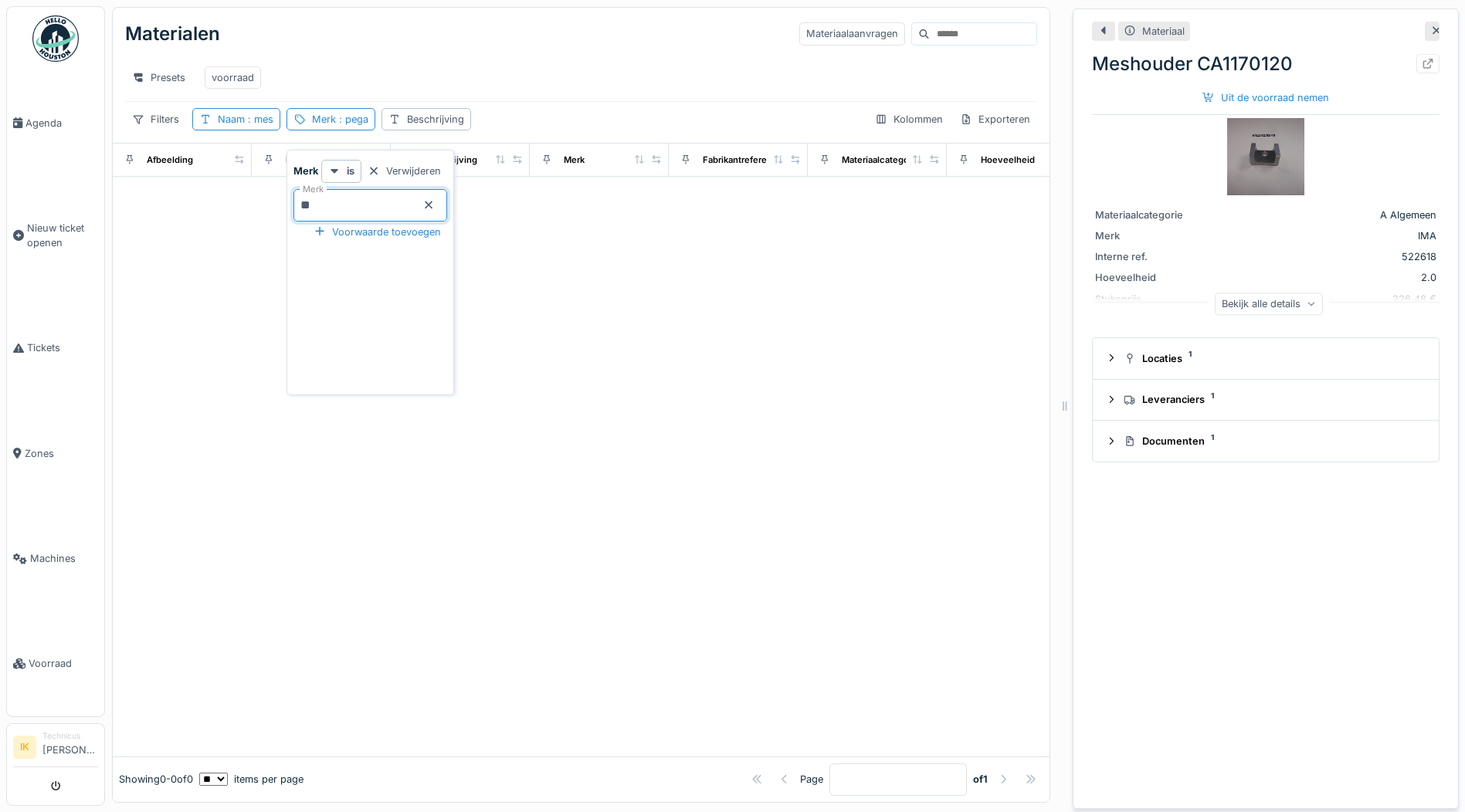
type input "*"
type input "****"
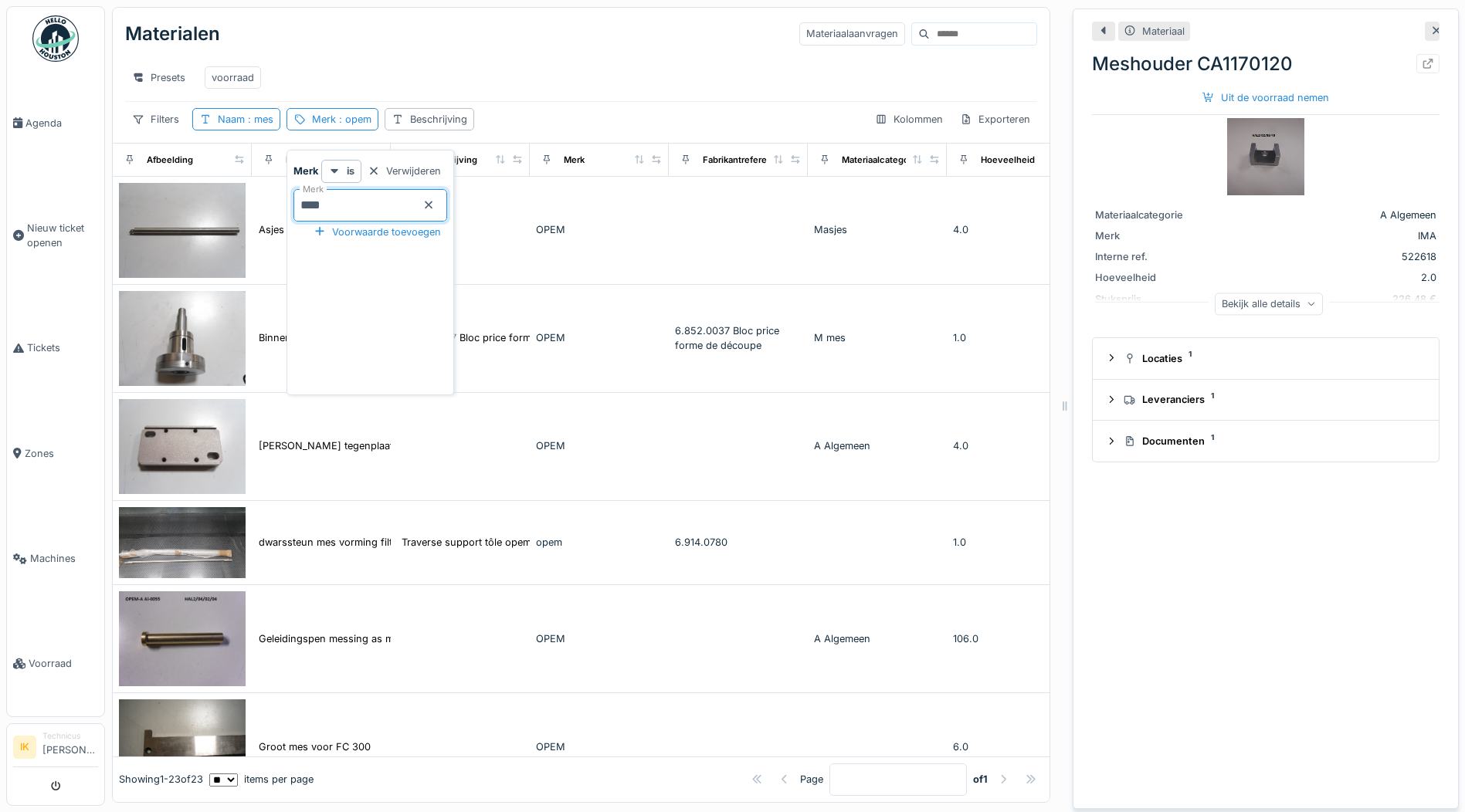
click at [395, 23] on div "Materialen Materiaalaanvragen" at bounding box center [581, 33] width 913 height 40
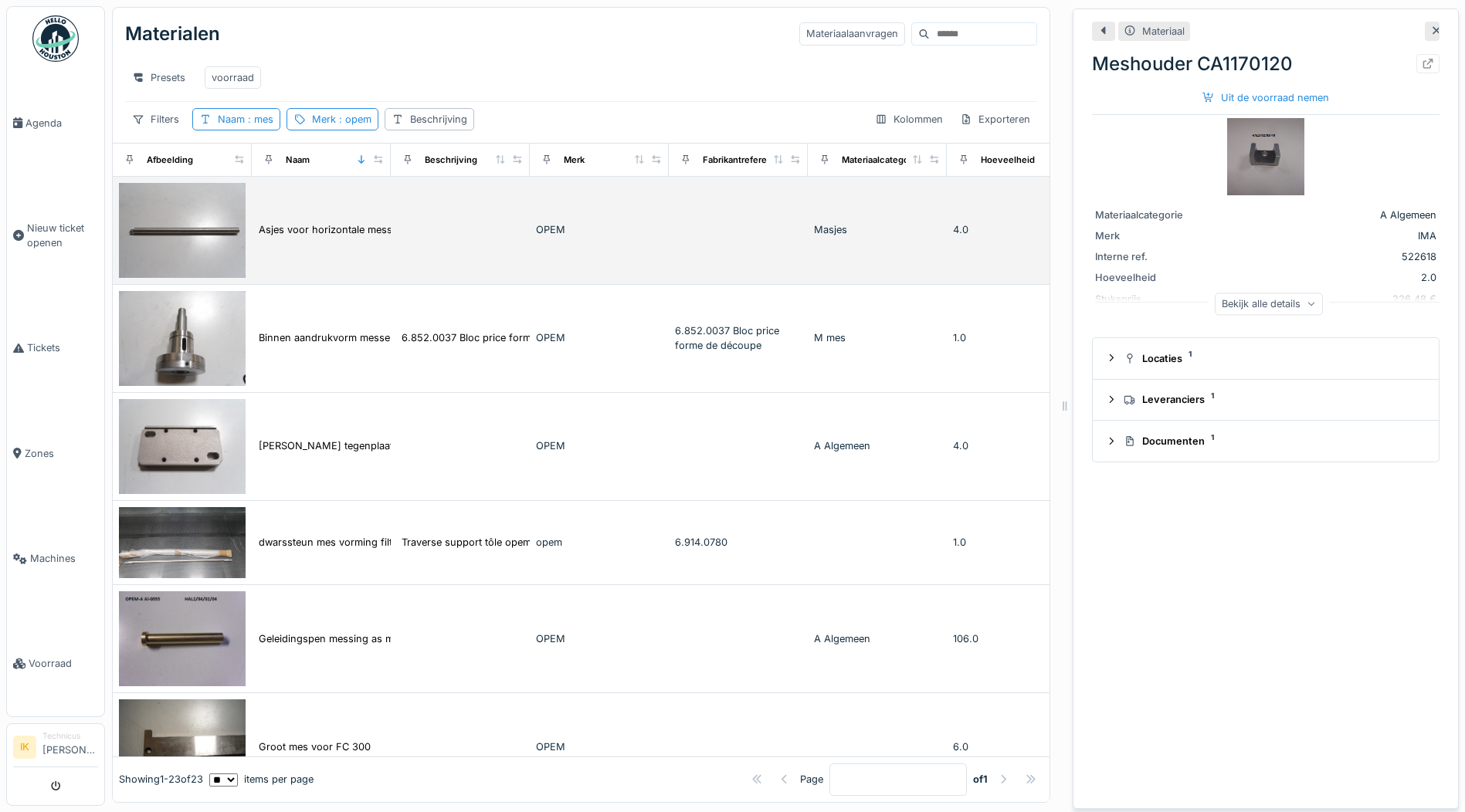
click at [199, 257] on img at bounding box center [183, 230] width 127 height 95
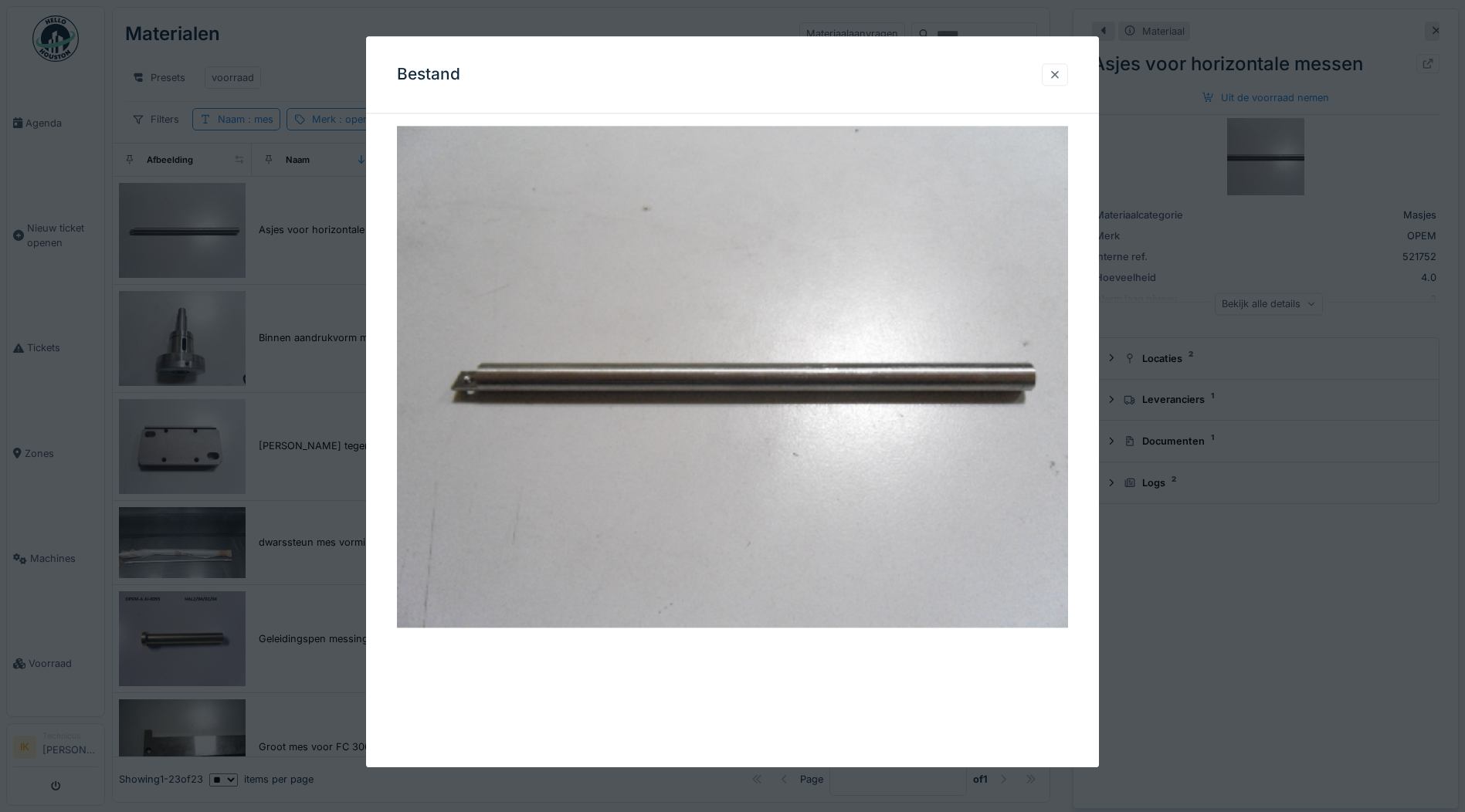
click at [1061, 76] on div at bounding box center [1055, 74] width 13 height 15
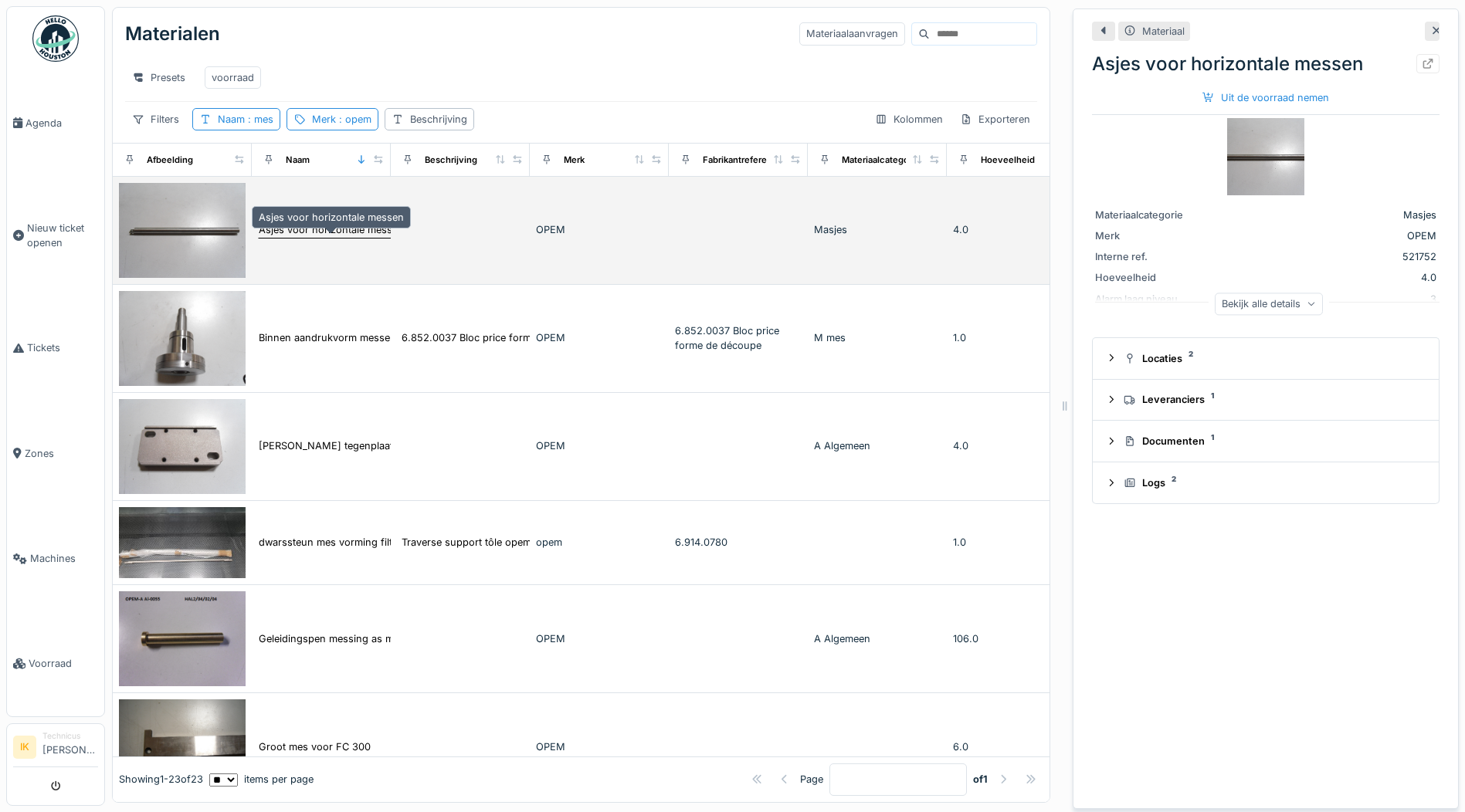
click at [294, 237] on div "Asjes voor horizontale messen" at bounding box center [331, 229] width 145 height 15
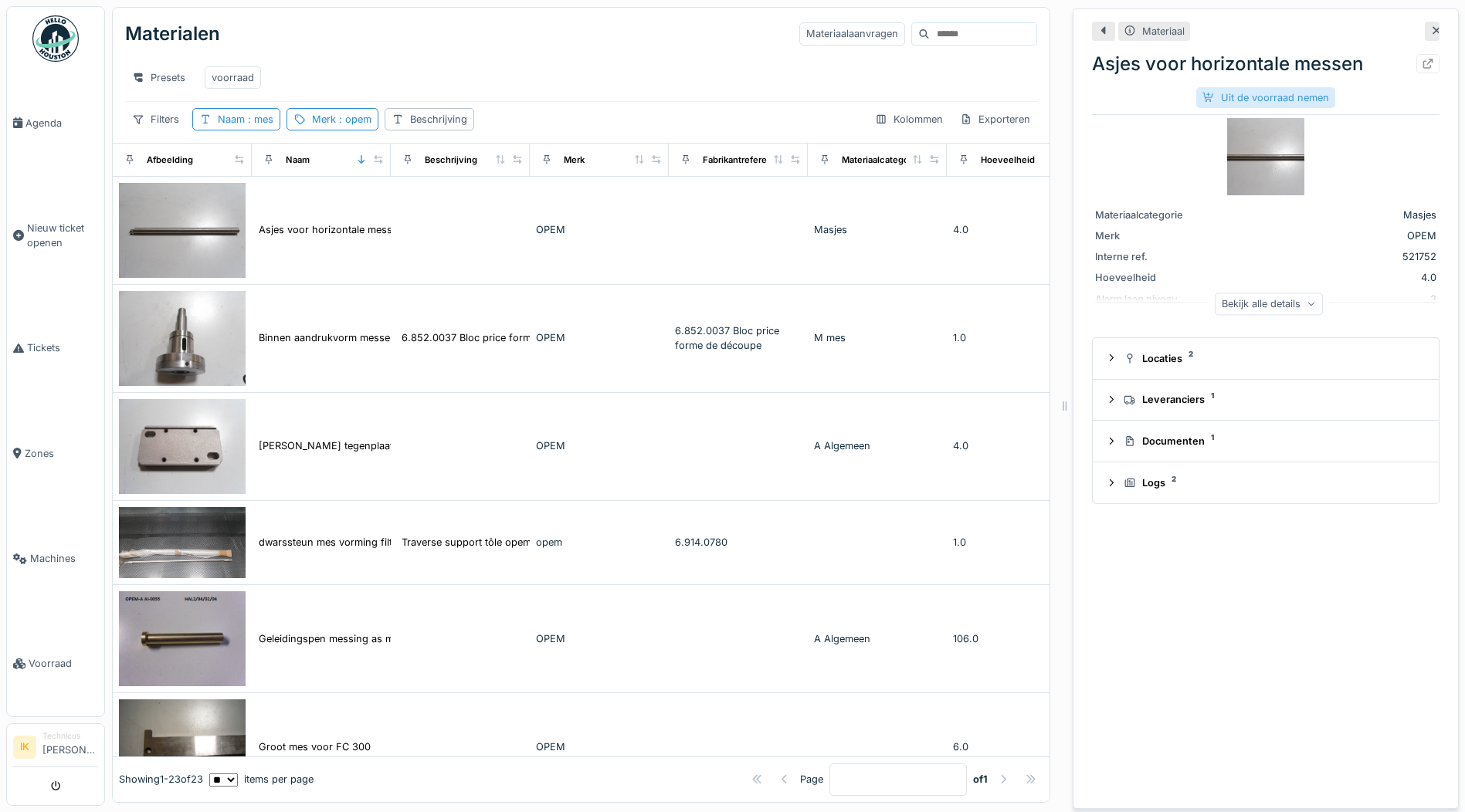
click at [1229, 96] on div "Uit de voorraad nemen" at bounding box center [1266, 97] width 139 height 20
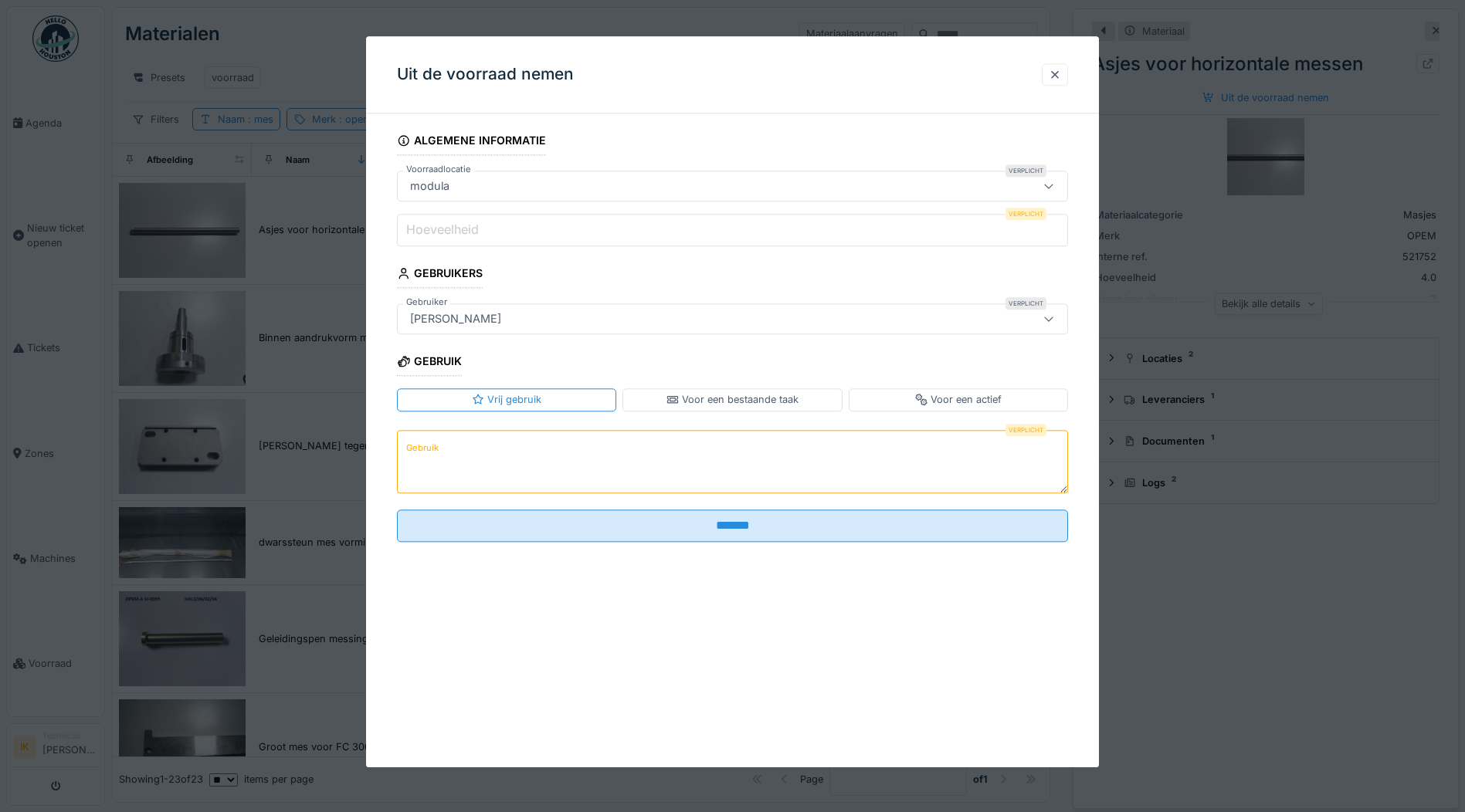
click at [483, 234] on input "Hoeveelheid" at bounding box center [733, 229] width 671 height 32
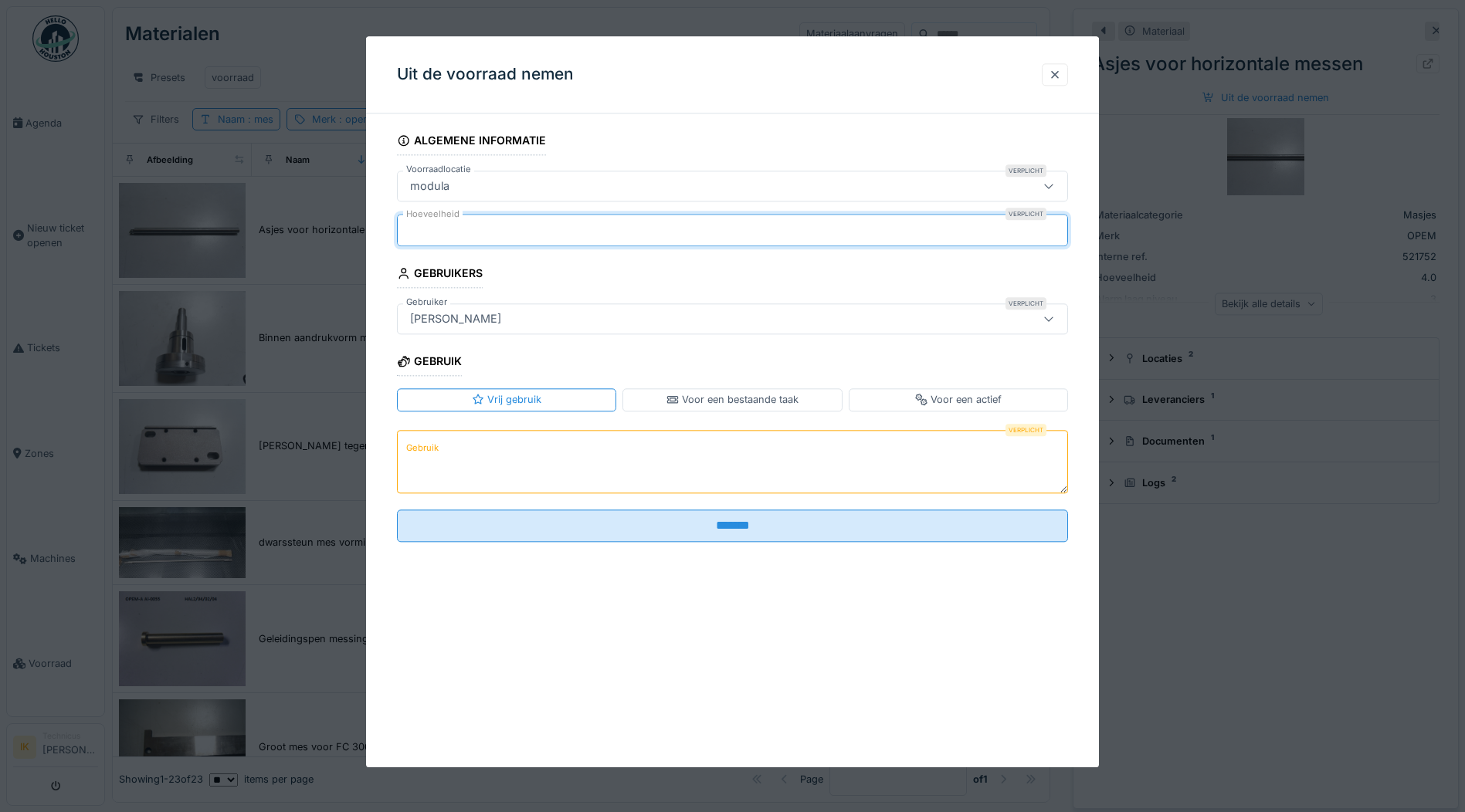
type input "*"
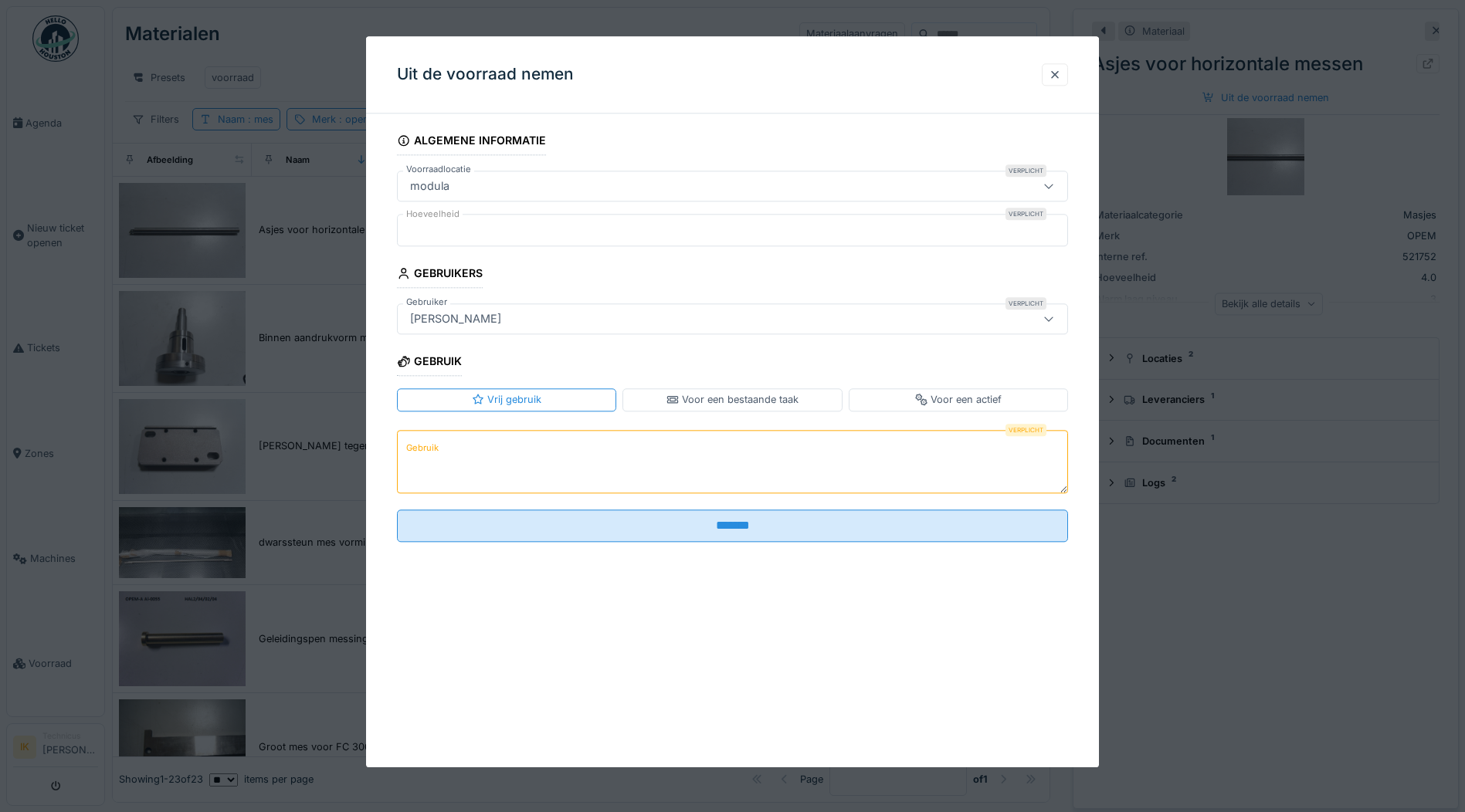
click at [447, 446] on textarea "Gebruik" at bounding box center [733, 462] width 671 height 63
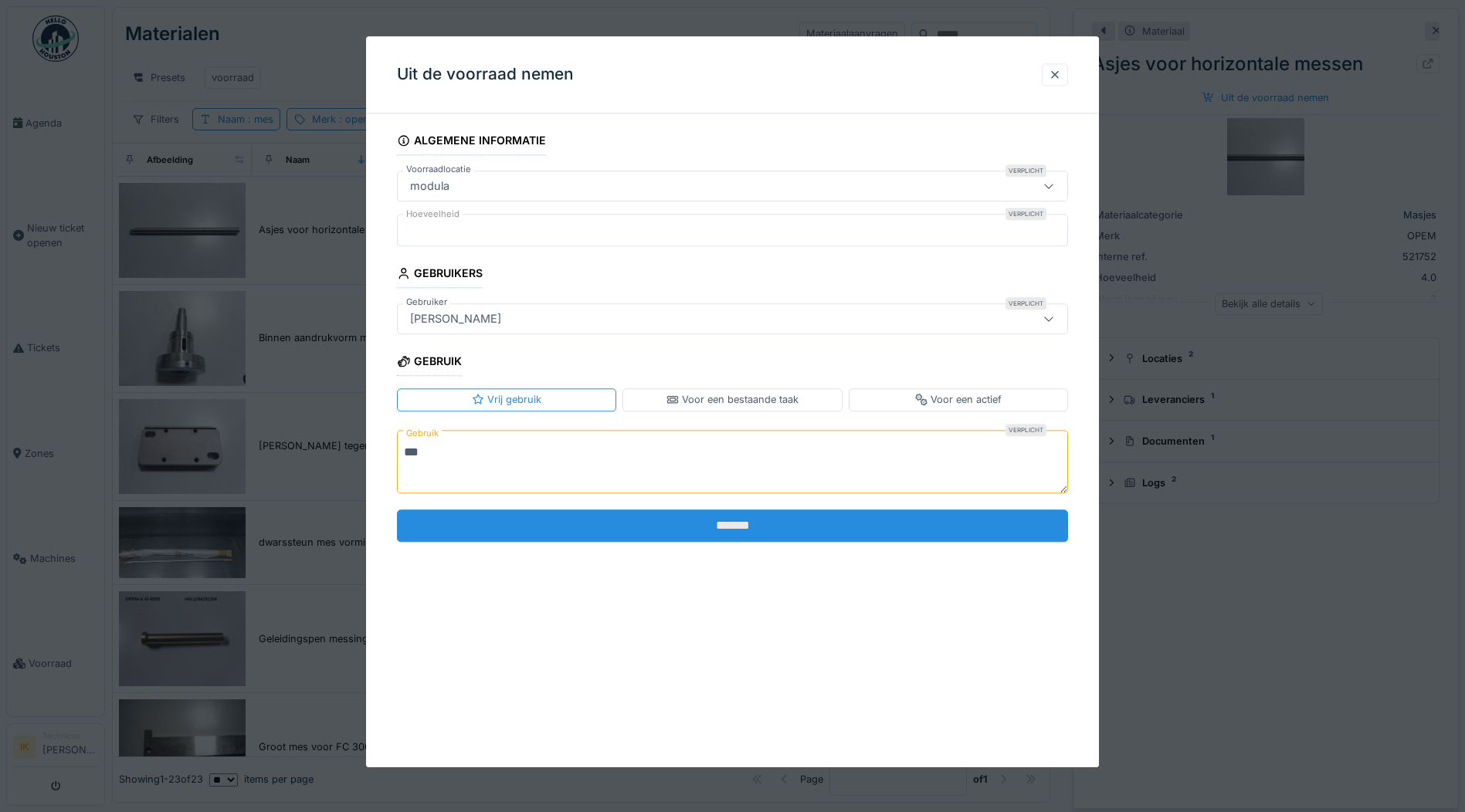
type textarea "***"
click at [680, 530] on input "*******" at bounding box center [733, 525] width 671 height 32
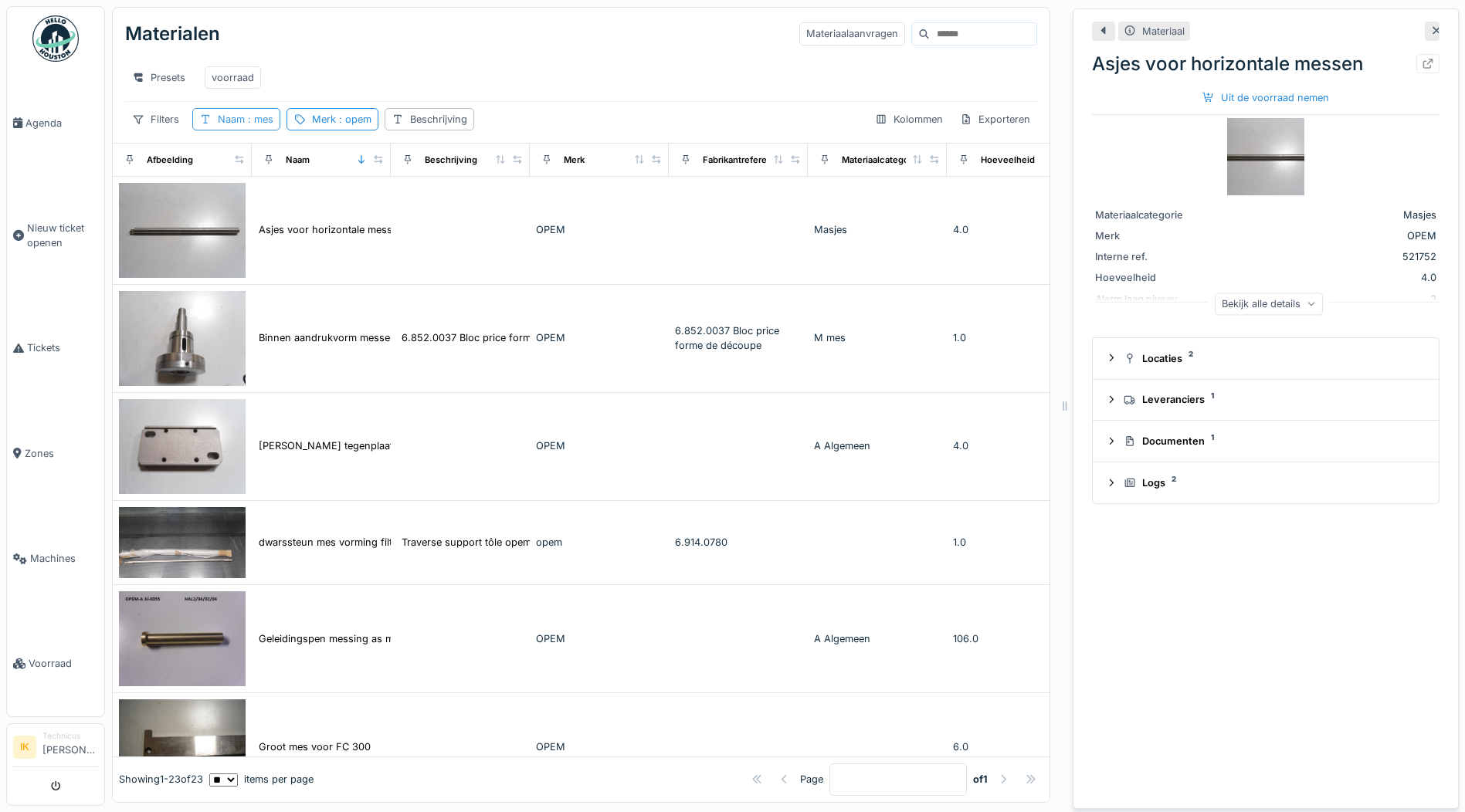
click at [250, 125] on span ": mes" at bounding box center [259, 119] width 28 height 12
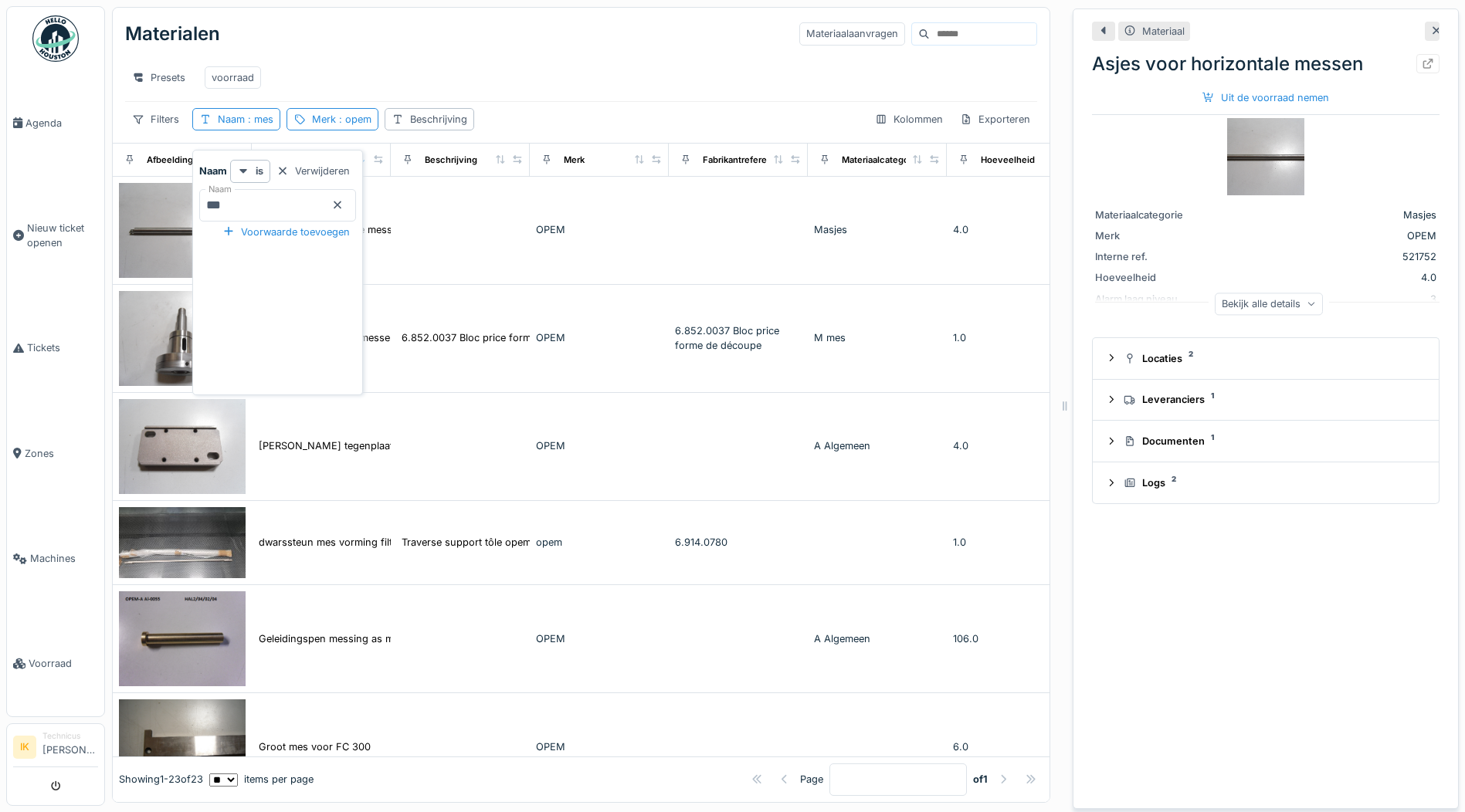
click at [251, 202] on input "***" at bounding box center [277, 205] width 157 height 32
type input "*"
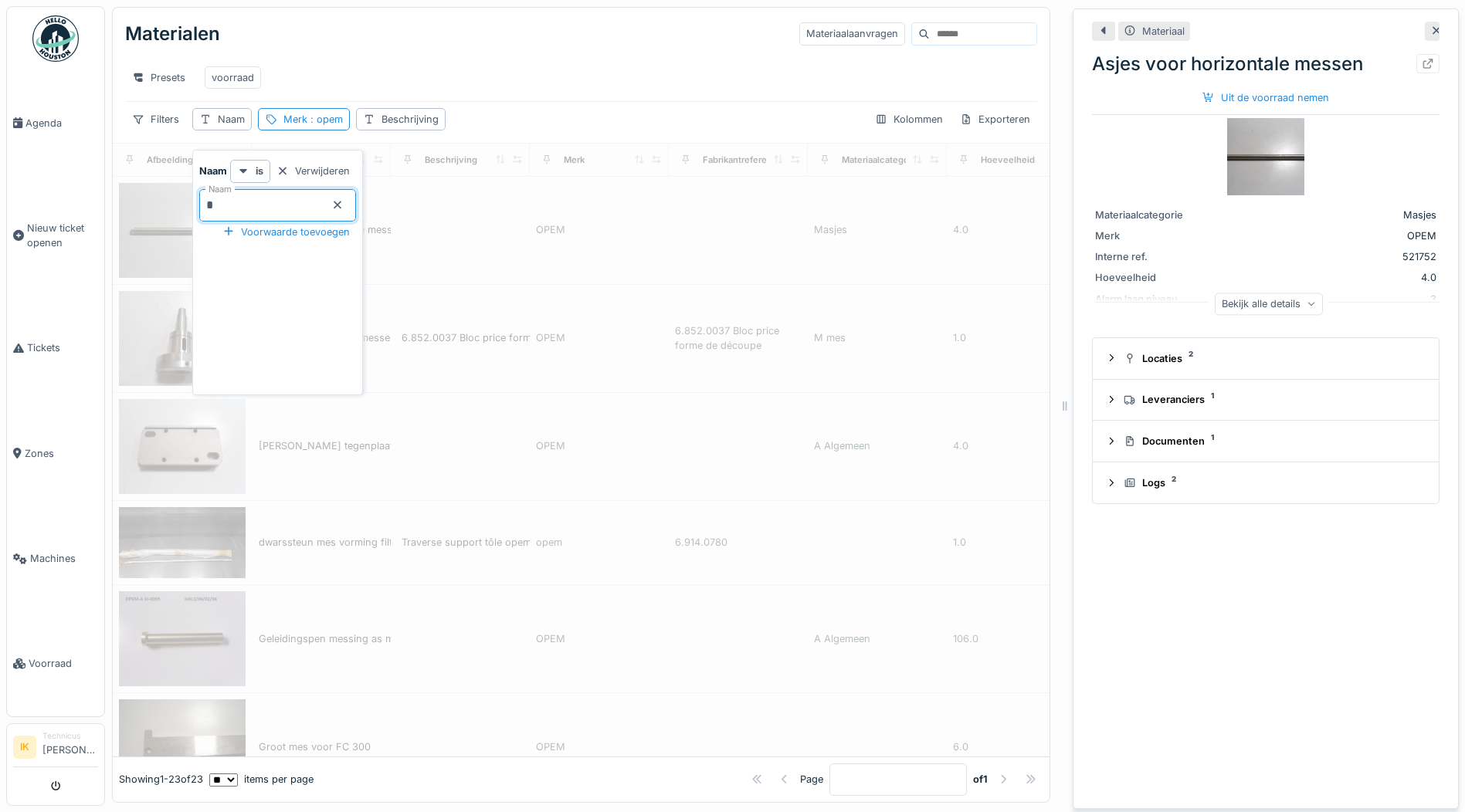
type input "**"
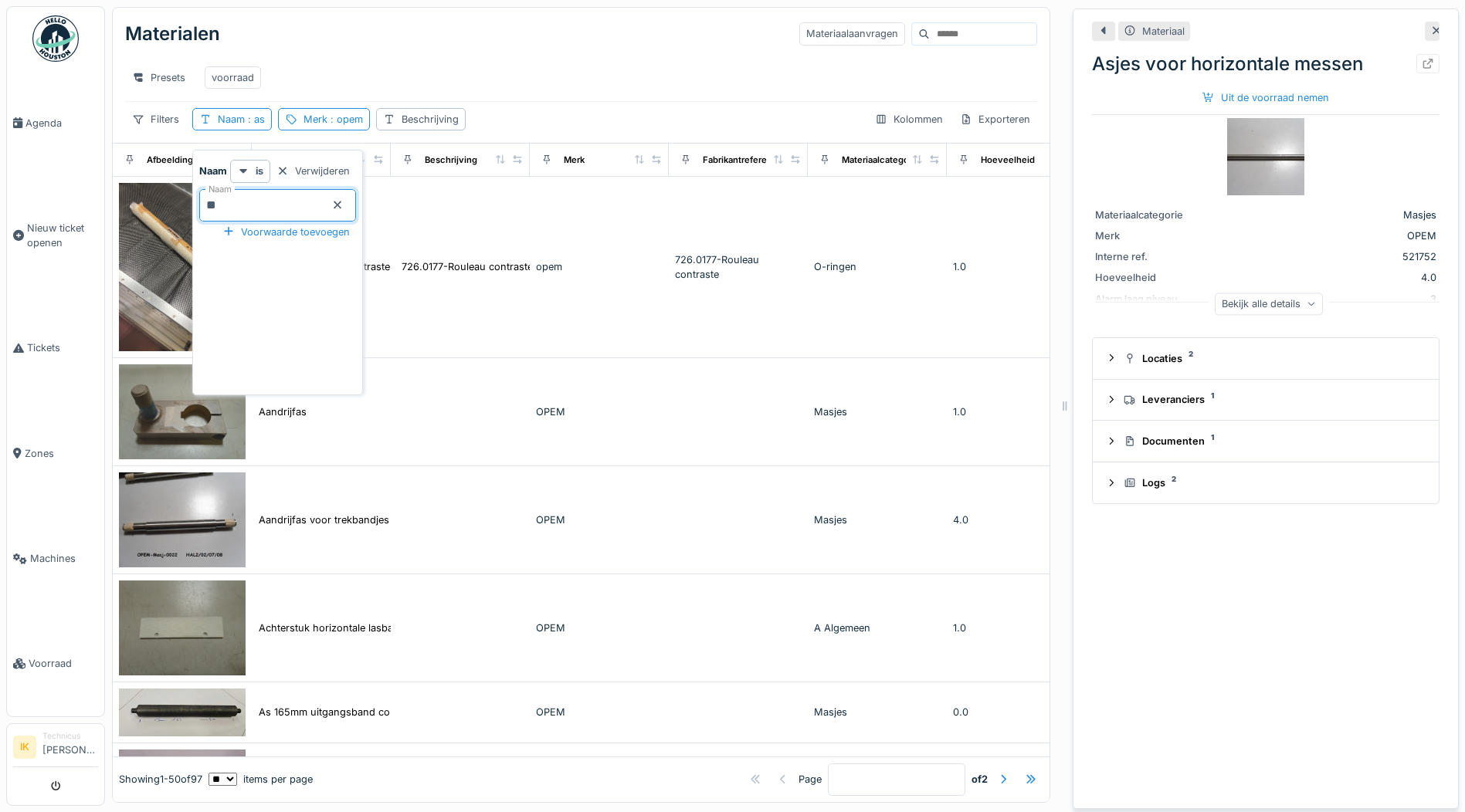
click at [502, 55] on div "Presets voorraad" at bounding box center [581, 77] width 913 height 47
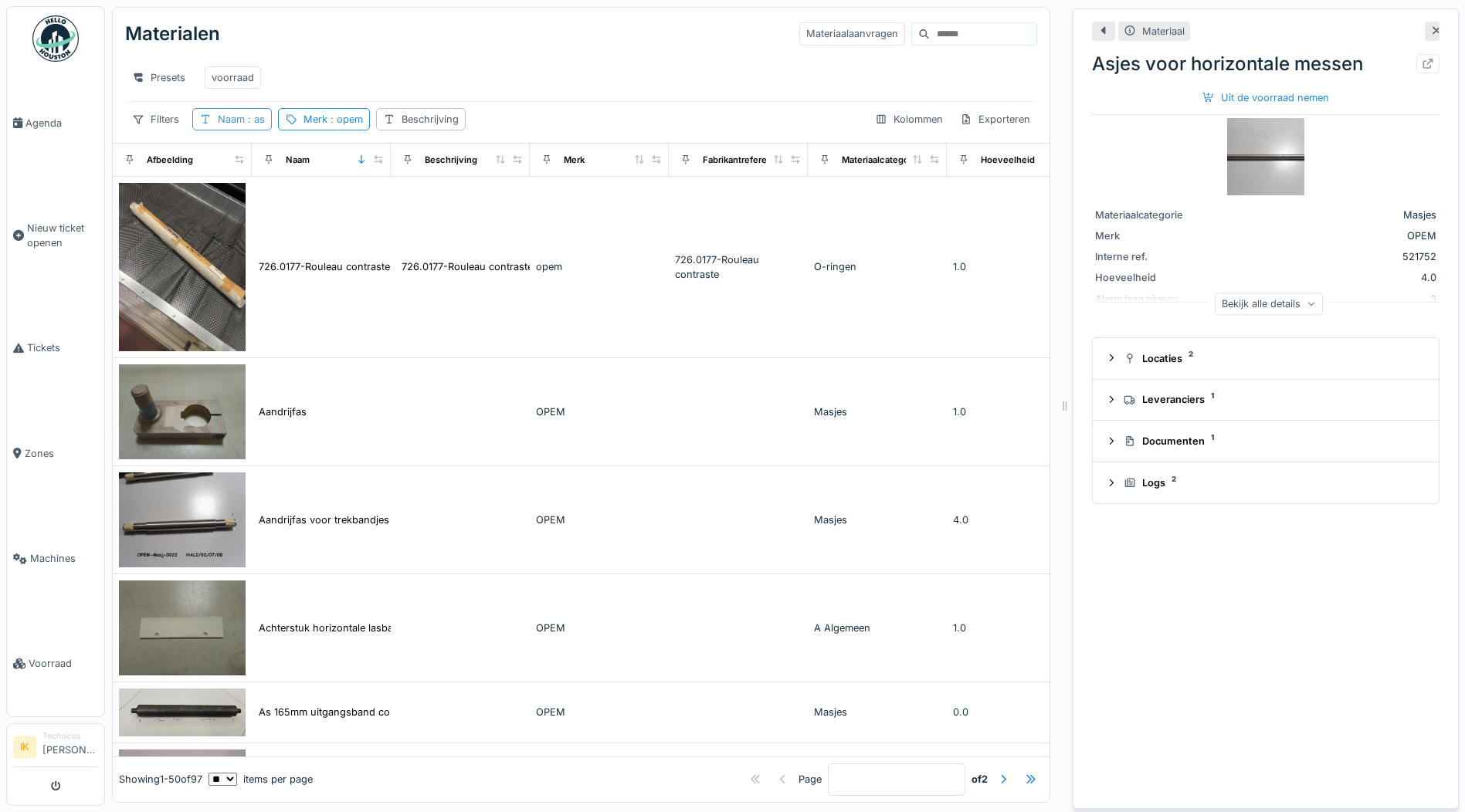
click at [245, 125] on span ": as" at bounding box center [255, 119] width 20 height 12
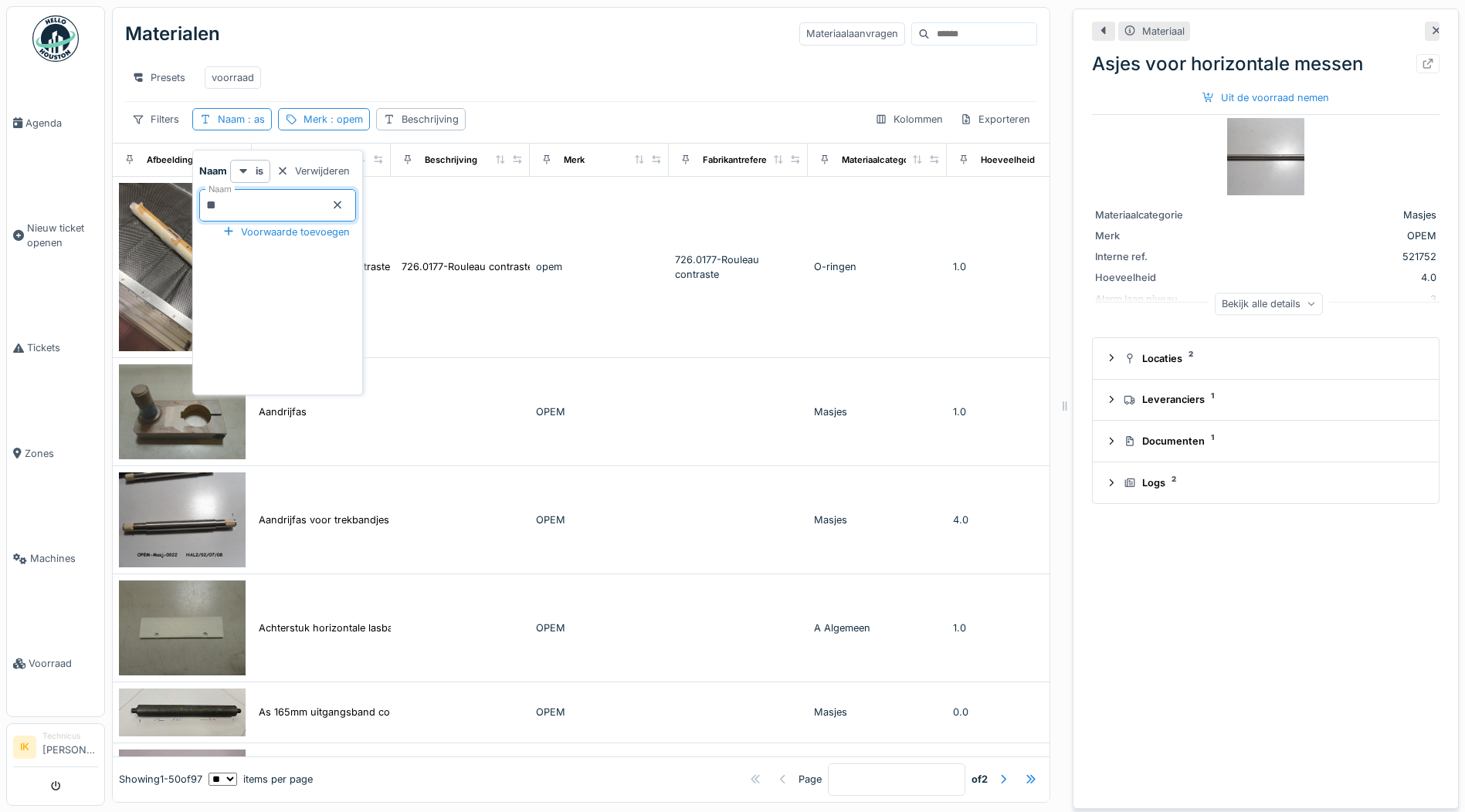
click at [264, 202] on input "**" at bounding box center [277, 205] width 157 height 32
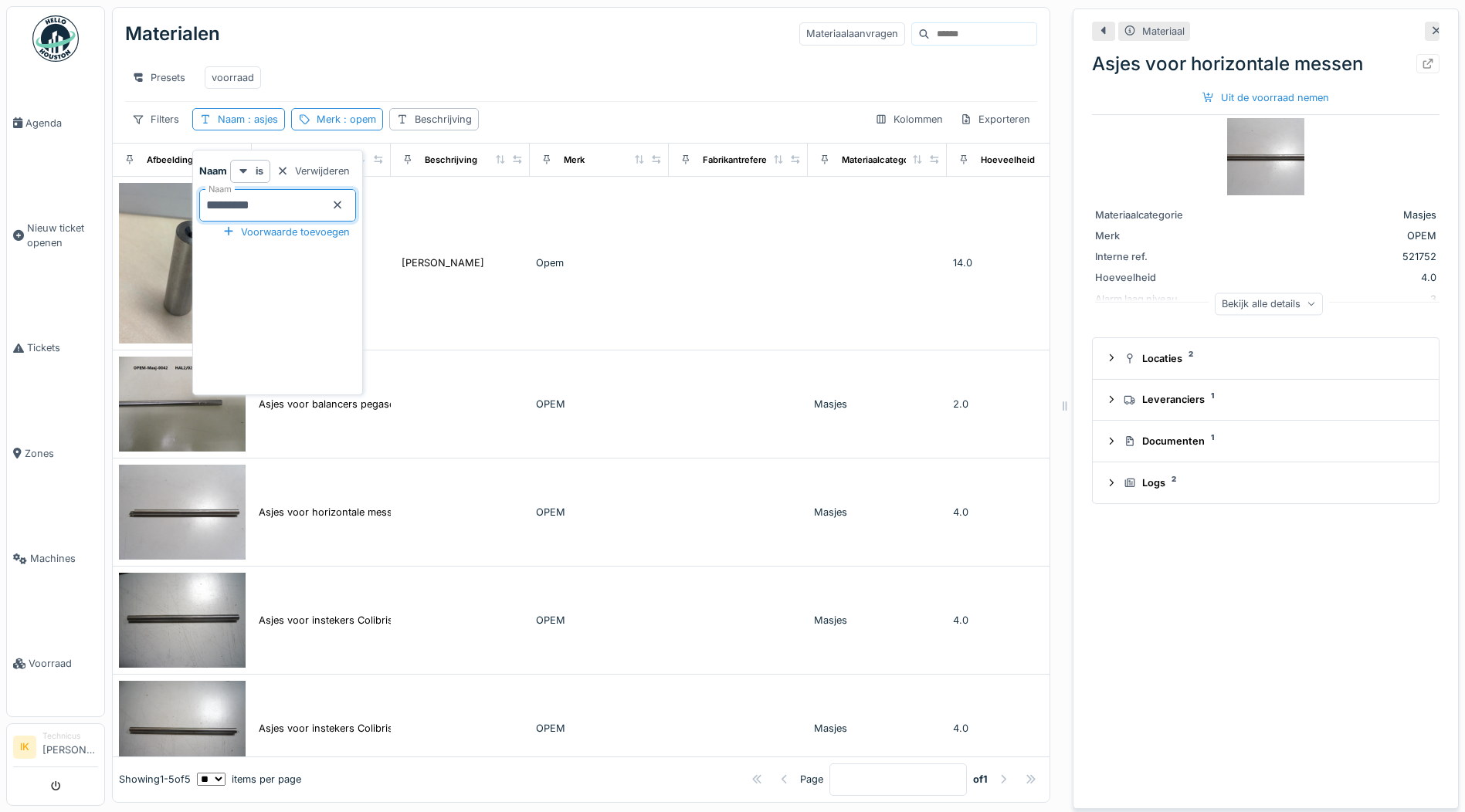
type input "**********"
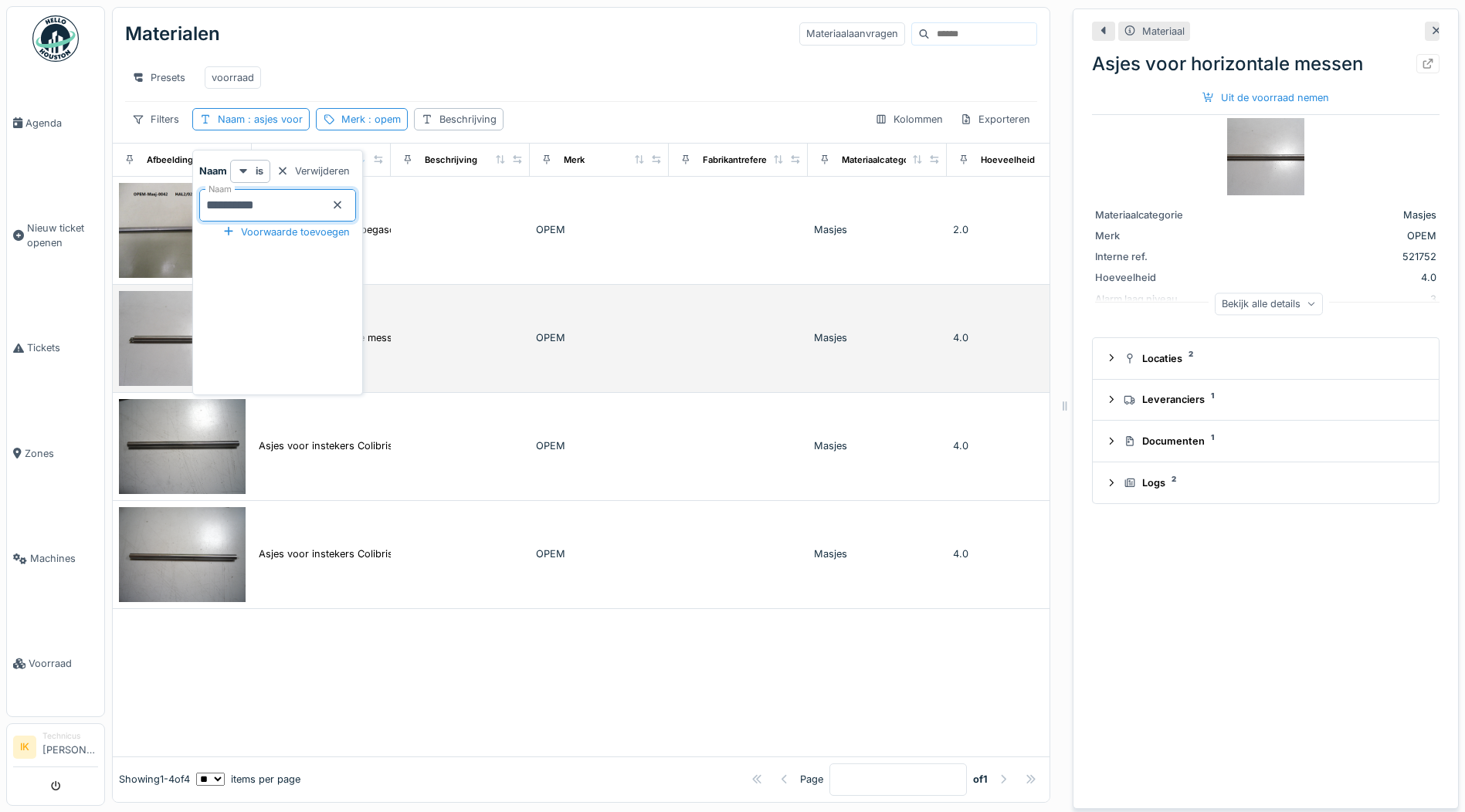
click at [144, 365] on img at bounding box center [183, 338] width 127 height 95
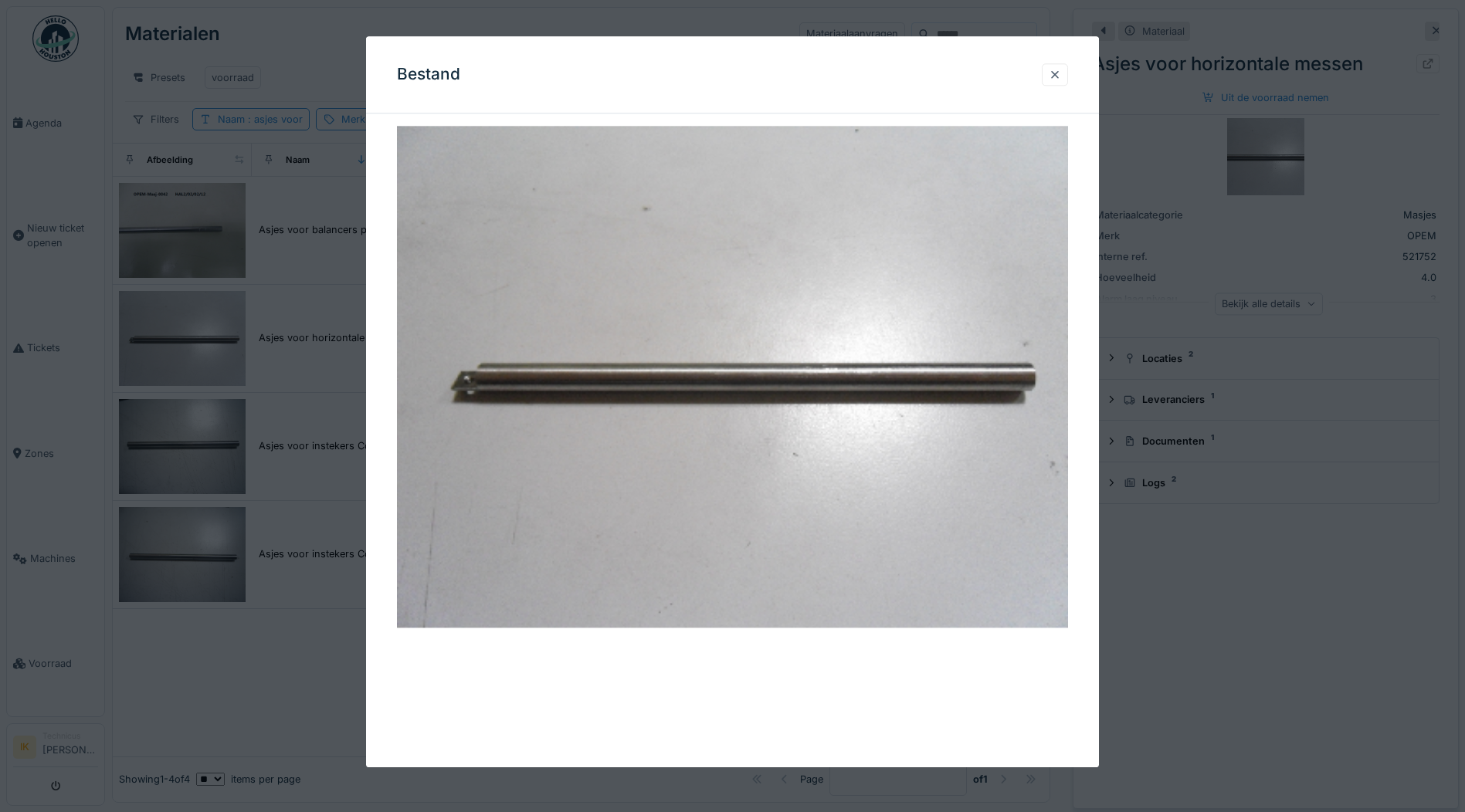
click at [189, 230] on div at bounding box center [732, 406] width 1465 height 812
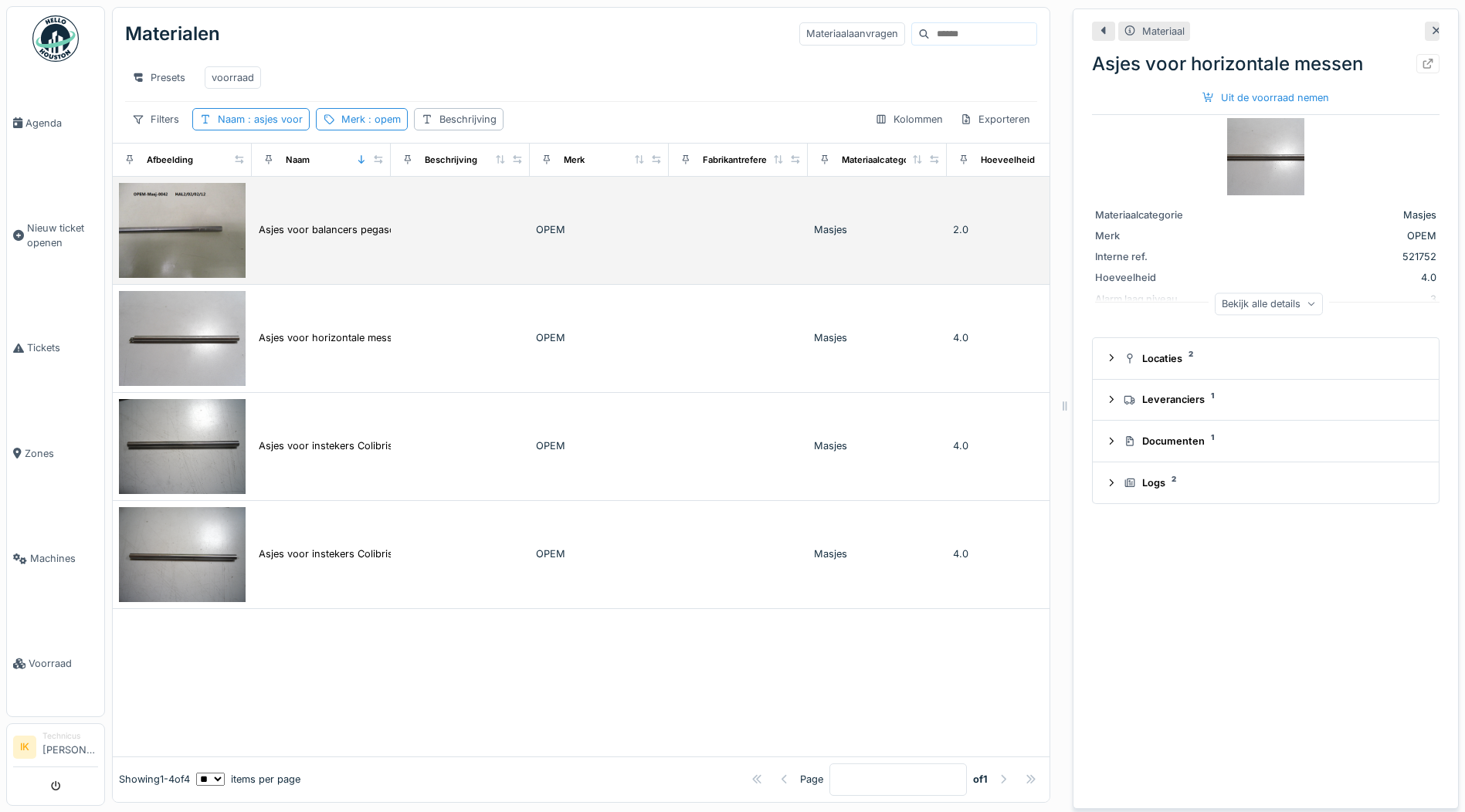
click at [188, 244] on img at bounding box center [183, 230] width 127 height 95
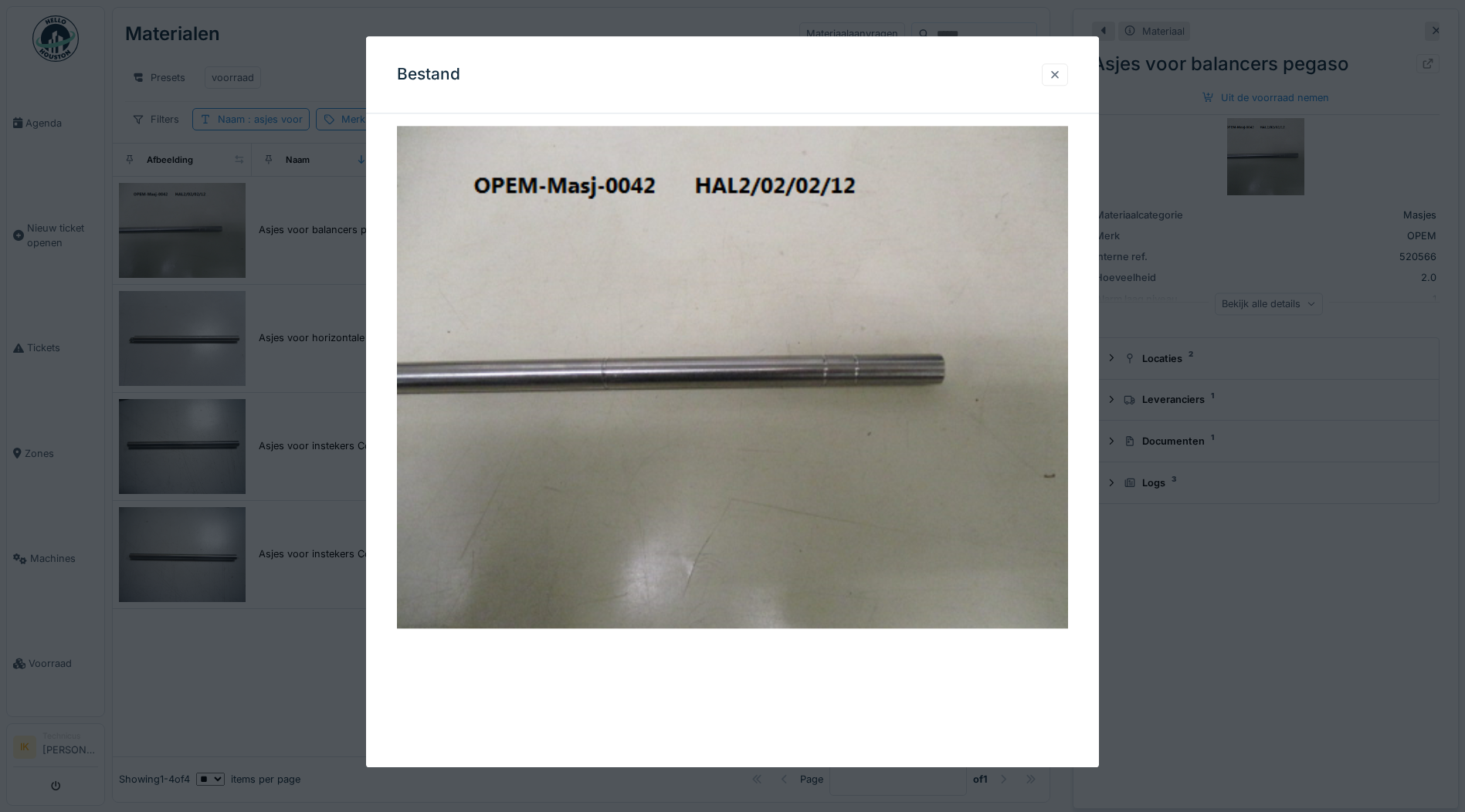
click at [1061, 72] on div at bounding box center [1055, 74] width 13 height 15
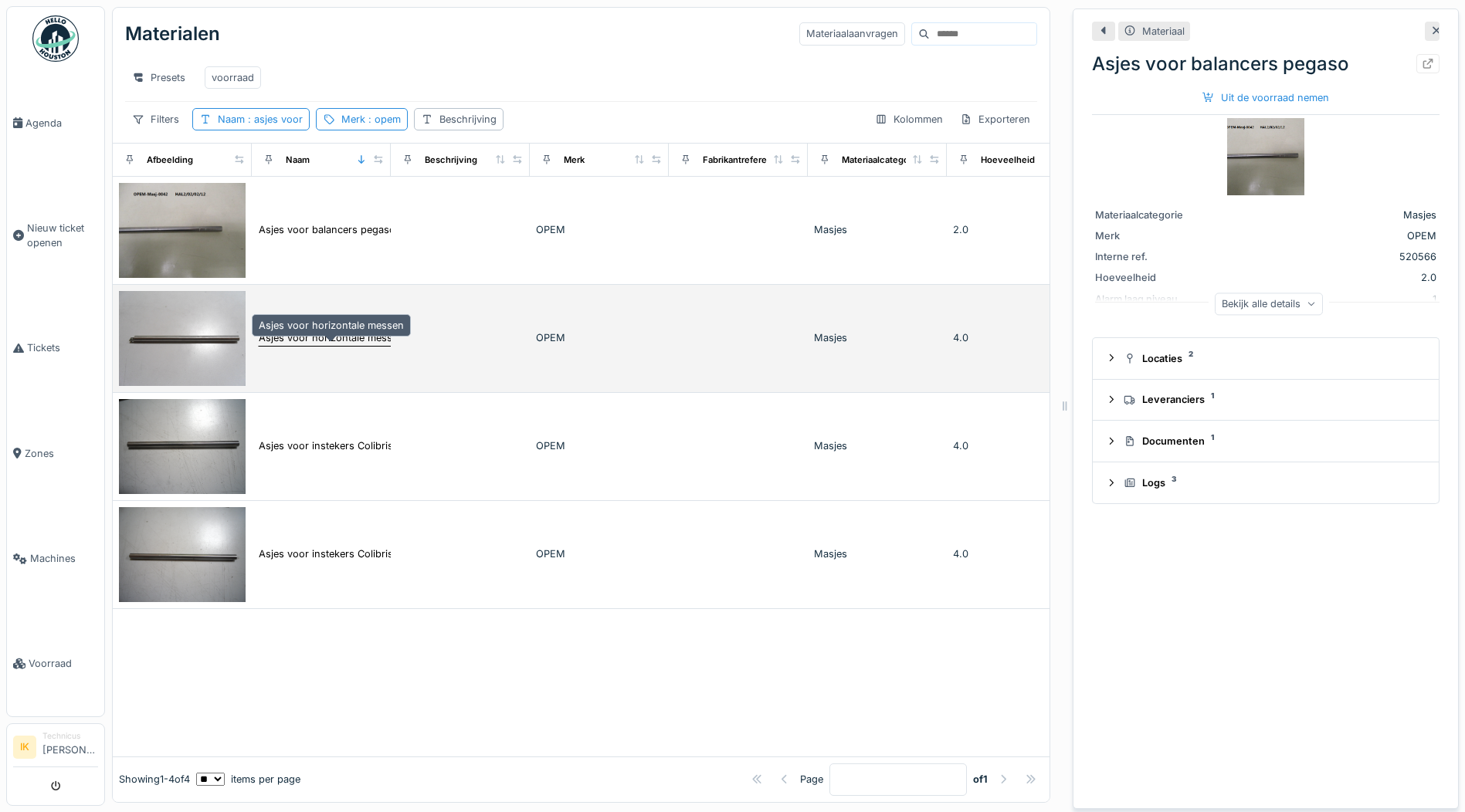
click at [294, 345] on div "Asjes voor horizontale messen" at bounding box center [331, 338] width 145 height 15
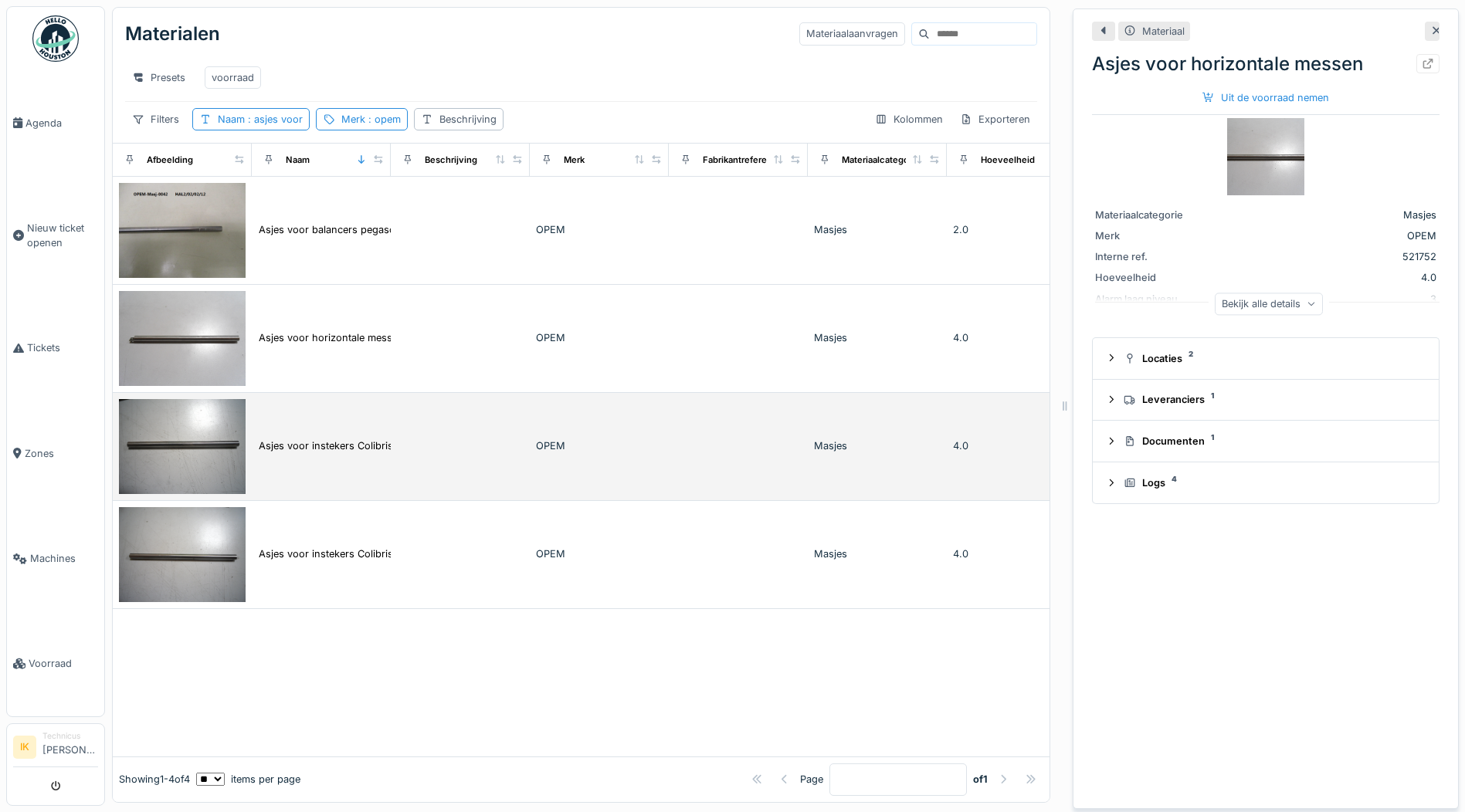
click at [210, 450] on img at bounding box center [183, 446] width 127 height 95
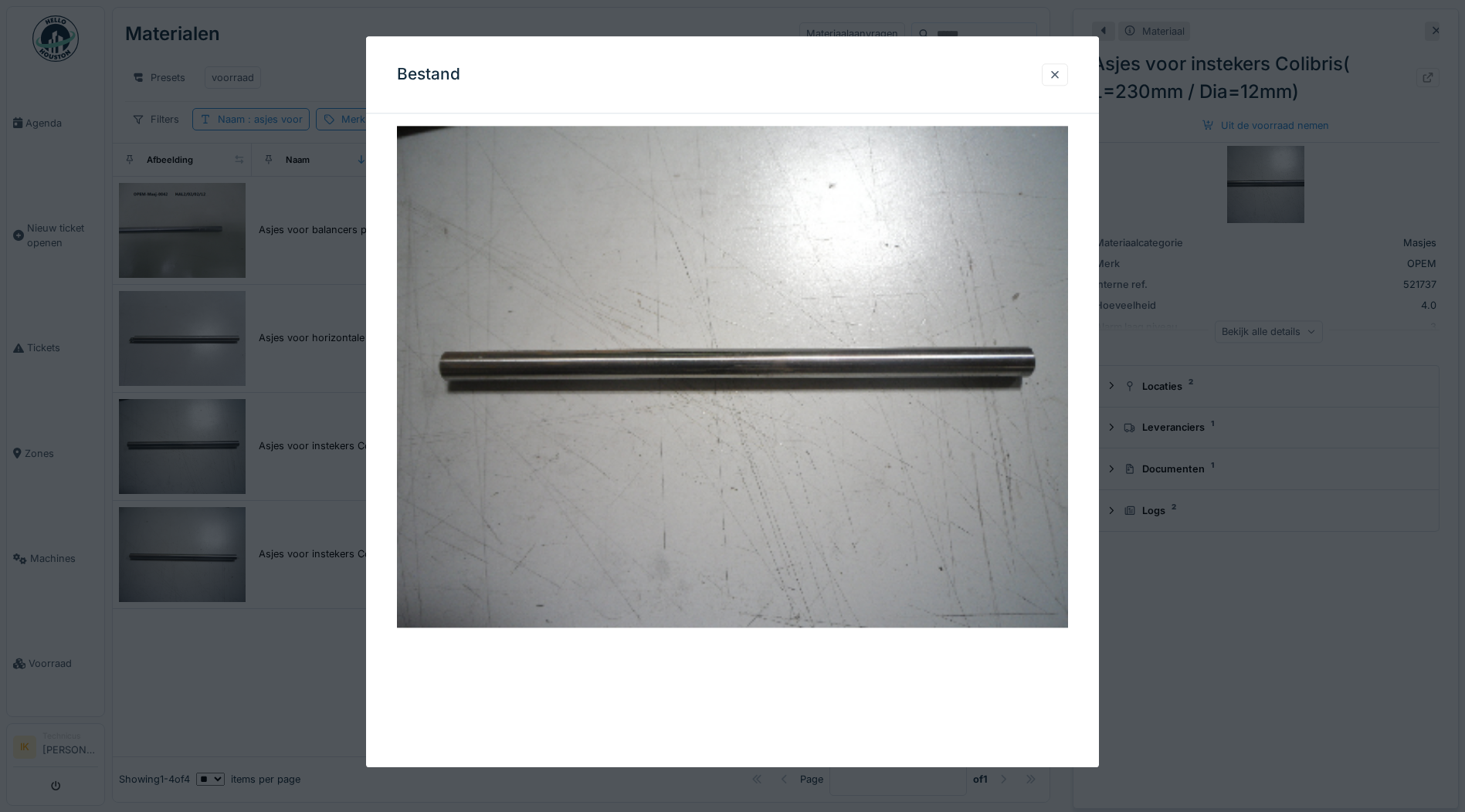
click at [165, 548] on div at bounding box center [732, 406] width 1465 height 812
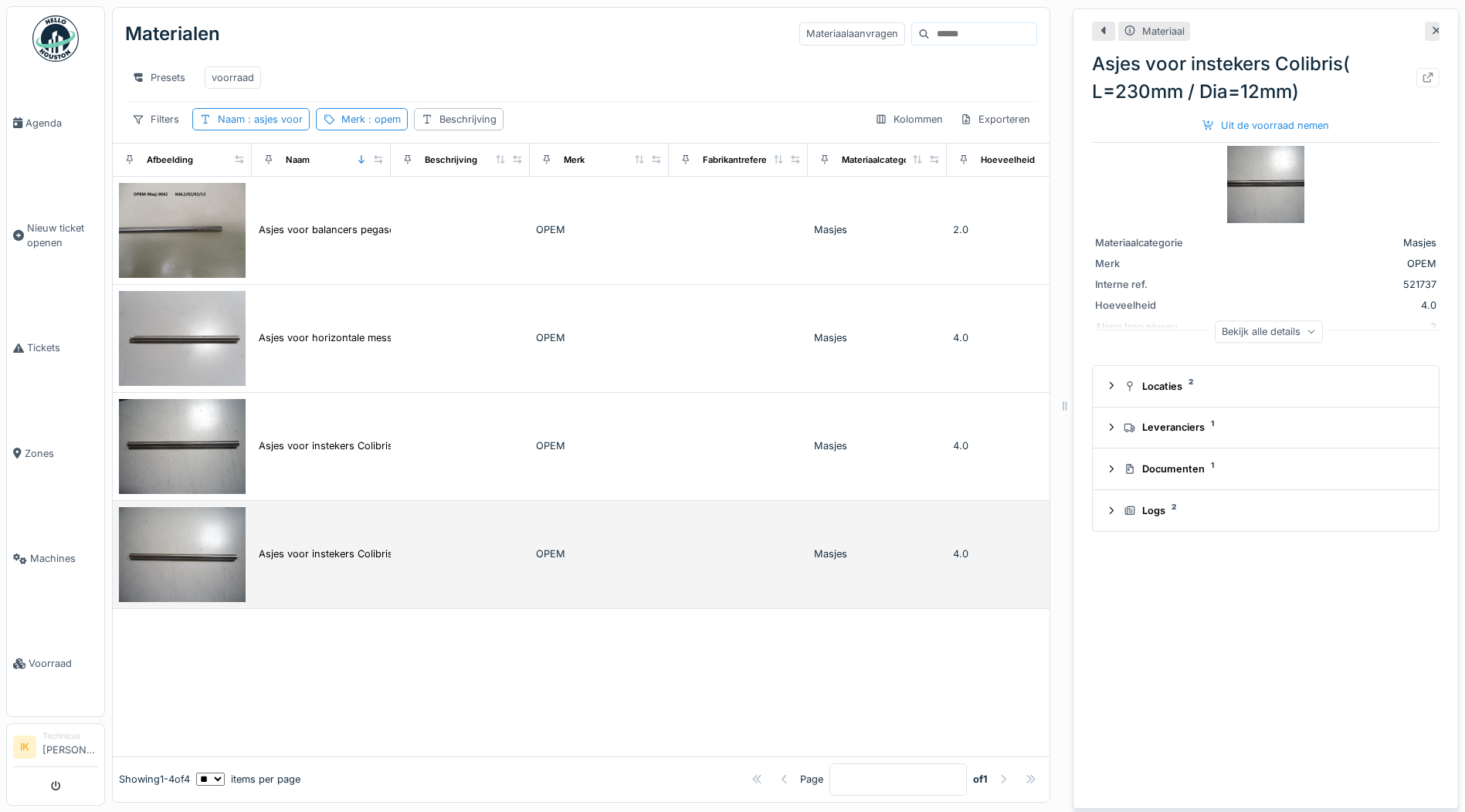
click at [205, 561] on img at bounding box center [183, 554] width 127 height 95
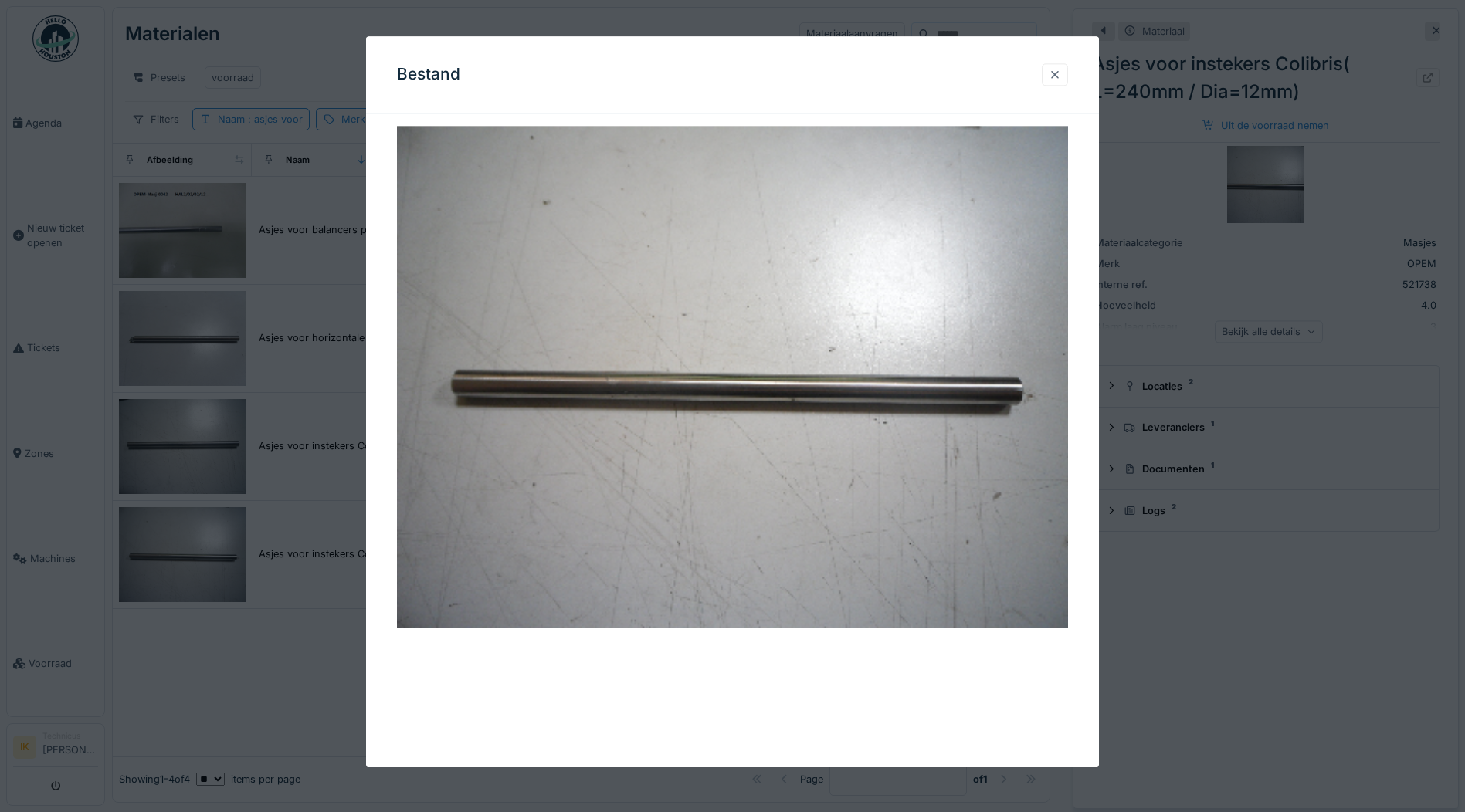
click at [1061, 74] on div at bounding box center [1055, 74] width 13 height 15
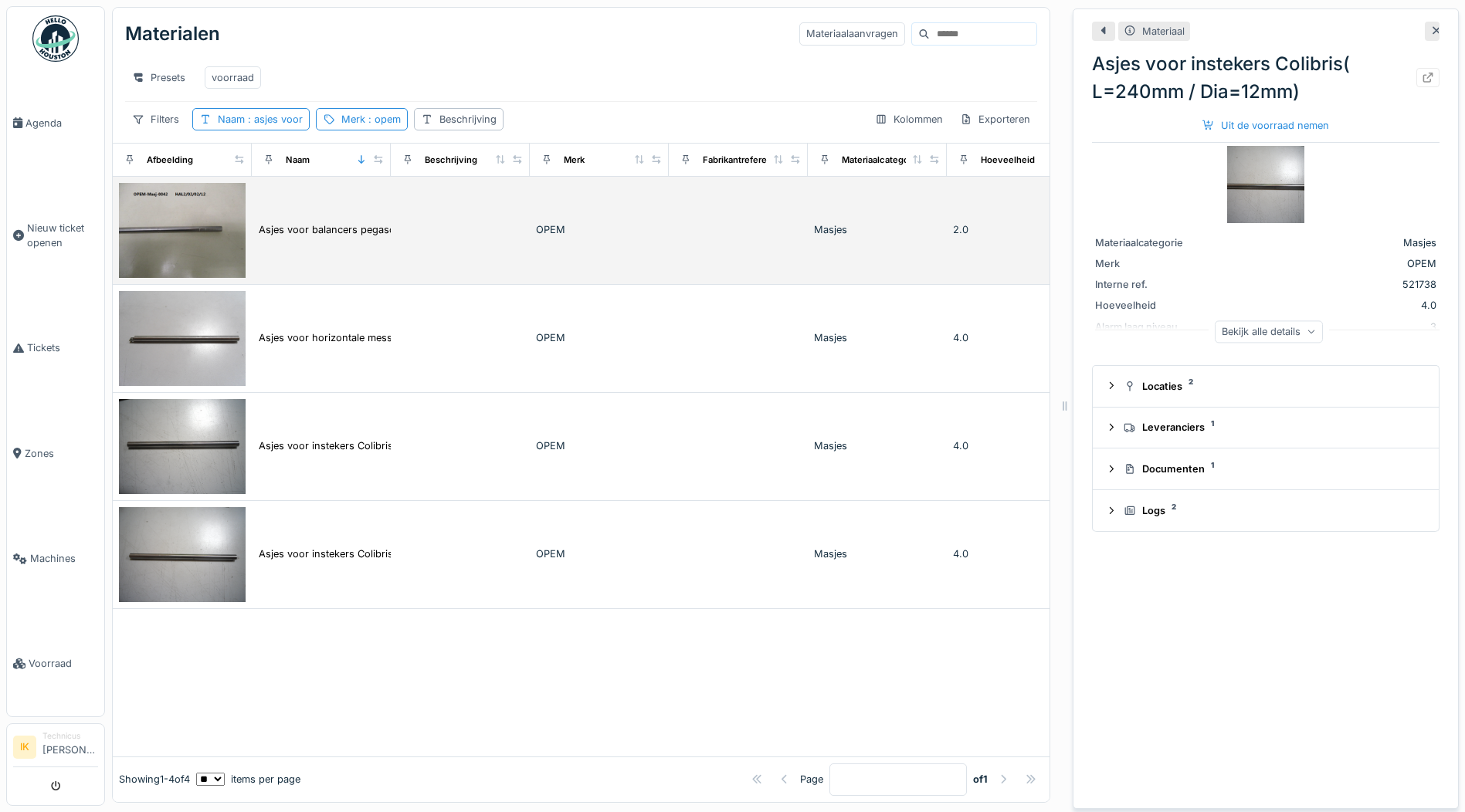
click at [180, 246] on img at bounding box center [183, 230] width 127 height 95
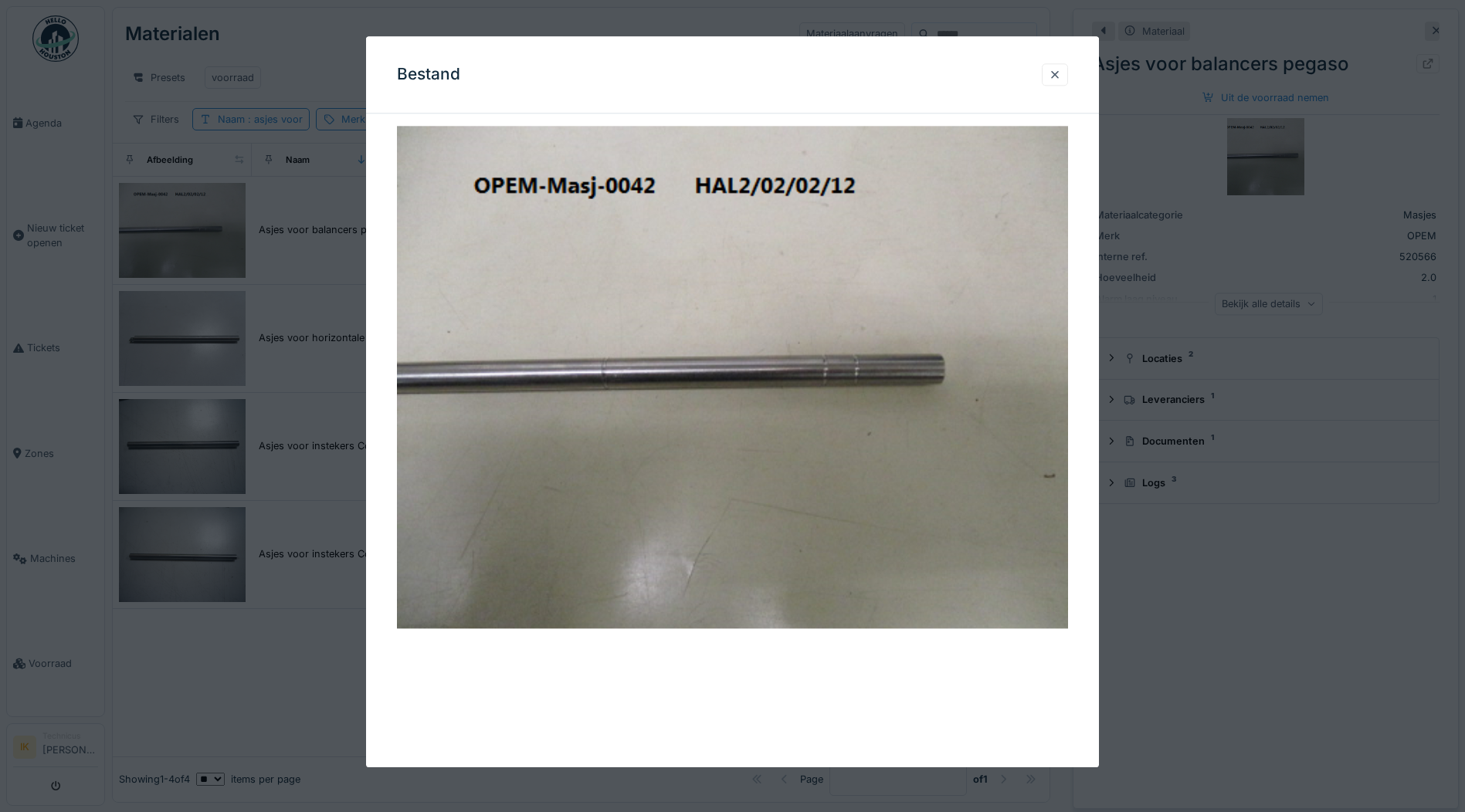
drag, startPoint x: 1058, startPoint y: 75, endPoint x: 1034, endPoint y: 86, distance: 26.4
click at [1056, 75] on div at bounding box center [1055, 74] width 13 height 15
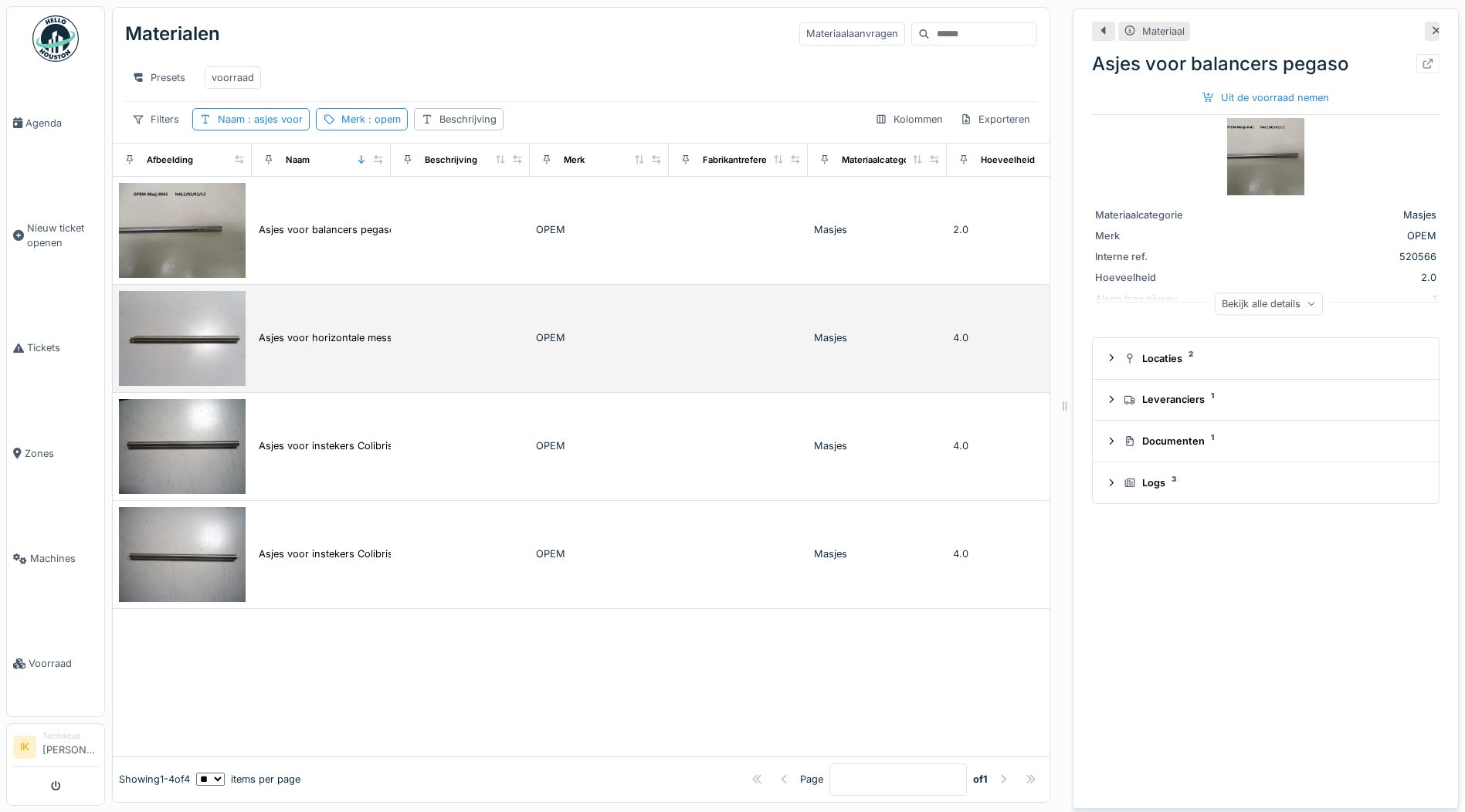
click at [195, 354] on img at bounding box center [183, 338] width 127 height 95
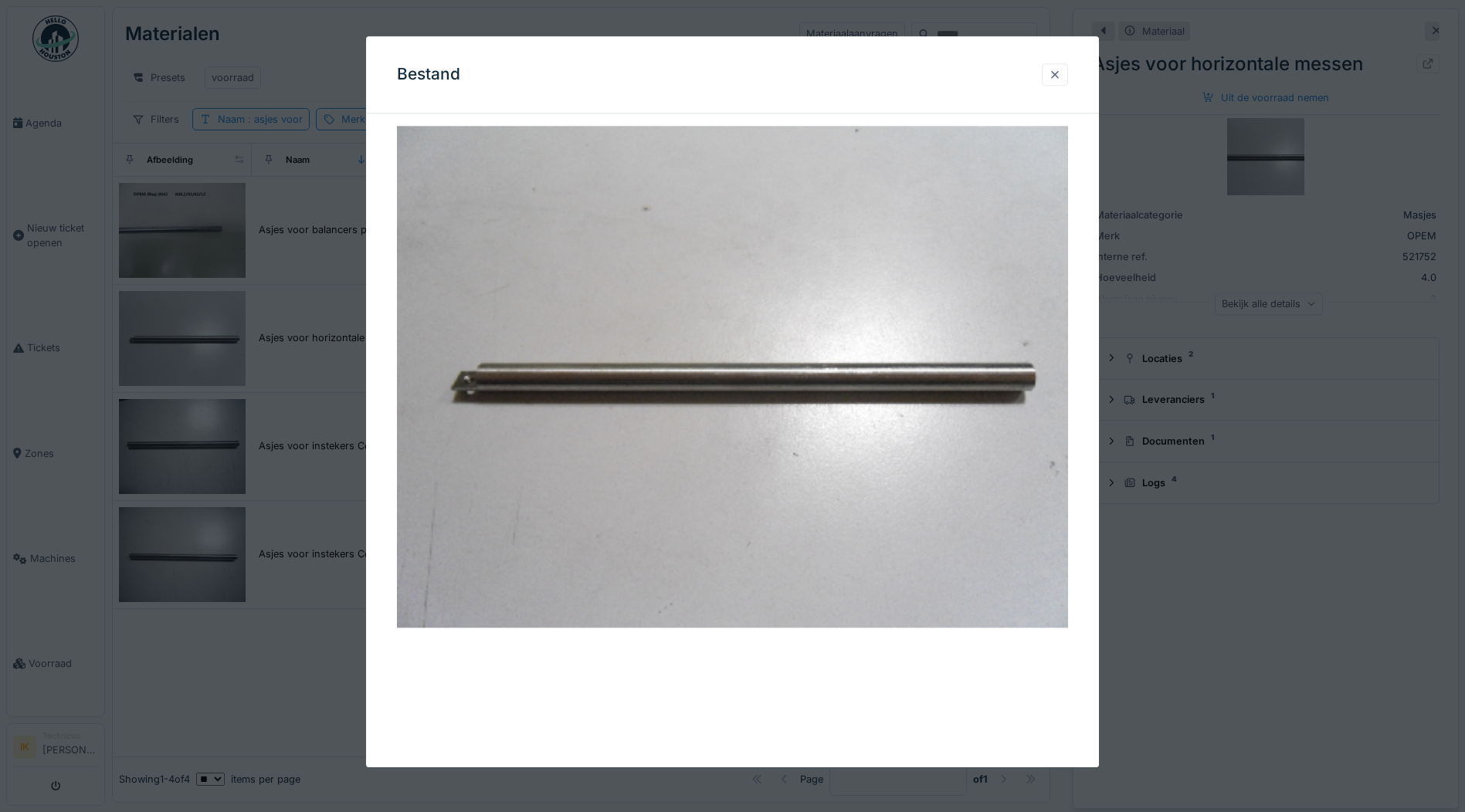
click at [1061, 74] on div at bounding box center [1055, 74] width 13 height 15
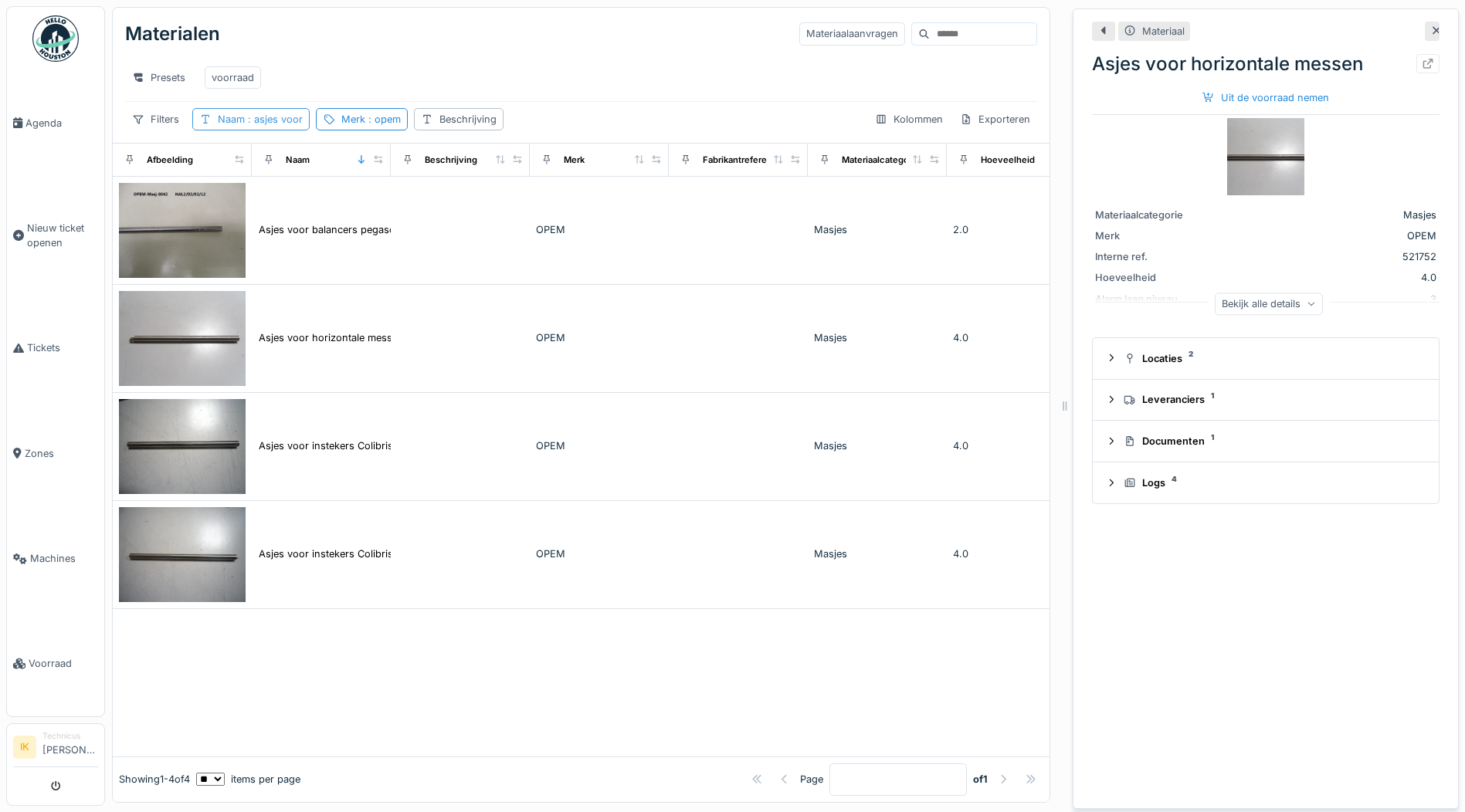
click at [272, 125] on span ": asjes voor" at bounding box center [273, 119] width 58 height 12
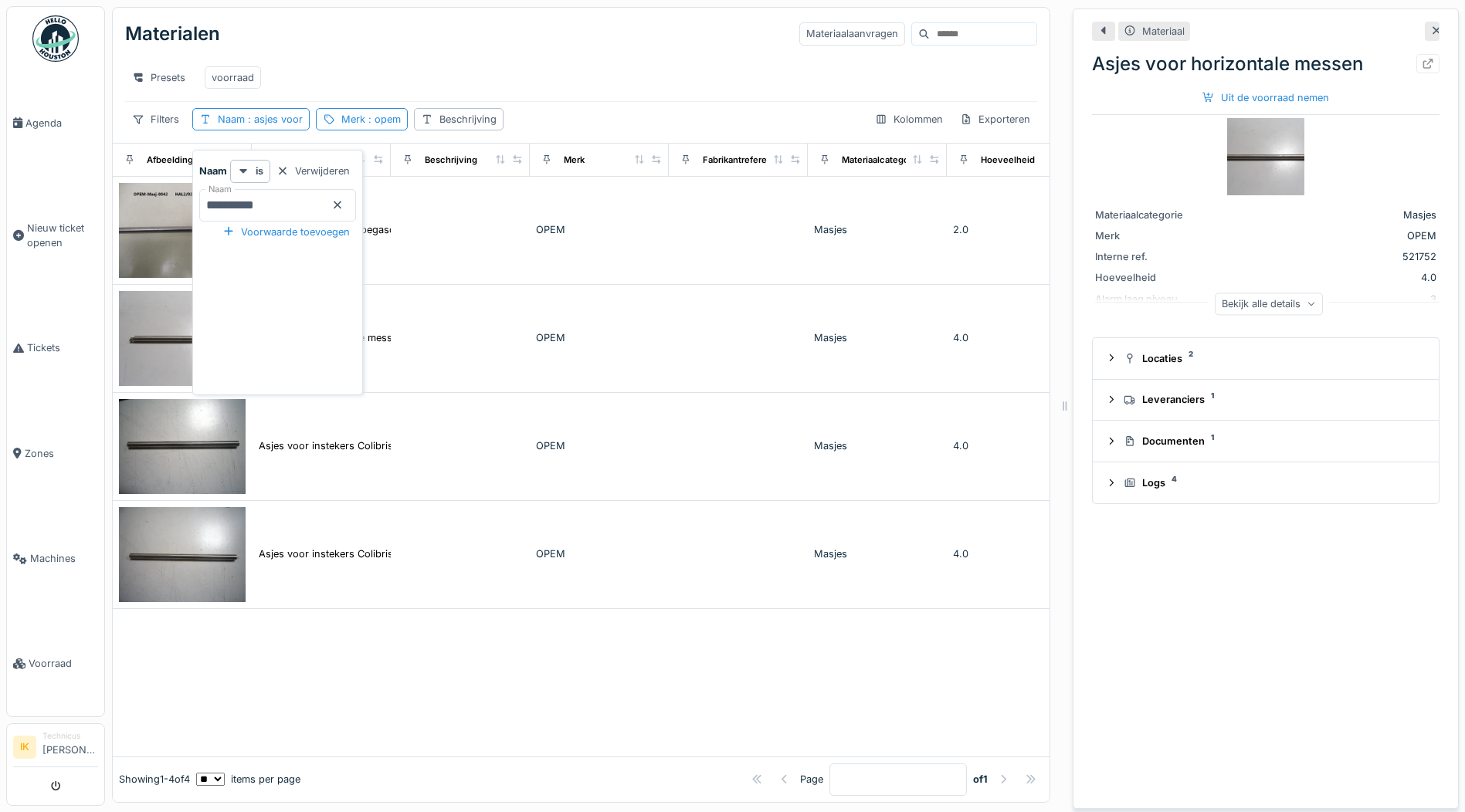
click at [283, 206] on input "**********" at bounding box center [277, 205] width 157 height 32
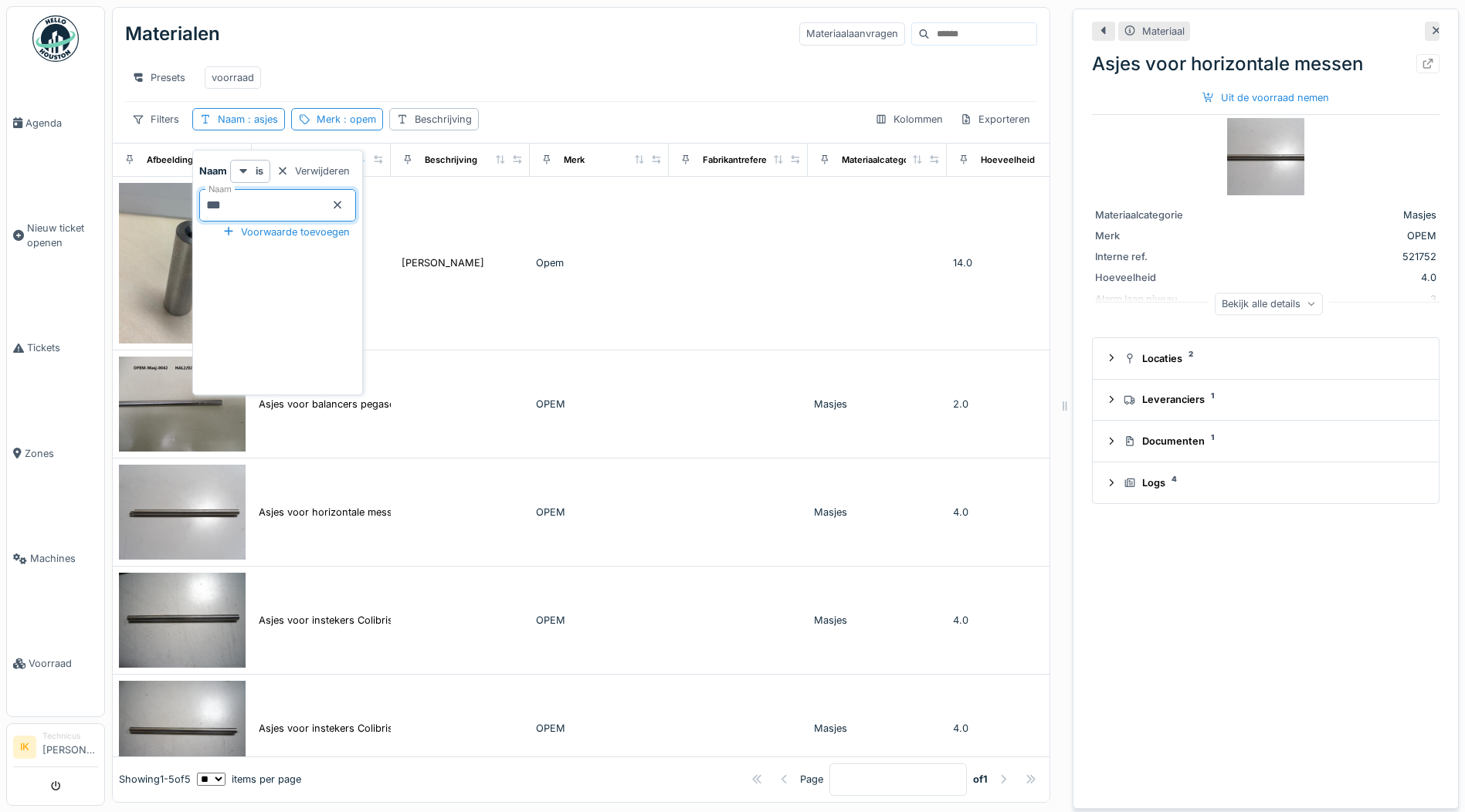
type input "**"
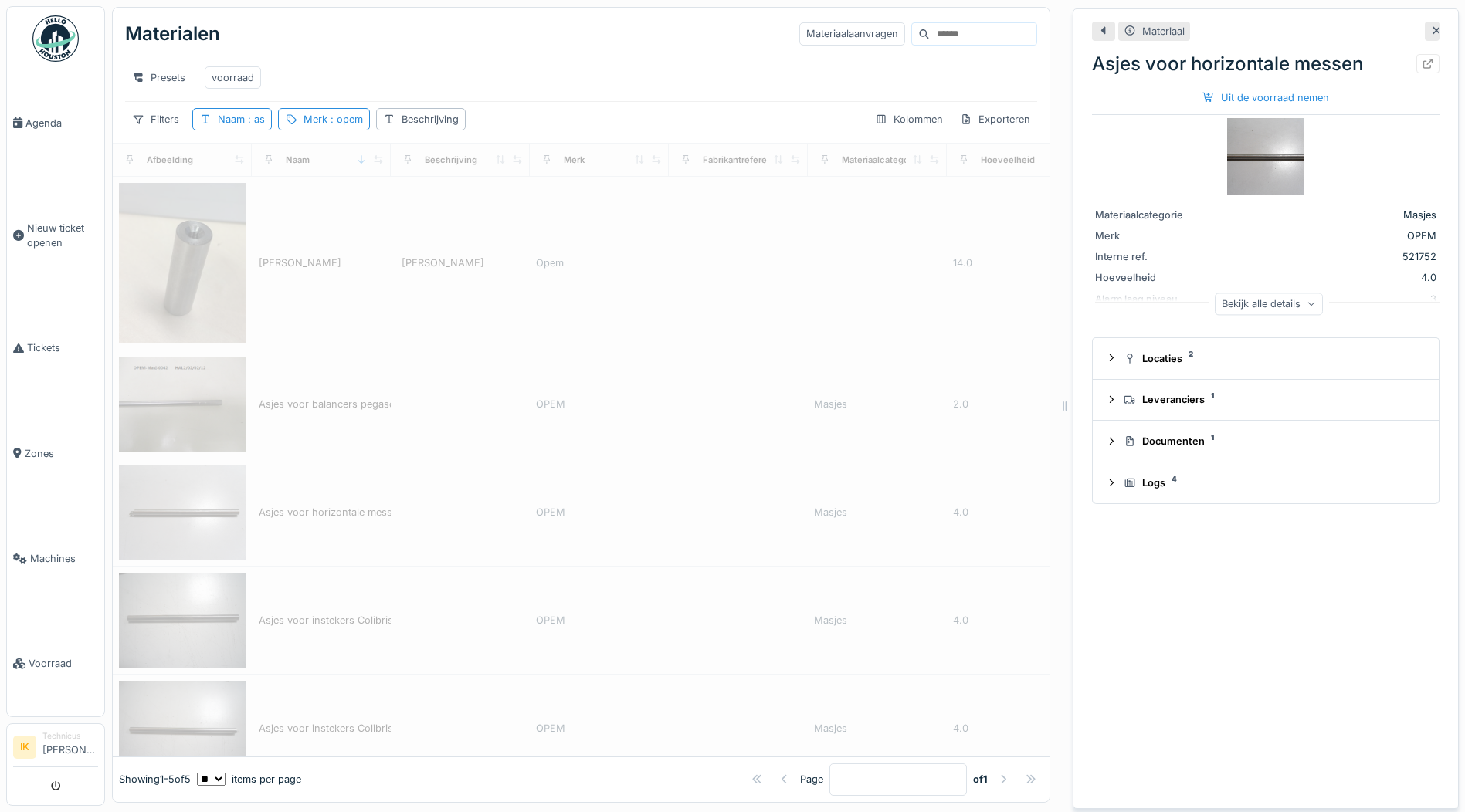
click at [409, 56] on div "Presets voorraad" at bounding box center [581, 77] width 913 height 47
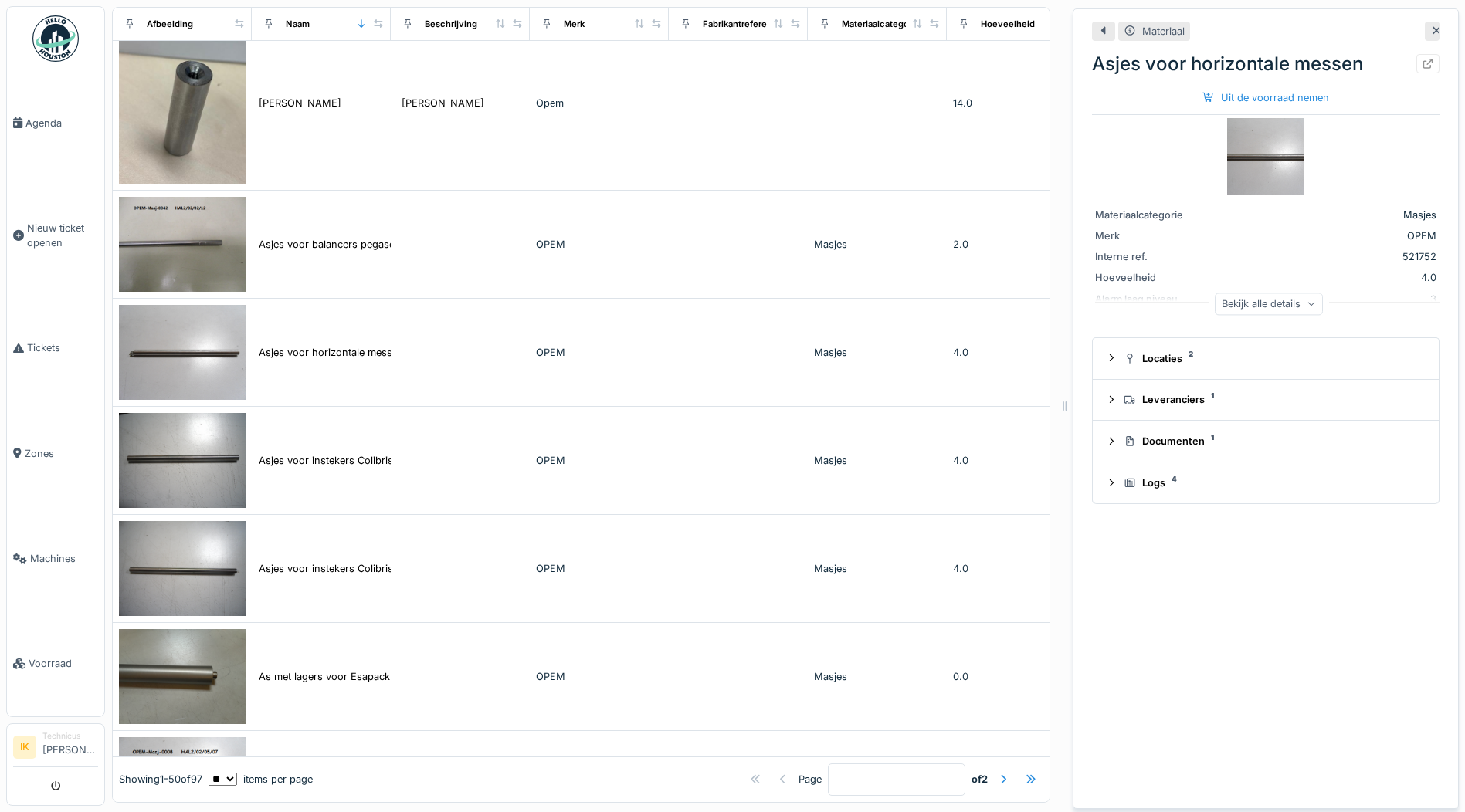
scroll to position [1776, 0]
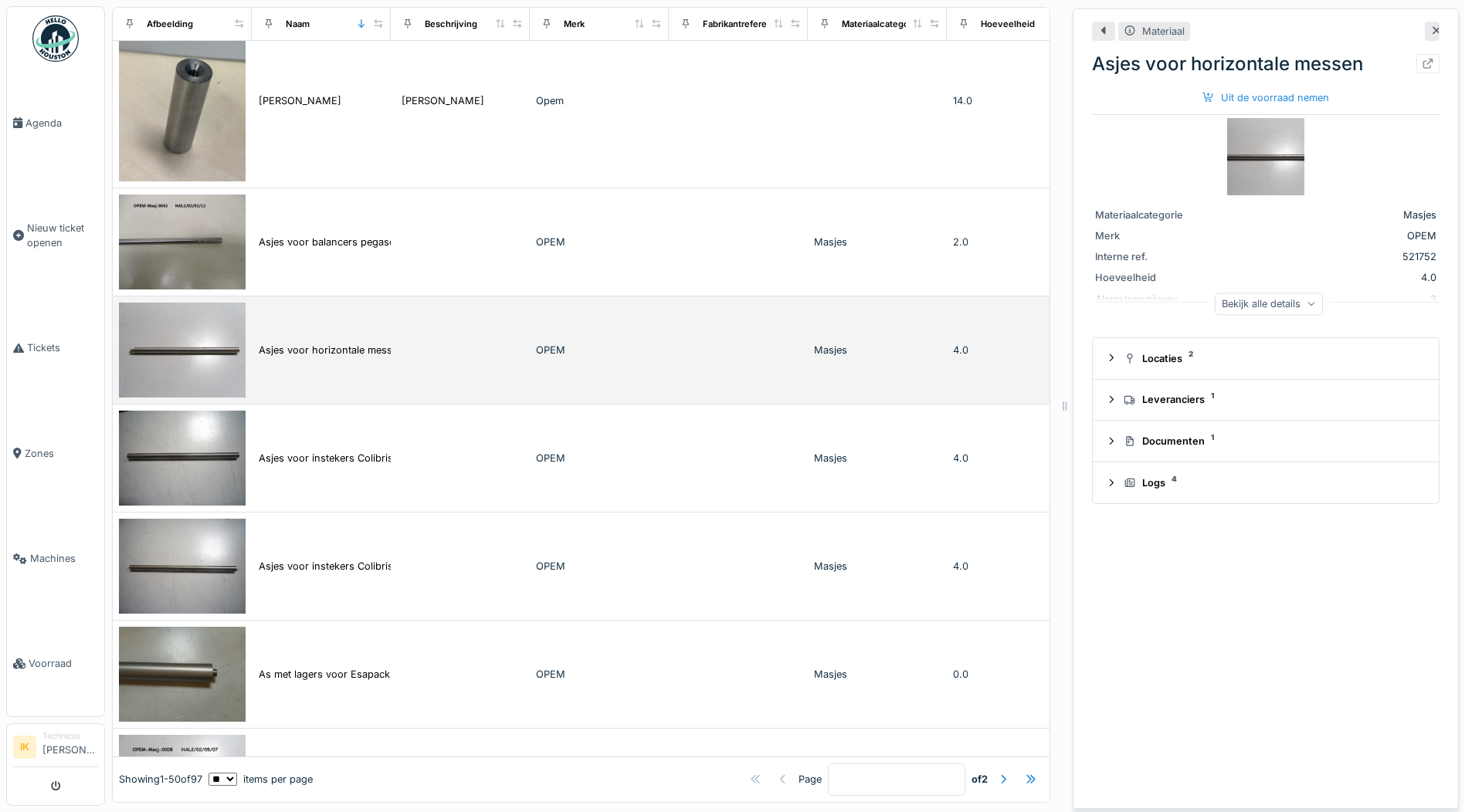
click at [187, 370] on img at bounding box center [183, 349] width 127 height 95
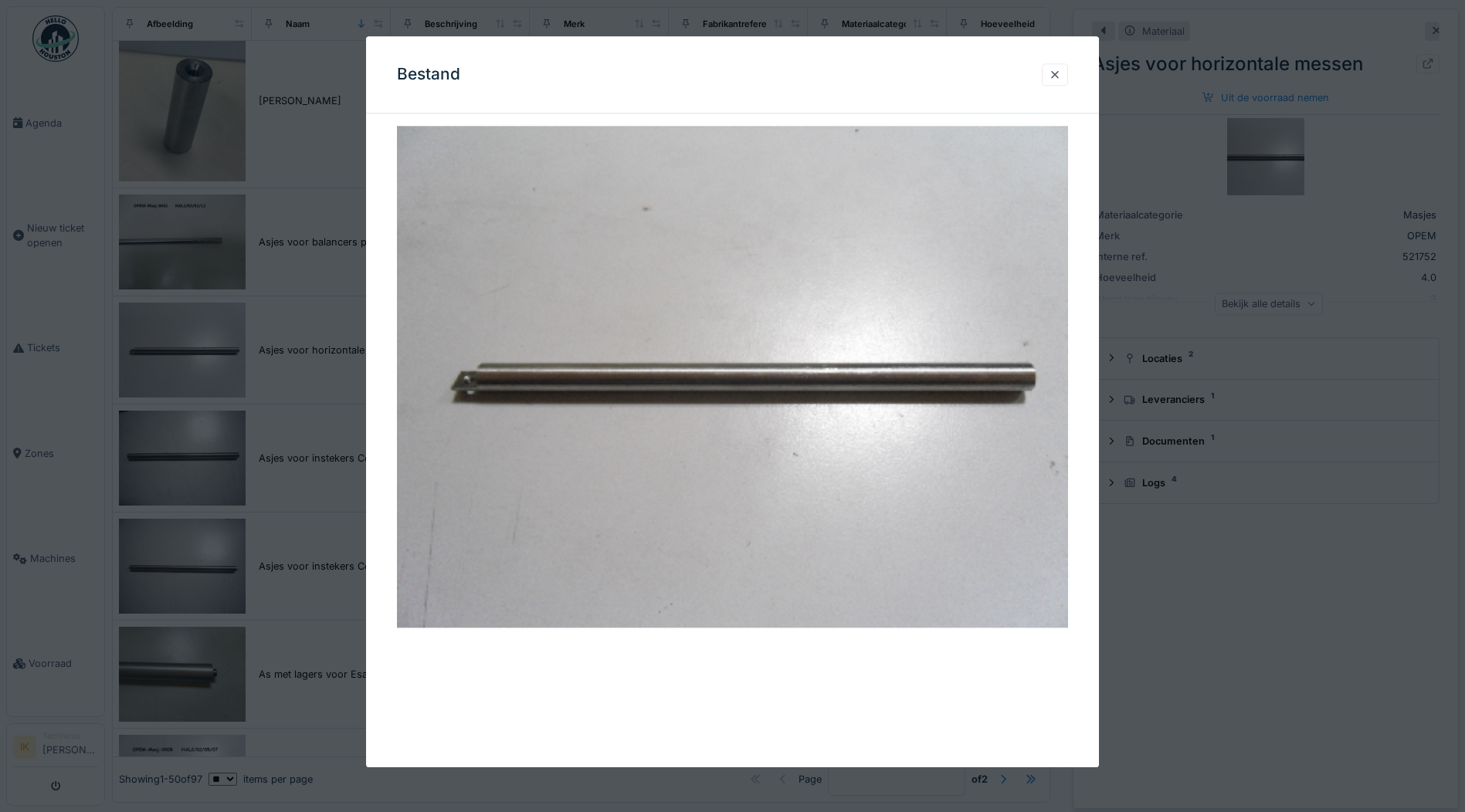
drag, startPoint x: 1064, startPoint y: 73, endPoint x: 1056, endPoint y: 82, distance: 12.0
click at [1061, 73] on div at bounding box center [1055, 74] width 13 height 15
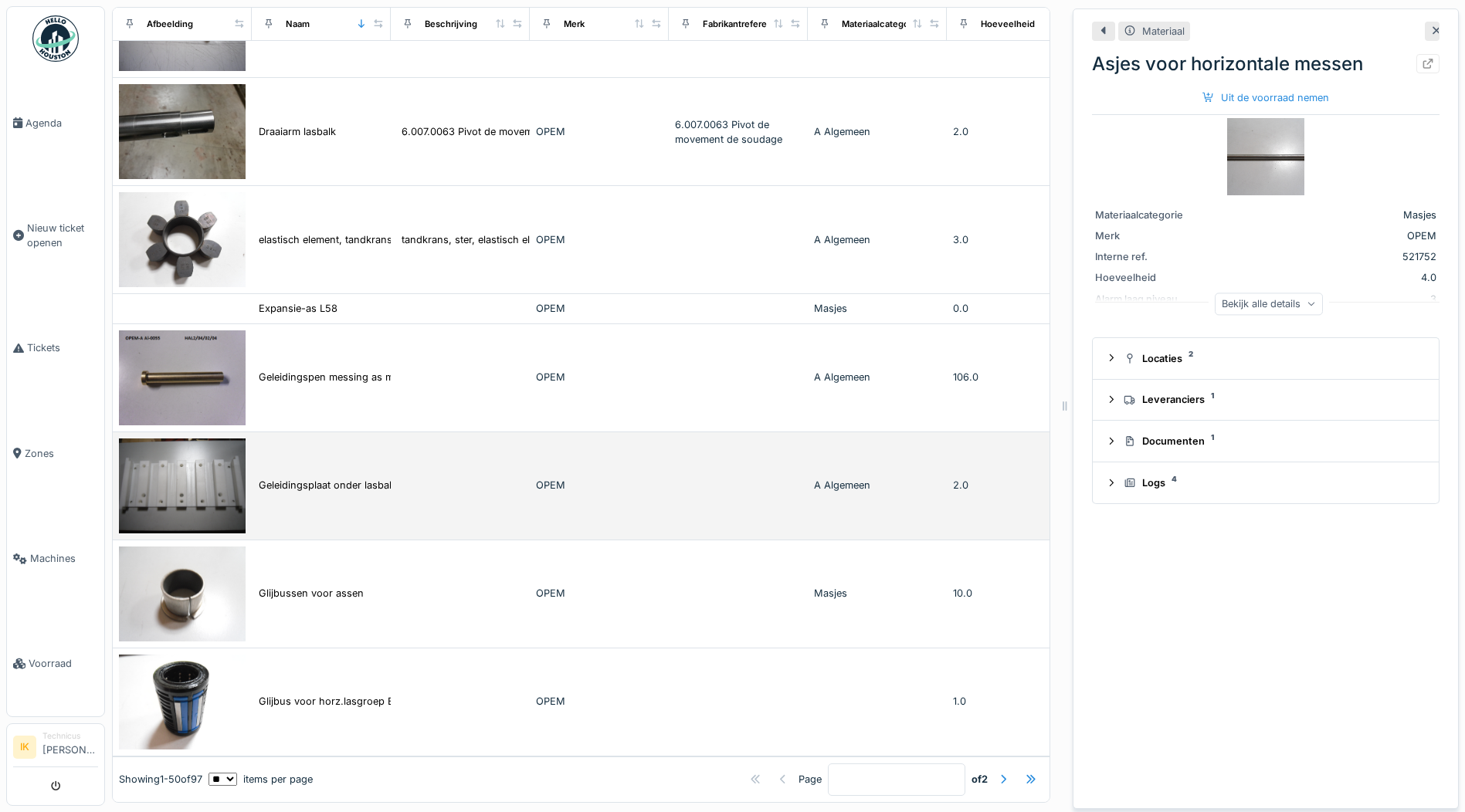
scroll to position [4750, 0]
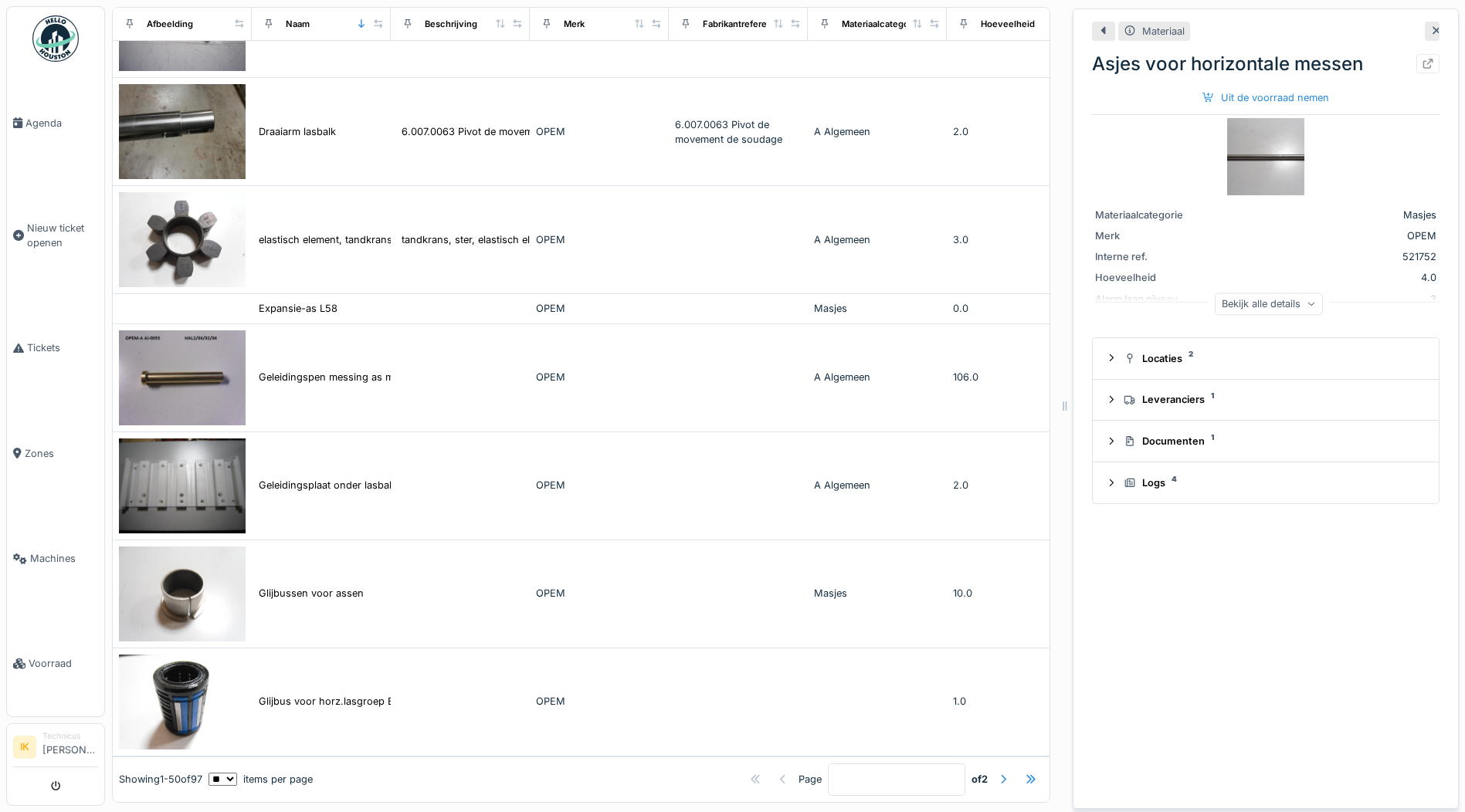
click at [997, 772] on div at bounding box center [1003, 779] width 13 height 15
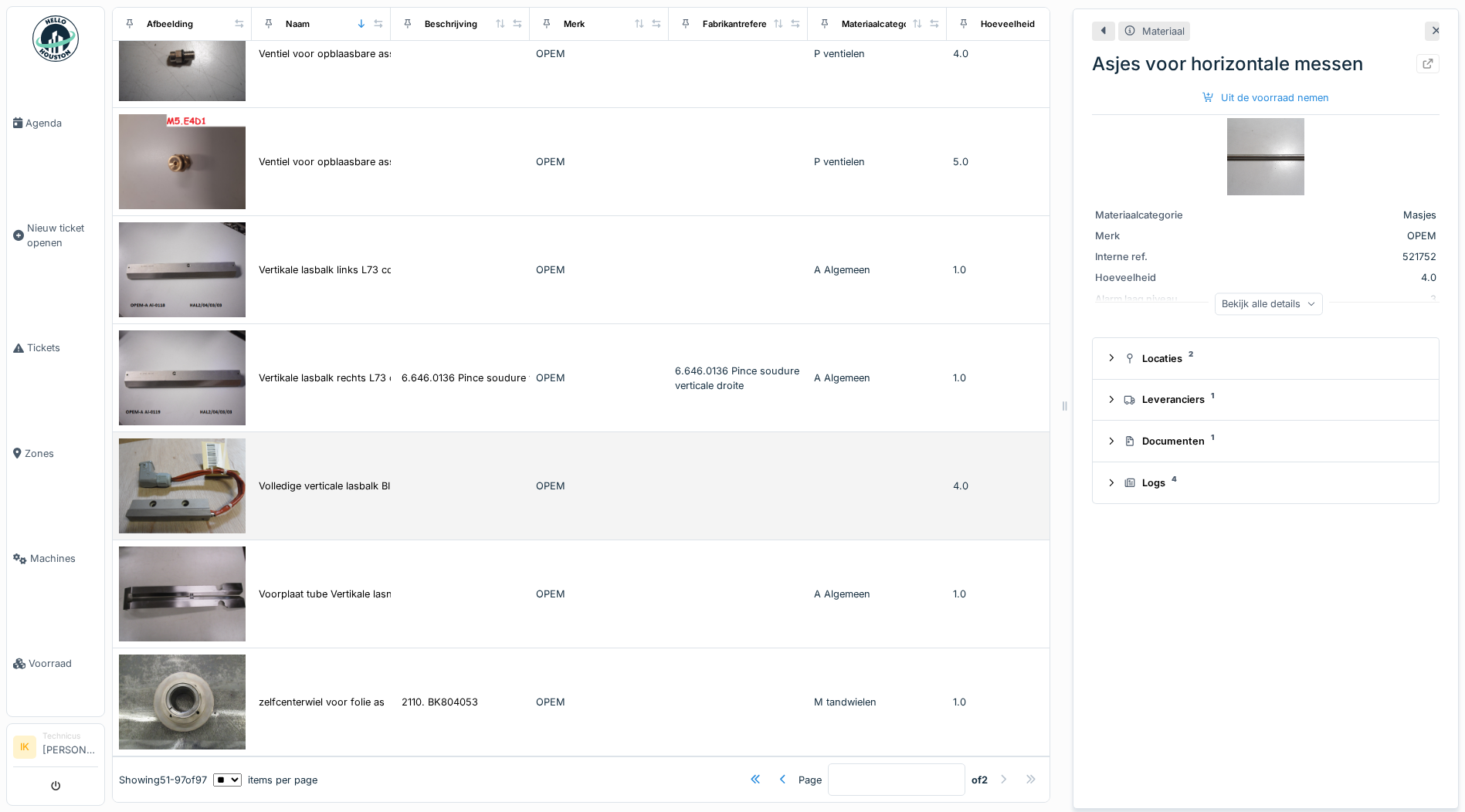
scroll to position [0, 0]
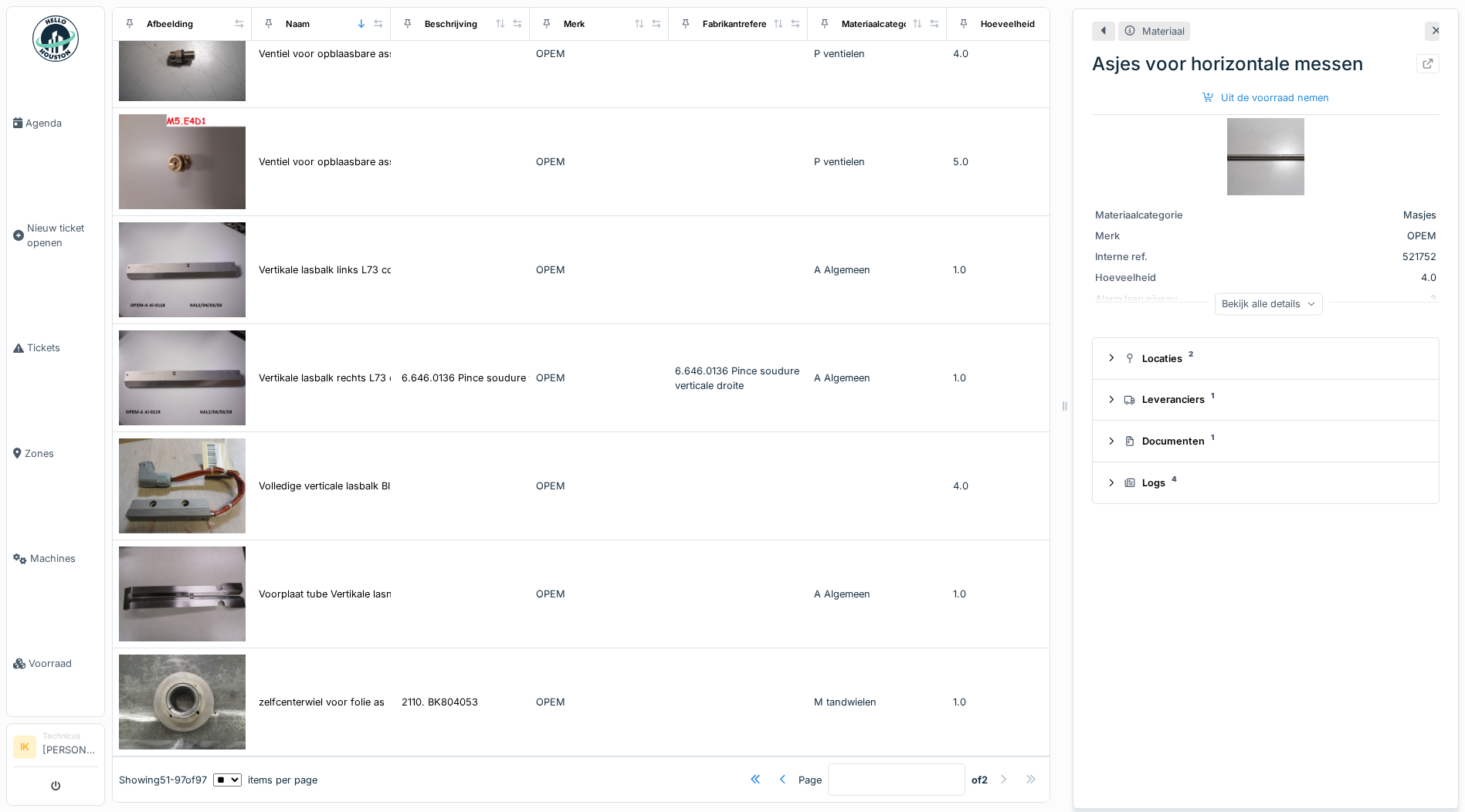
click at [777, 772] on div at bounding box center [783, 779] width 13 height 15
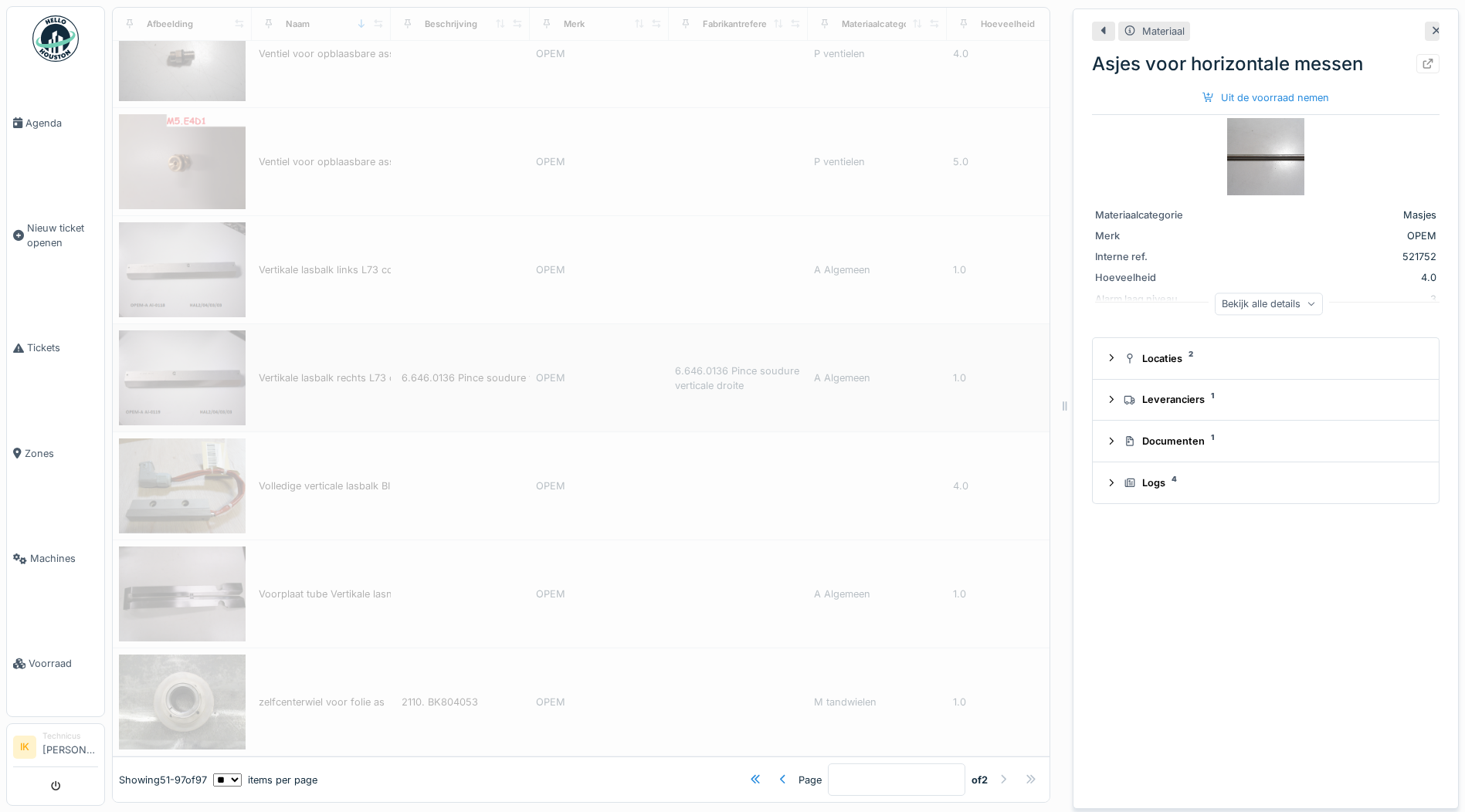
type input "*"
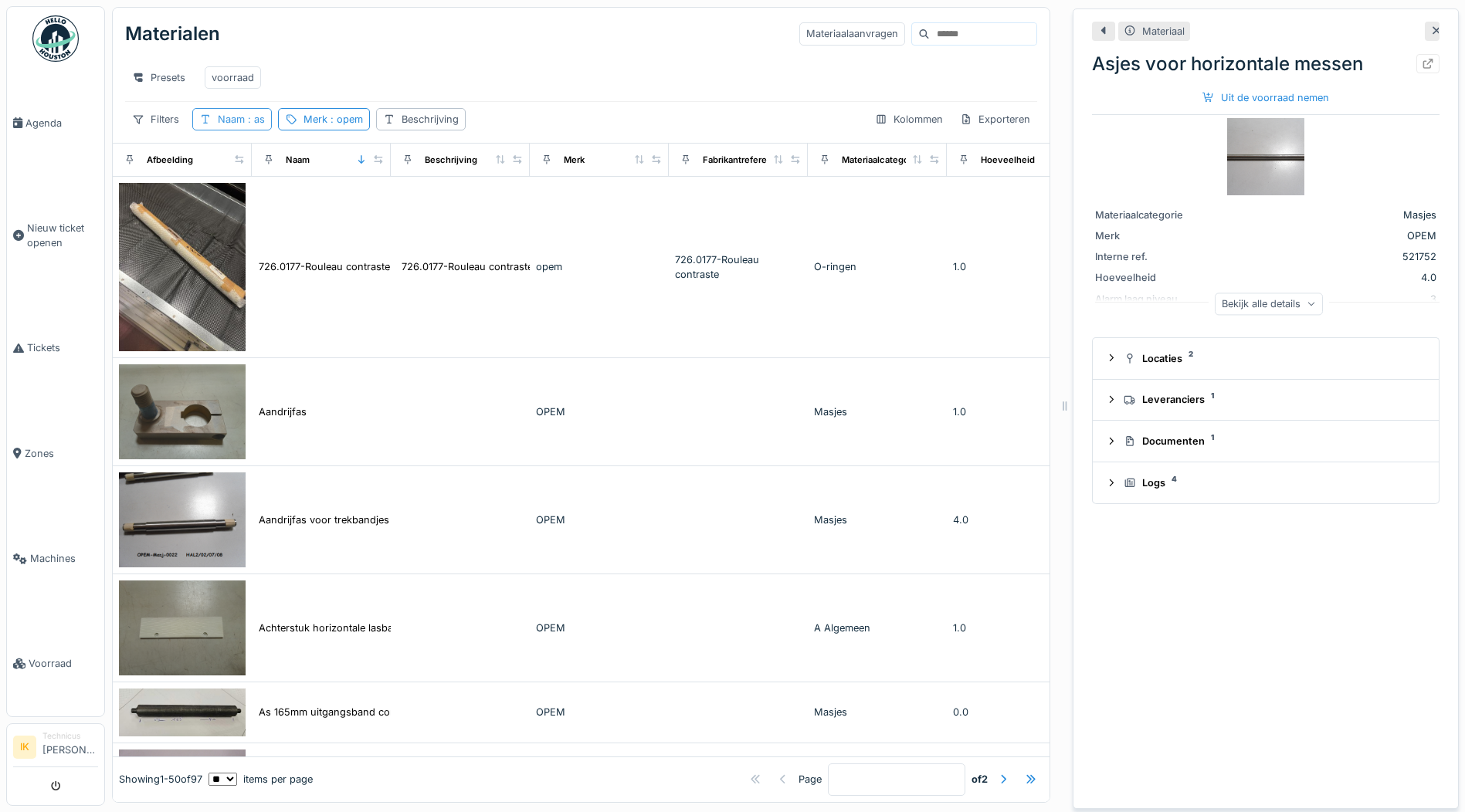
click at [258, 125] on span ": as" at bounding box center [255, 119] width 20 height 12
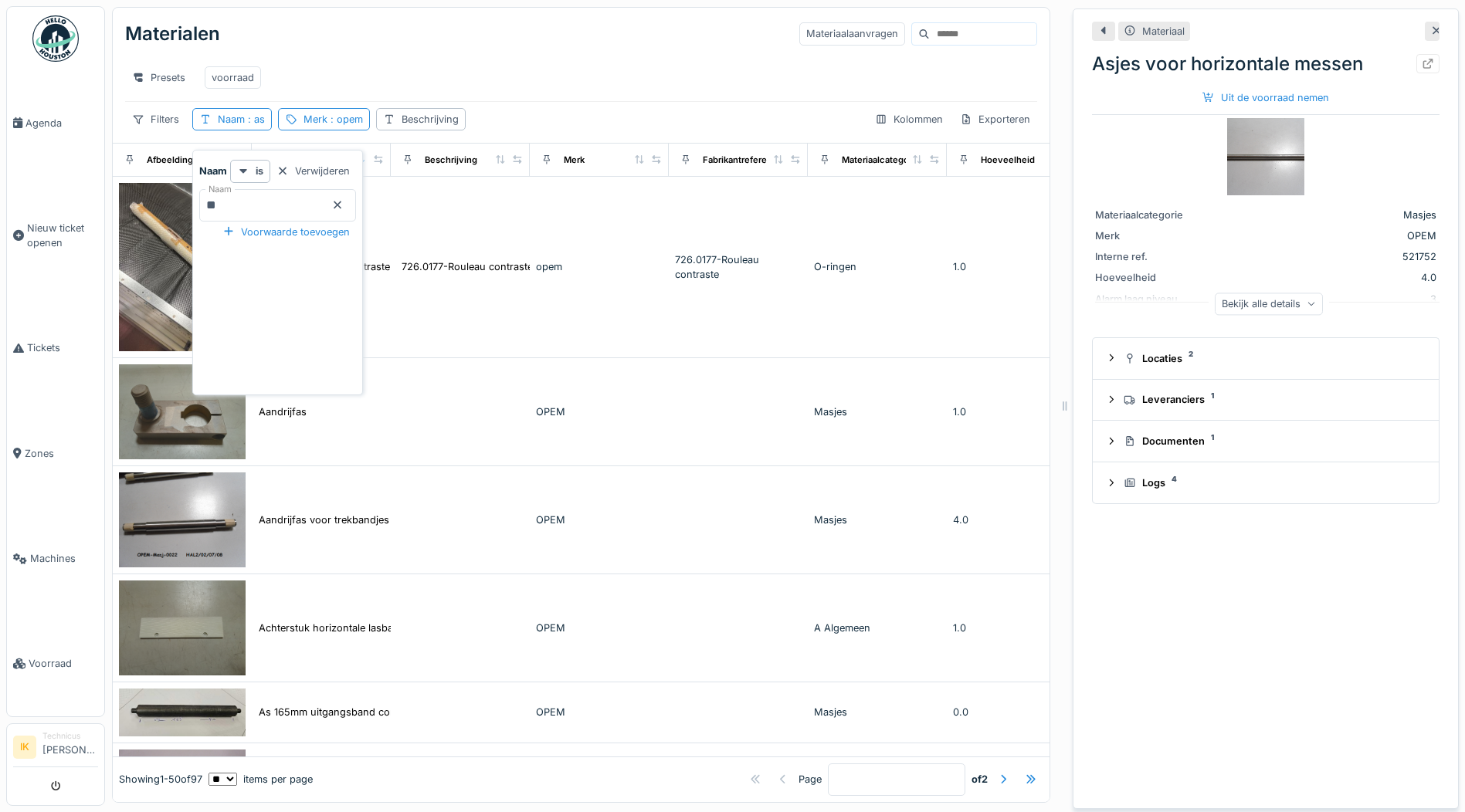
click at [246, 213] on input "**" at bounding box center [277, 205] width 157 height 32
type input "*"
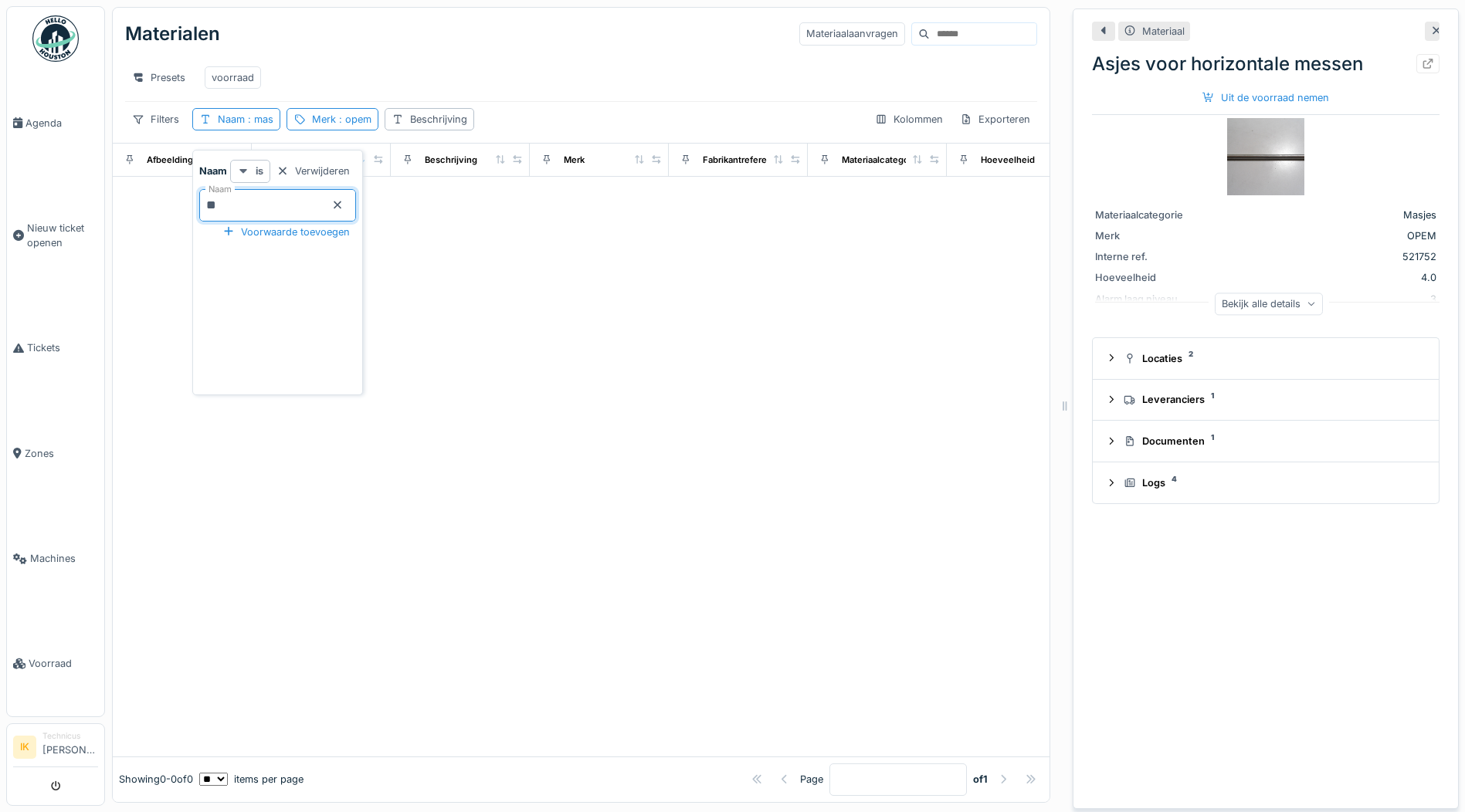
type input "*"
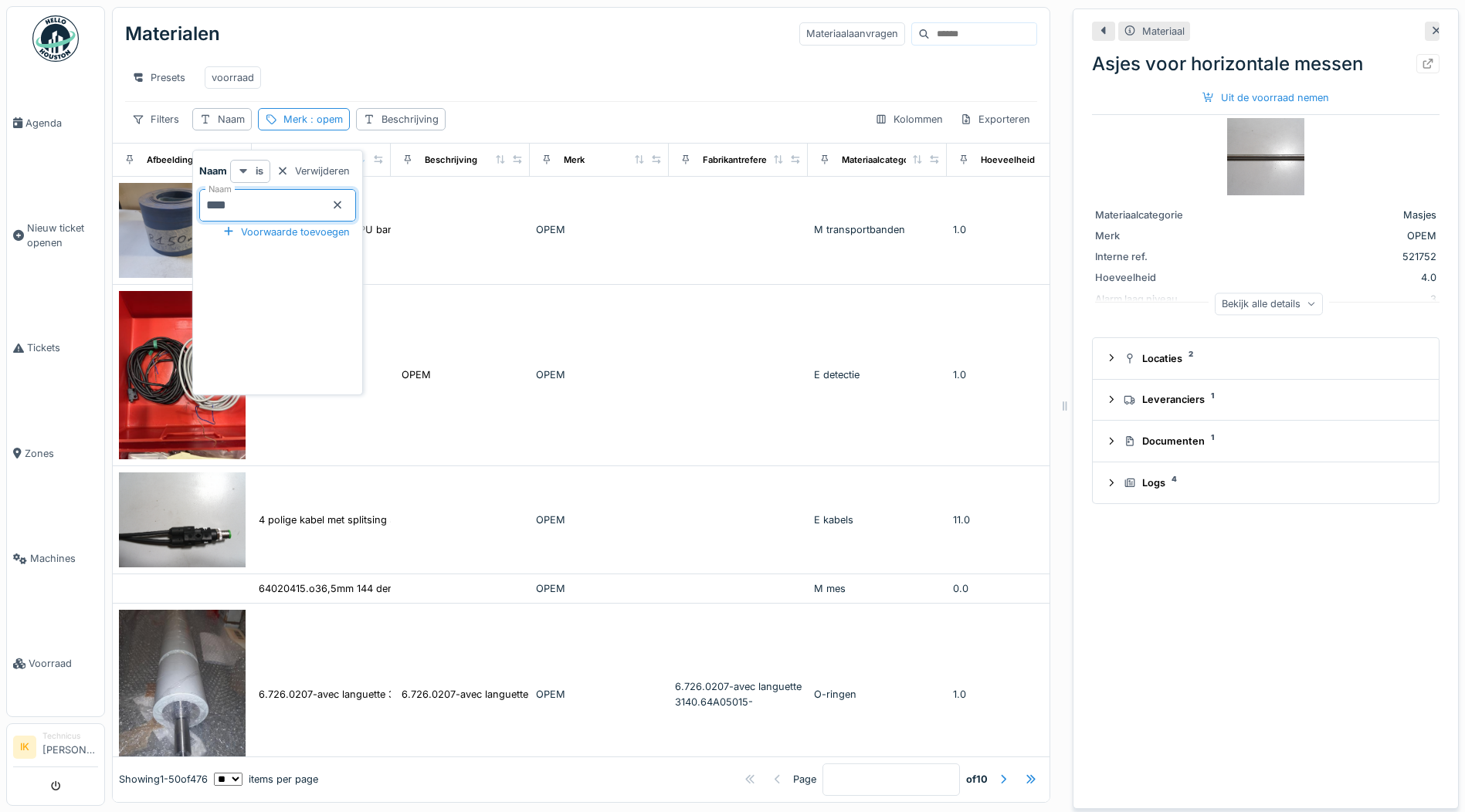
type input "*****"
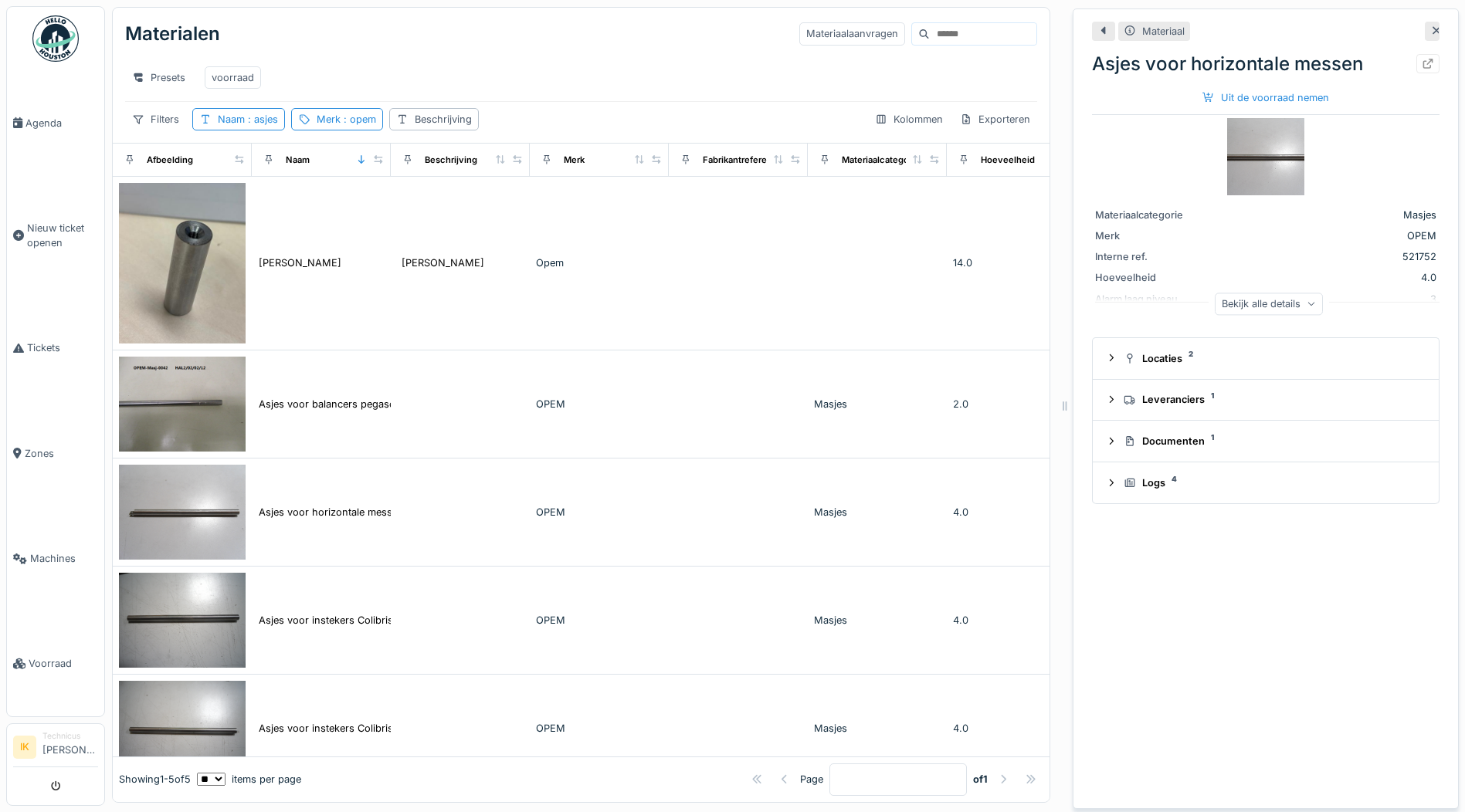
click at [315, 57] on div "Presets voorraad" at bounding box center [581, 77] width 913 height 47
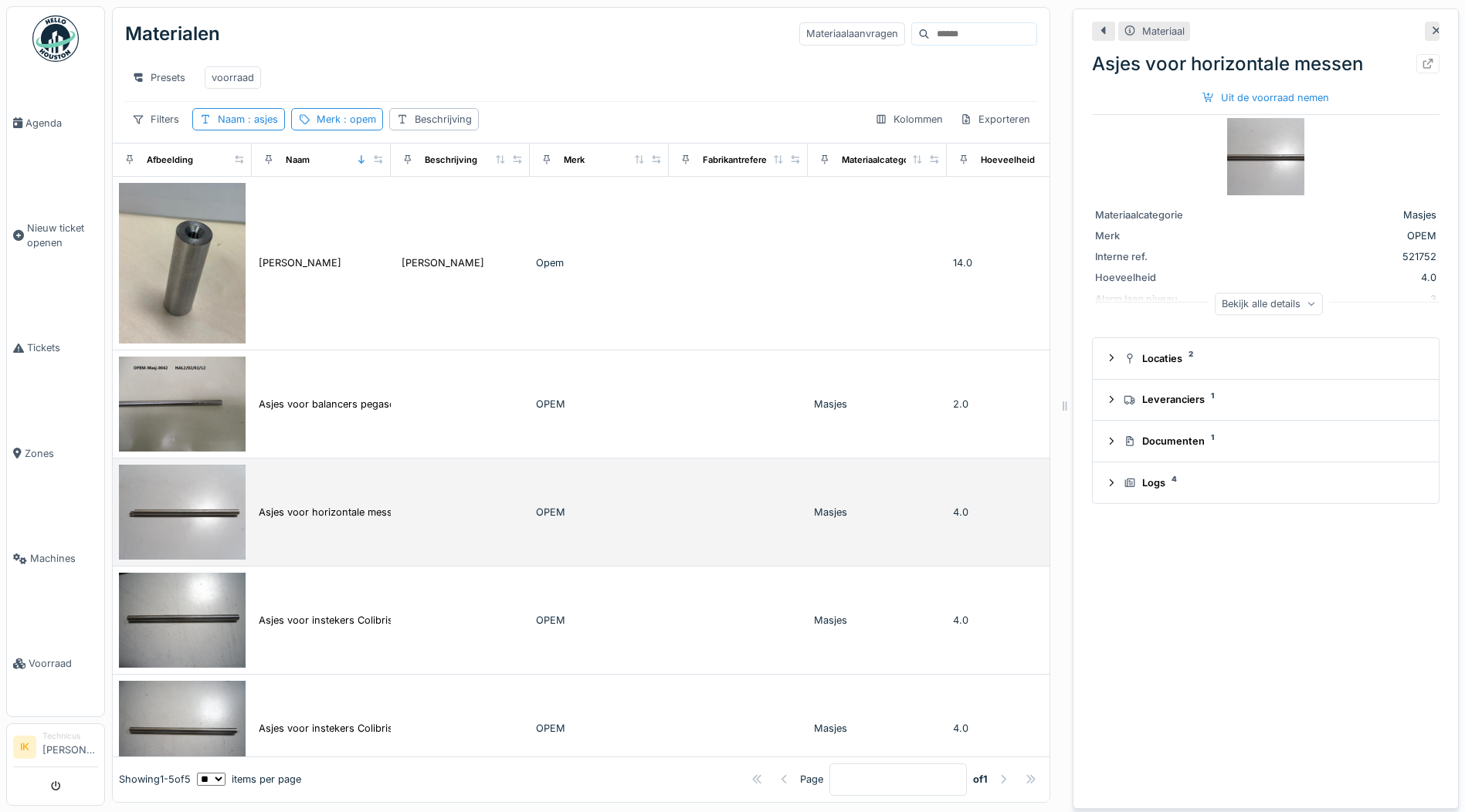
click at [183, 529] on img at bounding box center [183, 511] width 127 height 95
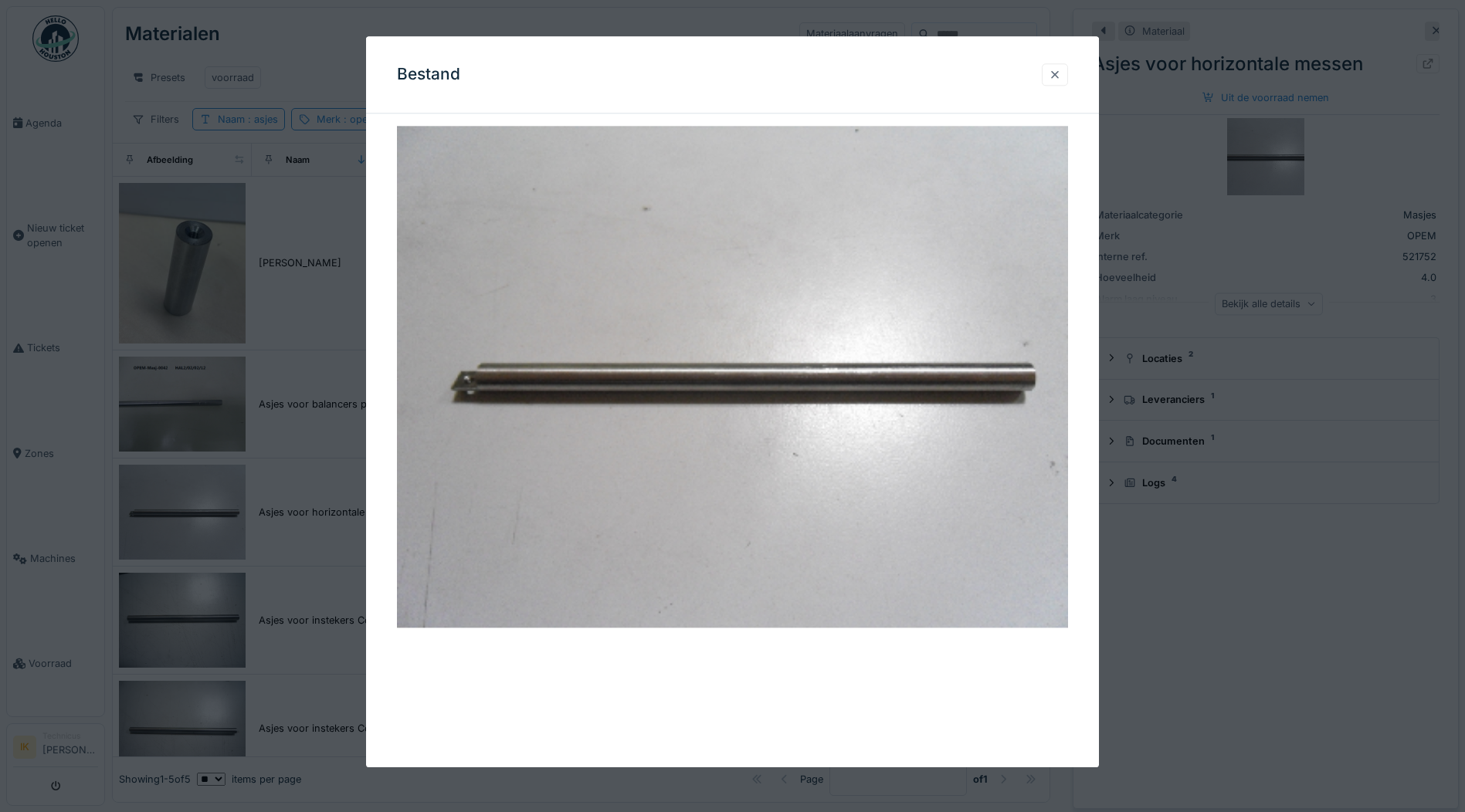
click at [1058, 78] on div at bounding box center [1055, 74] width 13 height 15
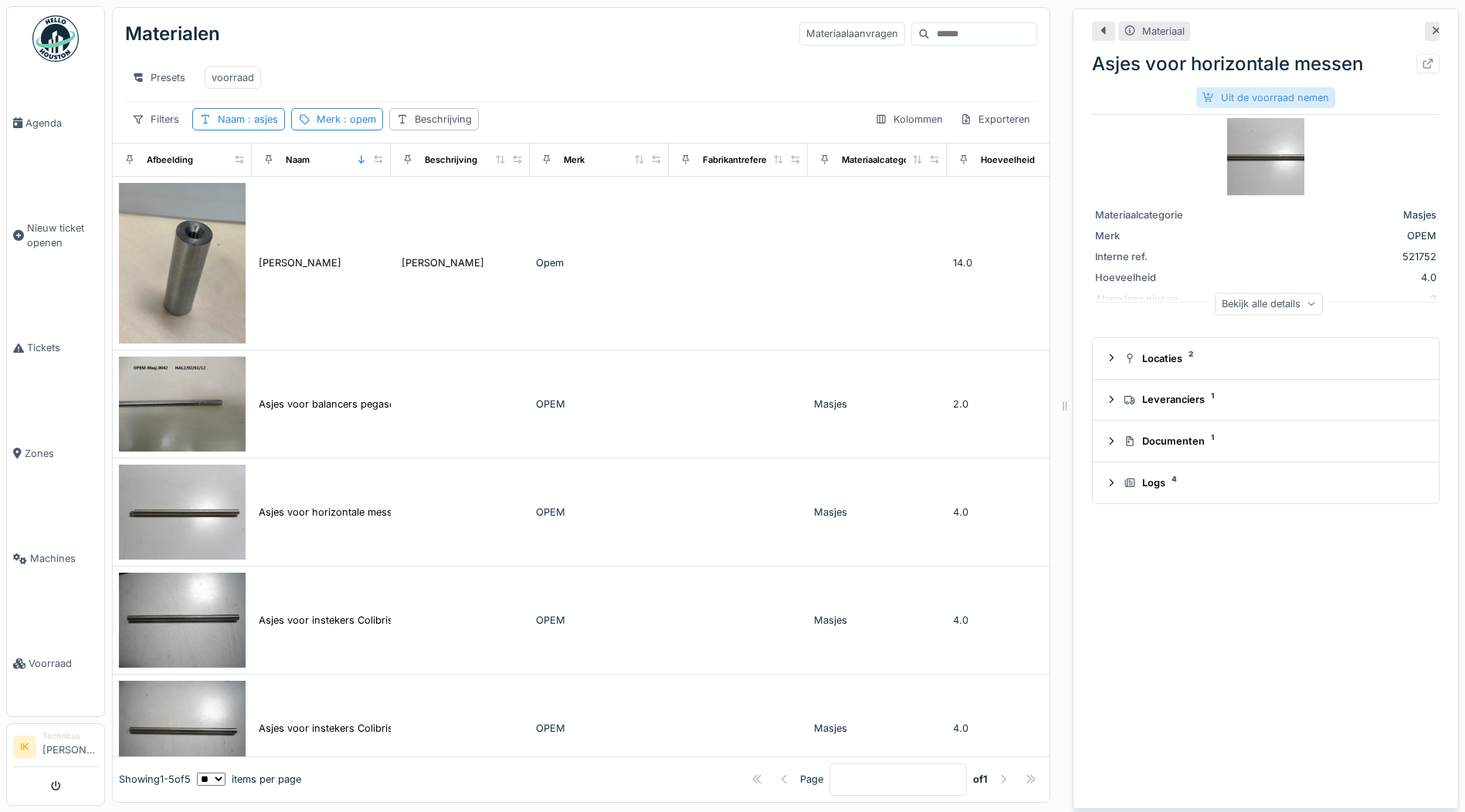
click at [1260, 95] on div "Uit de voorraad nemen" at bounding box center [1266, 97] width 139 height 20
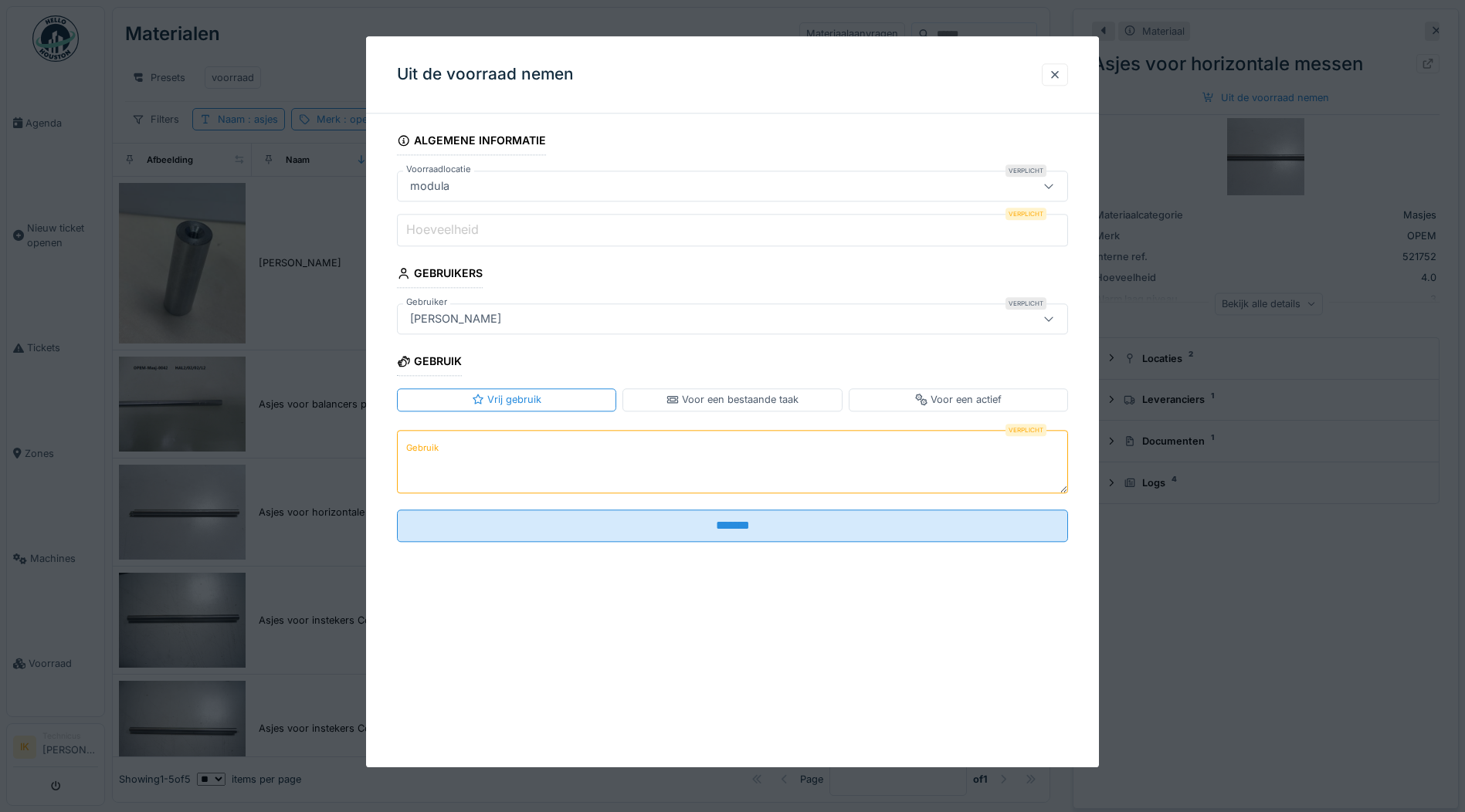
click at [476, 225] on label "Hoeveelheid" at bounding box center [442, 229] width 79 height 19
click at [476, 225] on input "Hoeveelheid" at bounding box center [733, 229] width 671 height 32
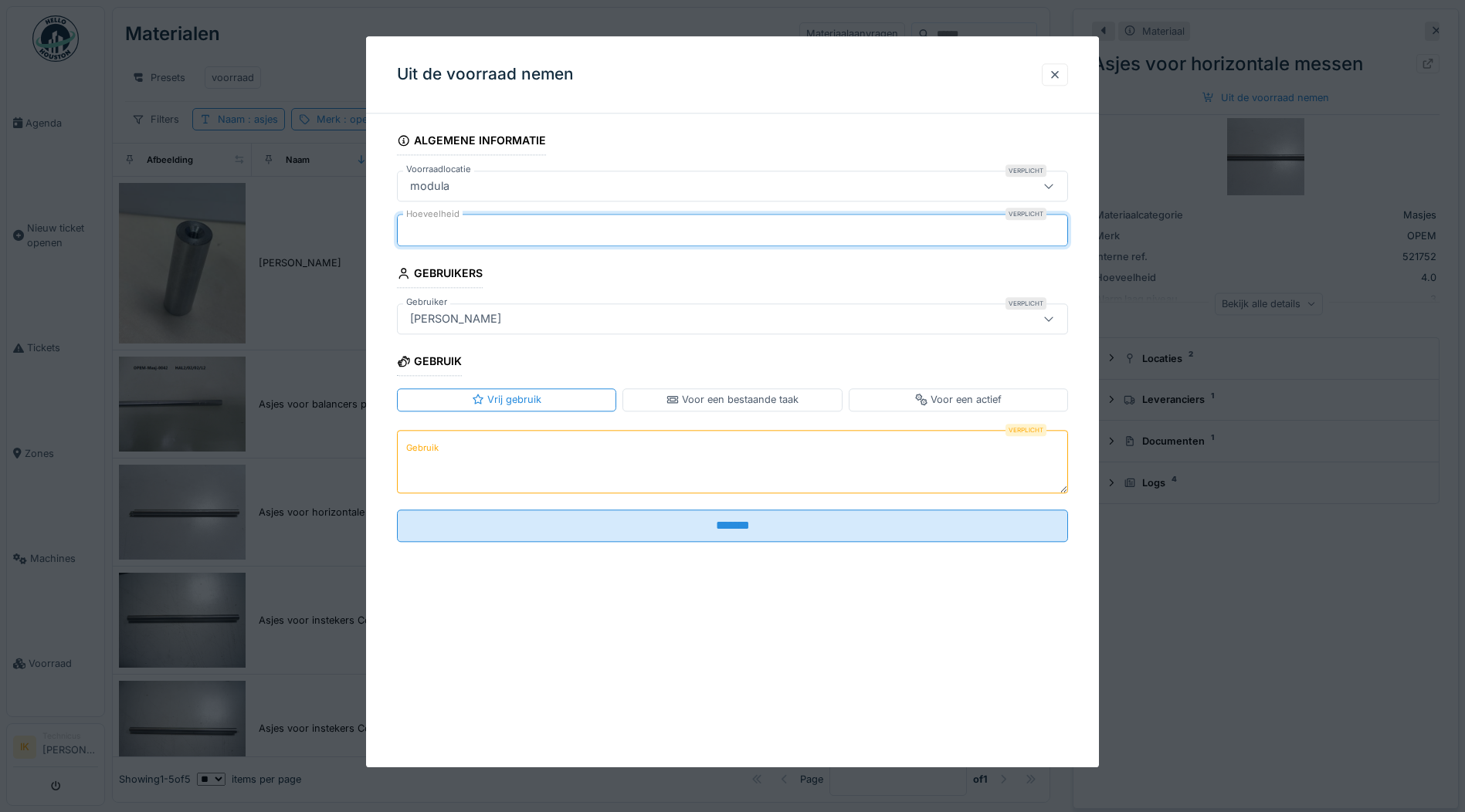
type input "*"
click at [450, 454] on textarea "Gebruik" at bounding box center [733, 462] width 671 height 63
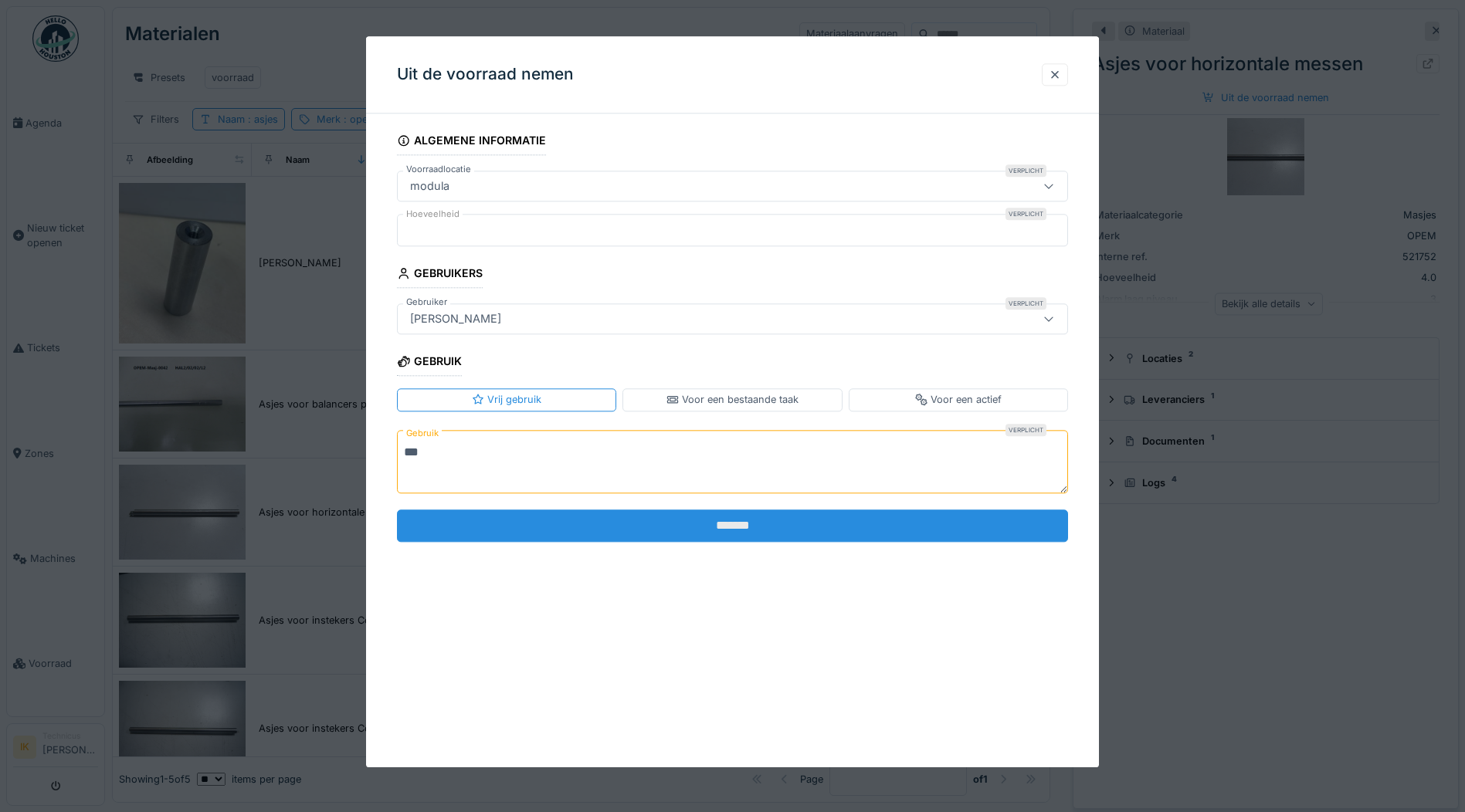
type textarea "***"
click at [548, 532] on input "*******" at bounding box center [733, 525] width 671 height 32
